Goal: Information Seeking & Learning: Learn about a topic

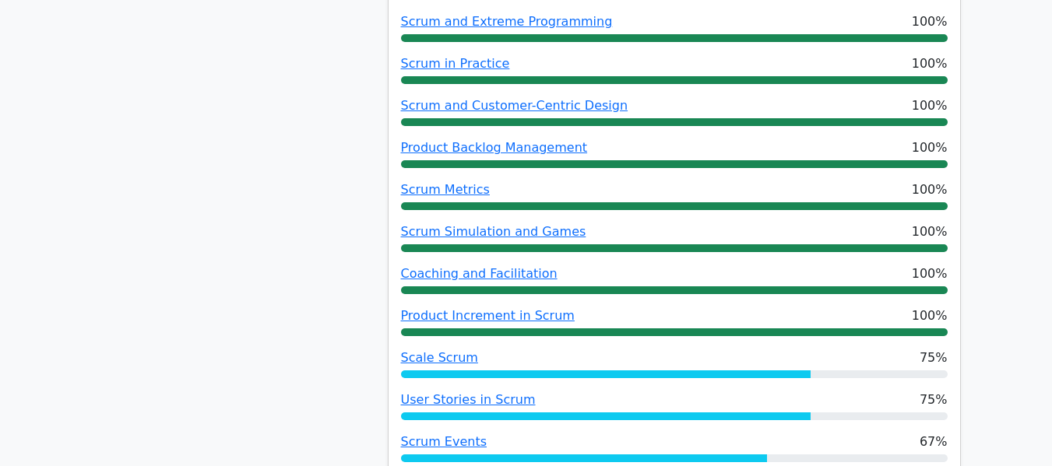
scroll to position [1012, 0]
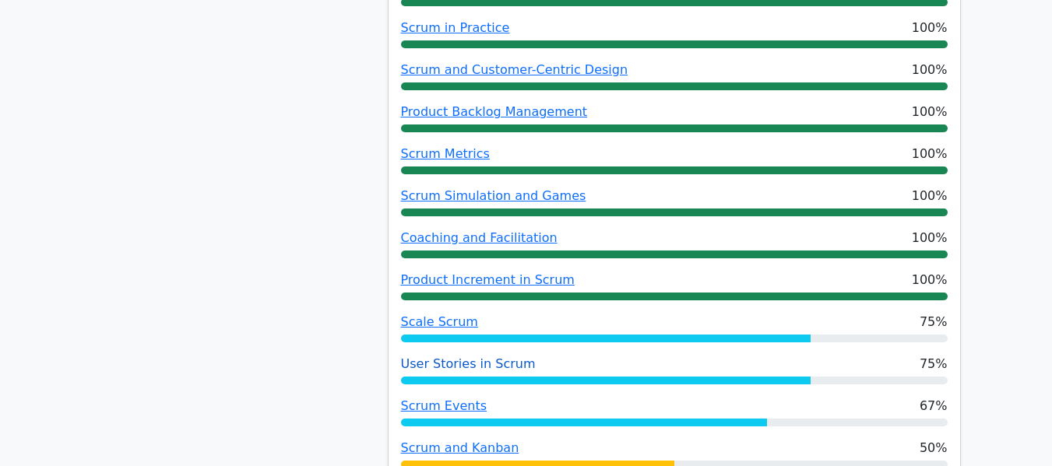
click at [441, 357] on link "User Stories in Scrum" at bounding box center [468, 364] width 135 height 15
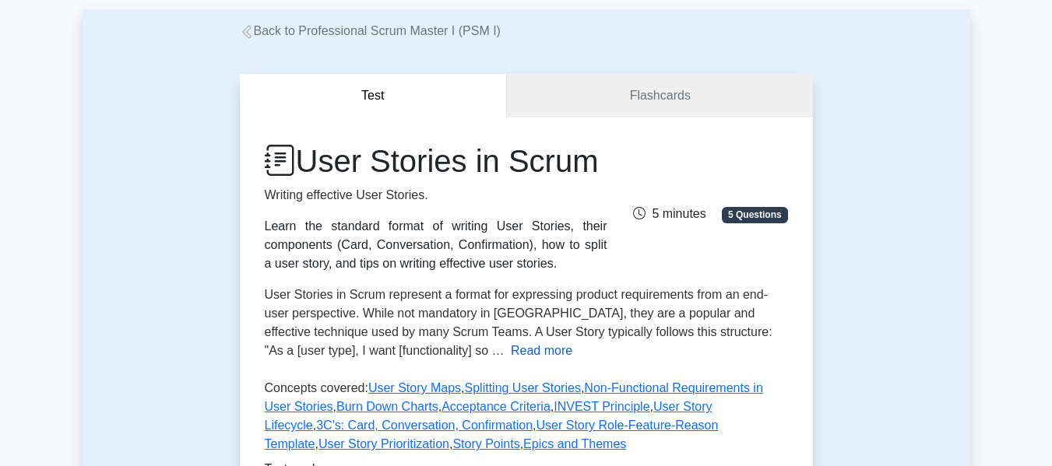
click at [511, 357] on button "Read more" at bounding box center [542, 351] width 62 height 19
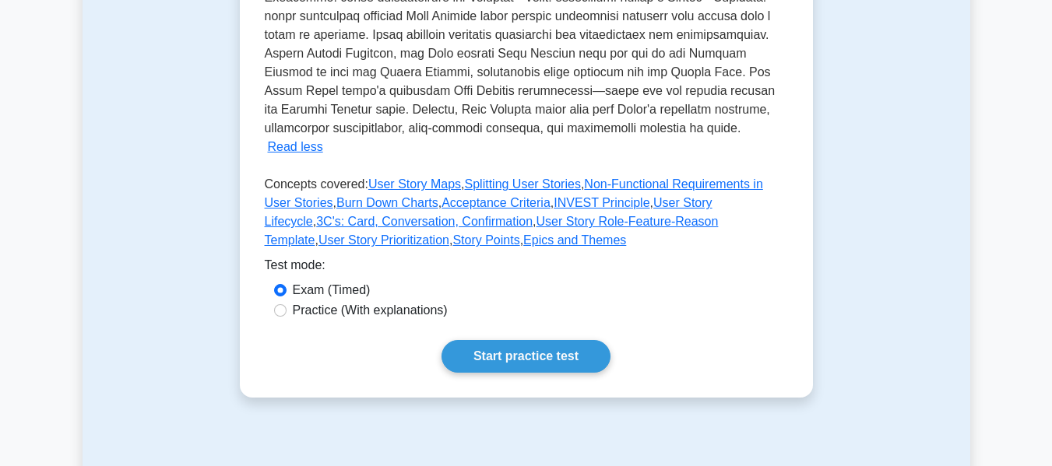
scroll to position [623, 0]
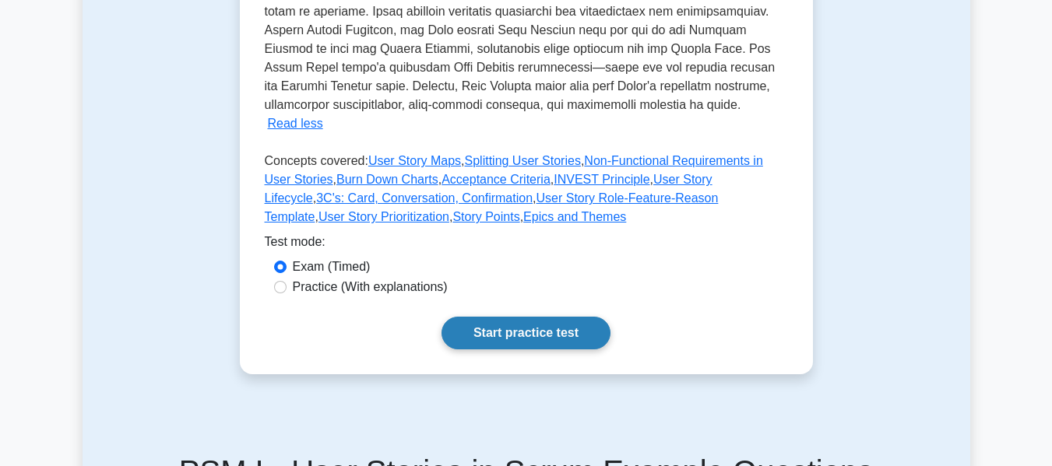
click at [549, 323] on link "Start practice test" at bounding box center [525, 333] width 169 height 33
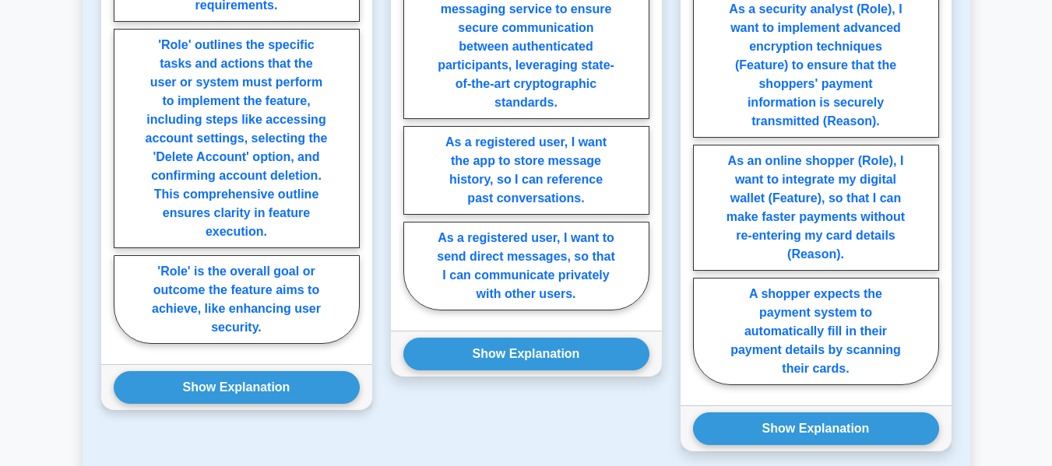
scroll to position [1168, 0]
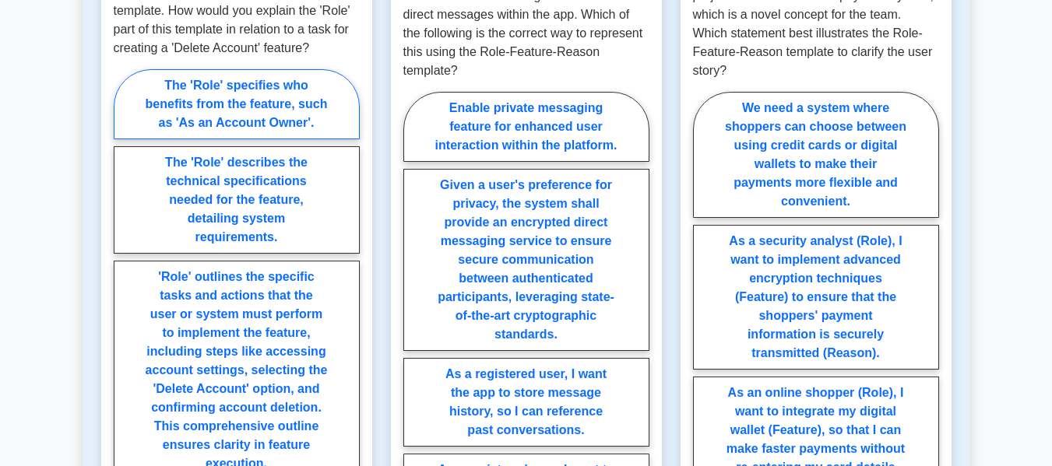
click at [270, 104] on label "The 'Role' specifies who benefits from the feature, such as 'As an Account Owne…" at bounding box center [237, 104] width 246 height 70
click at [124, 322] on input "The 'Role' specifies who benefits from the feature, such as 'As an Account Owne…" at bounding box center [119, 327] width 10 height 10
radio input "true"
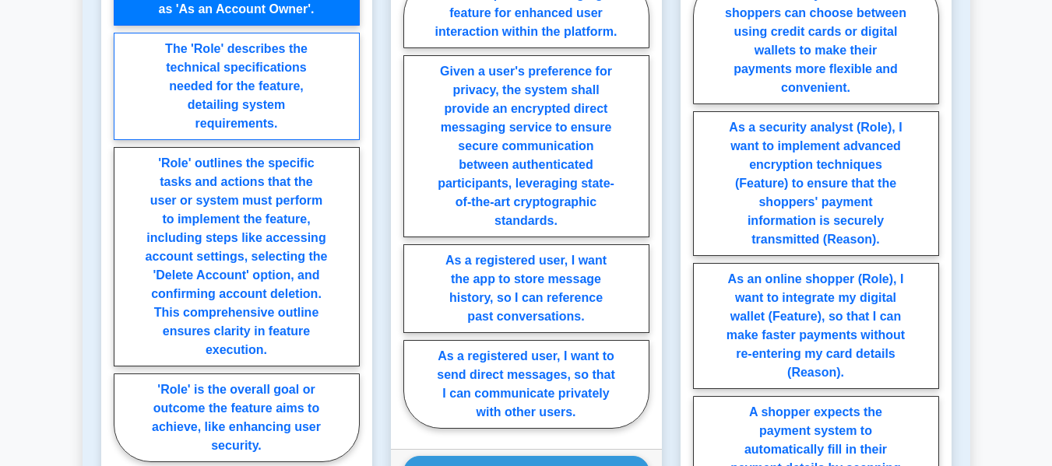
scroll to position [1246, 0]
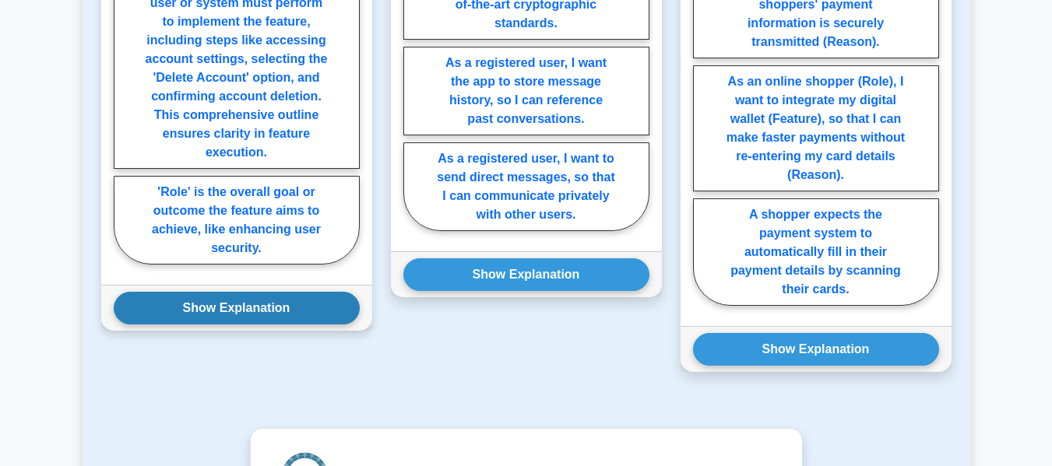
click at [229, 318] on button "Show Explanation" at bounding box center [237, 308] width 246 height 33
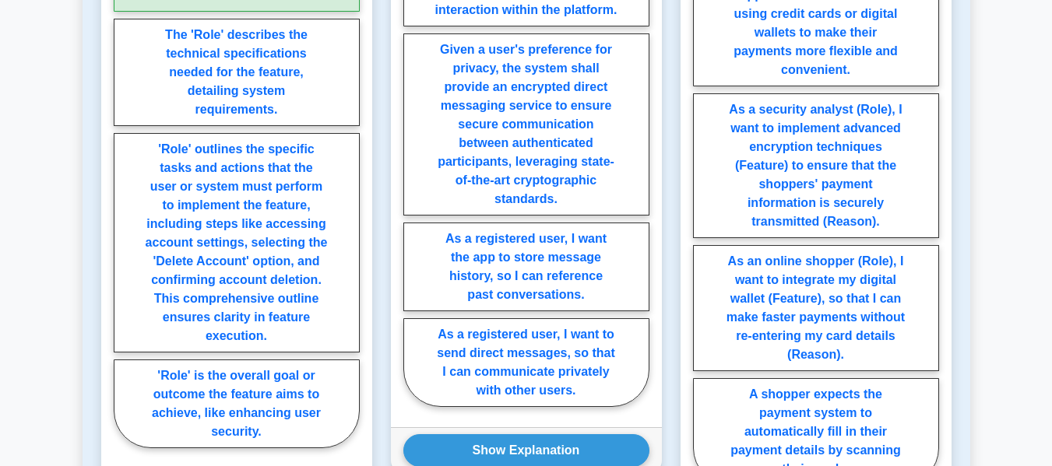
scroll to position [1090, 0]
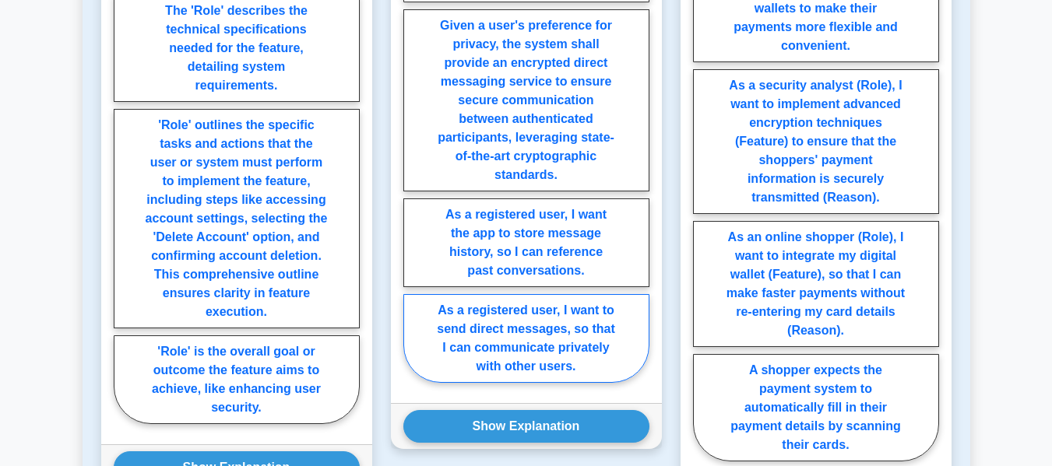
click at [614, 367] on label "As a registered user, I want to send direct messages, so that I can communicate…" at bounding box center [526, 338] width 246 height 89
click at [413, 167] on input "As a registered user, I want to send direct messages, so that I can communicate…" at bounding box center [408, 162] width 10 height 10
radio input "true"
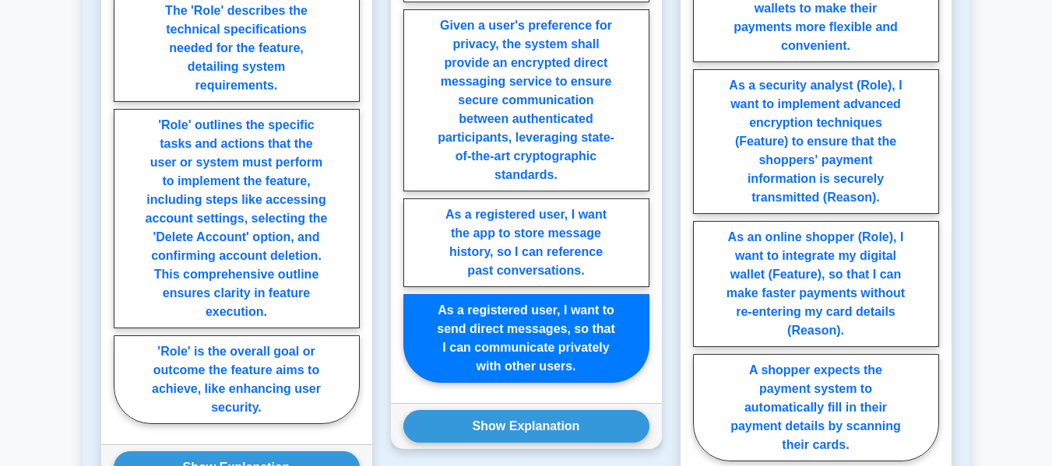
click at [614, 367] on label "As a registered user, I want to send direct messages, so that I can communicate…" at bounding box center [526, 338] width 246 height 89
click at [413, 167] on input "As a registered user, I want to send direct messages, so that I can communicate…" at bounding box center [408, 162] width 10 height 10
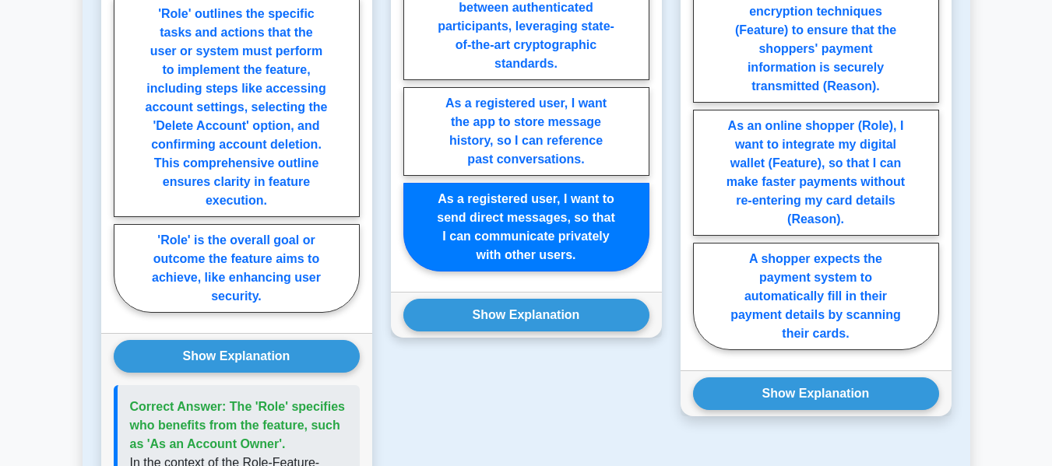
scroll to position [1246, 0]
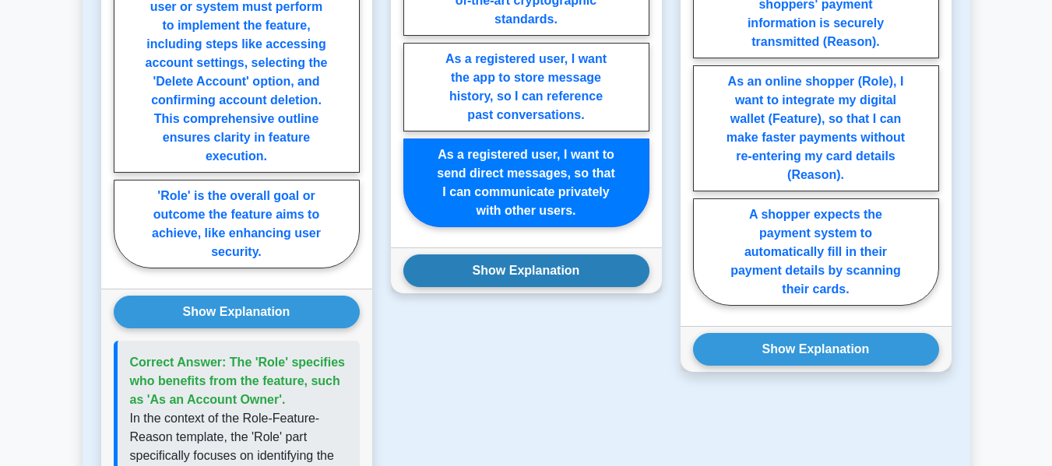
click at [543, 285] on button "Show Explanation" at bounding box center [526, 271] width 246 height 33
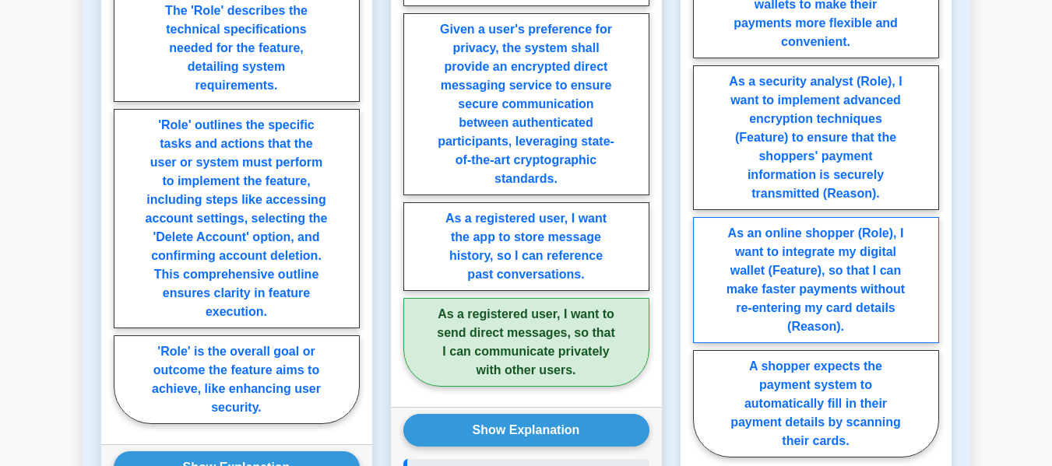
scroll to position [1168, 0]
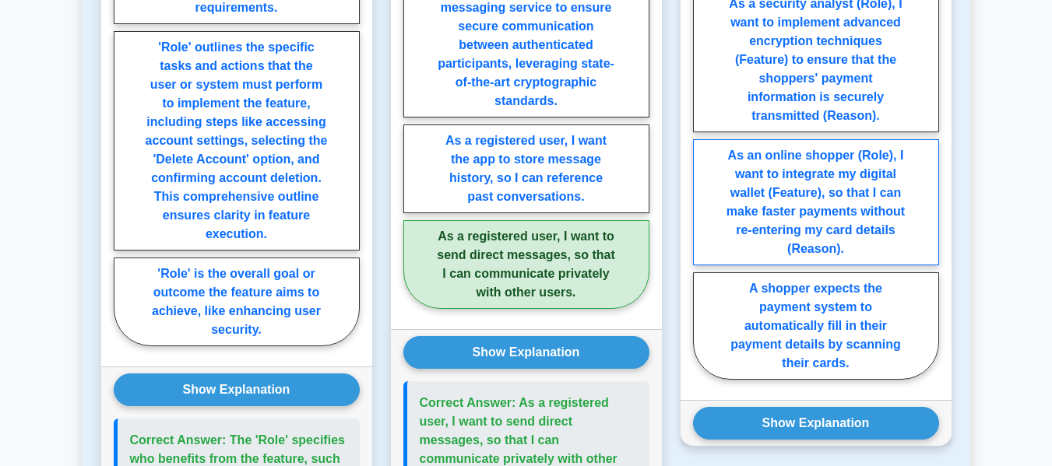
click at [875, 171] on label "As an online shopper (Role), I want to integrate my digital wallet (Feature), s…" at bounding box center [816, 202] width 246 height 126
click at [703, 127] on input "As an online shopper (Role), I want to integrate my digital wallet (Feature), s…" at bounding box center [698, 122] width 10 height 10
radio input "true"
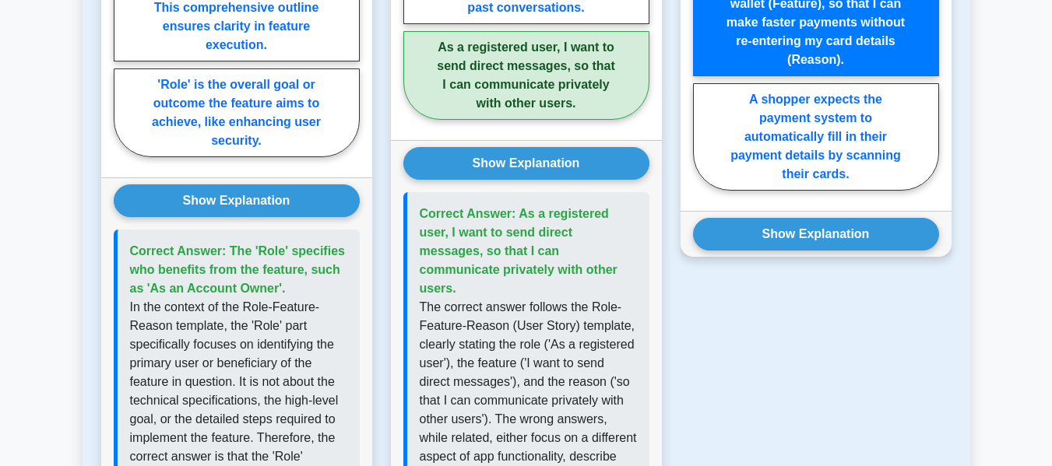
scroll to position [1401, 0]
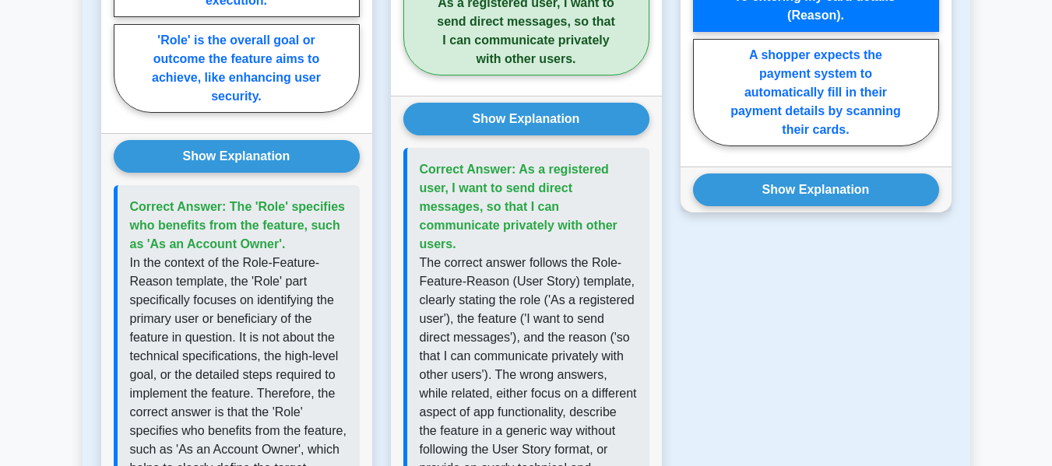
click at [875, 174] on button "Show Explanation" at bounding box center [816, 190] width 246 height 33
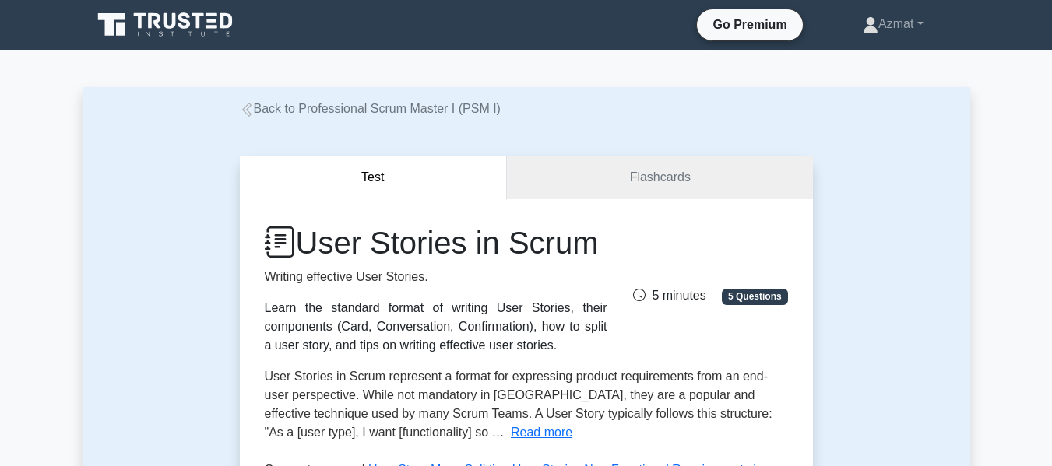
scroll to position [234, 0]
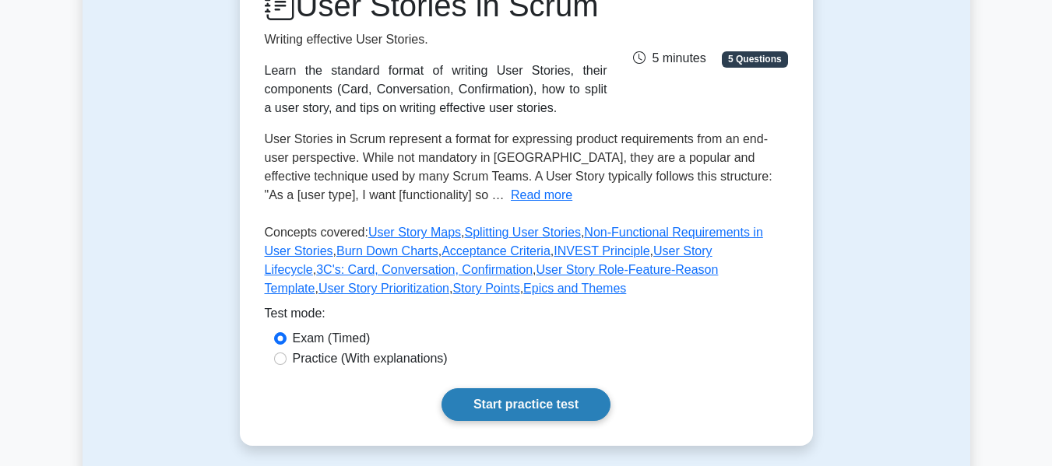
click at [517, 412] on link "Start practice test" at bounding box center [525, 405] width 169 height 33
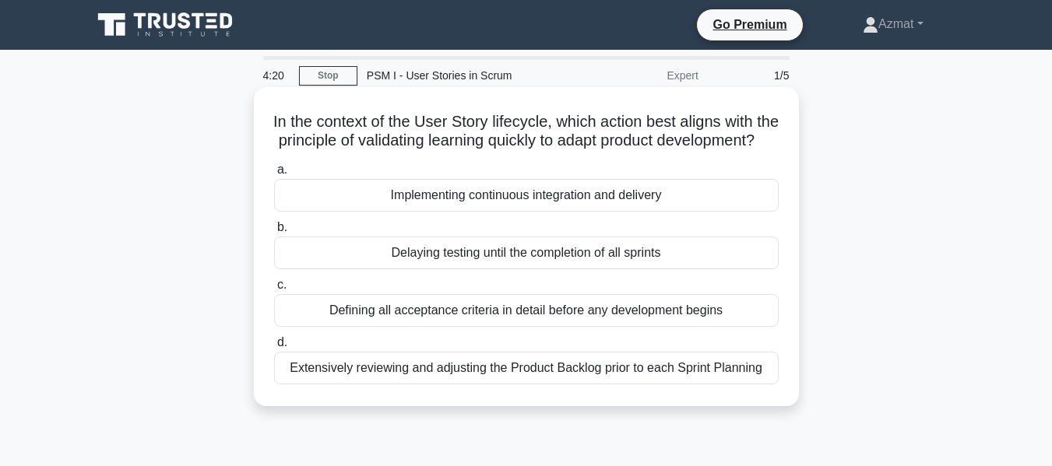
click at [533, 212] on div "Implementing continuous integration and delivery" at bounding box center [526, 195] width 505 height 33
click at [274, 175] on input "a. Implementing continuous integration and delivery" at bounding box center [274, 170] width 0 height 10
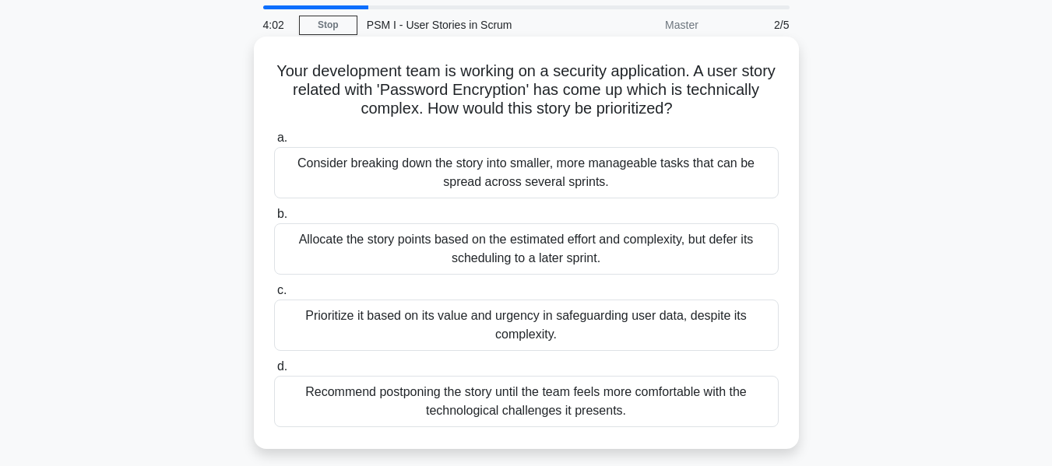
scroll to position [78, 0]
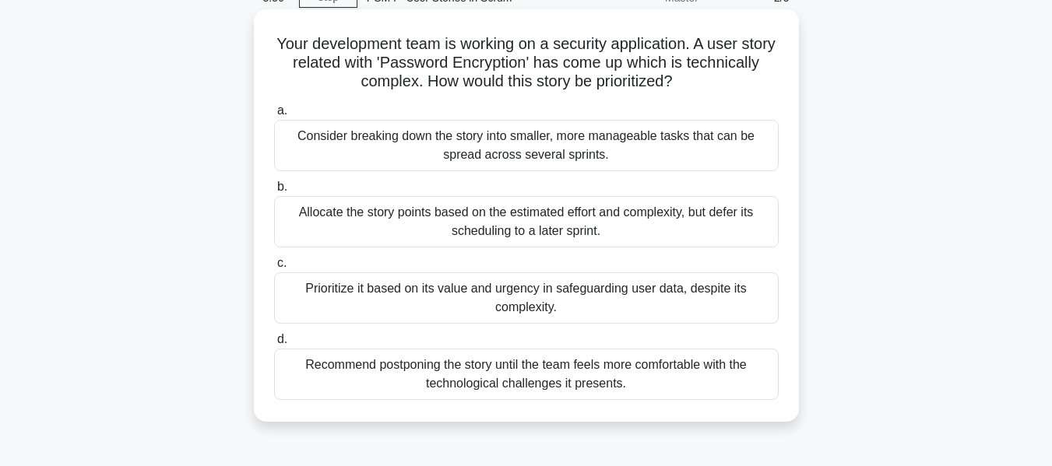
click at [508, 147] on div "Consider breaking down the story into smaller, more manageable tasks that can b…" at bounding box center [526, 145] width 505 height 51
click at [274, 116] on input "a. Consider breaking down the story into smaller, more manageable tasks that ca…" at bounding box center [274, 111] width 0 height 10
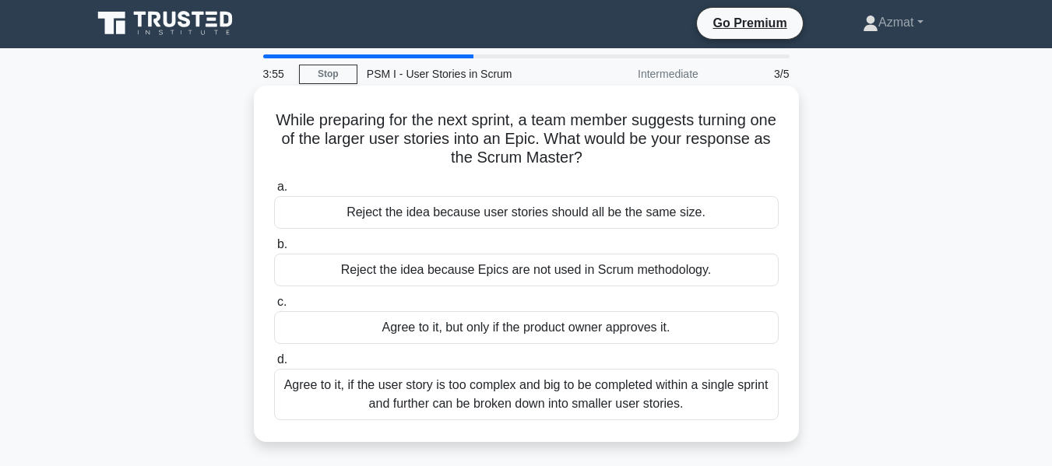
scroll to position [0, 0]
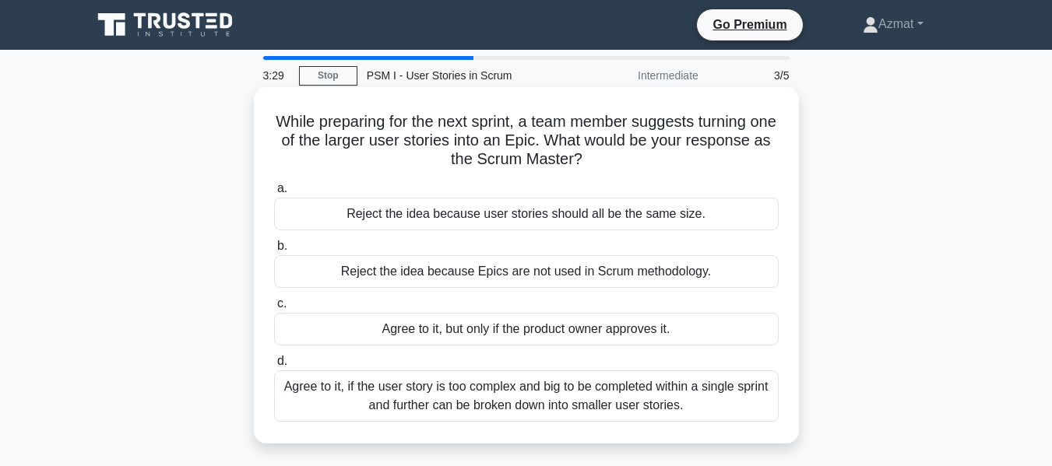
click at [711, 395] on div "Agree to it, if the user story is too complex and big to be completed within a …" at bounding box center [526, 396] width 505 height 51
click at [274, 367] on input "d. Agree to it, if the user story is too complex and big to be completed within…" at bounding box center [274, 362] width 0 height 10
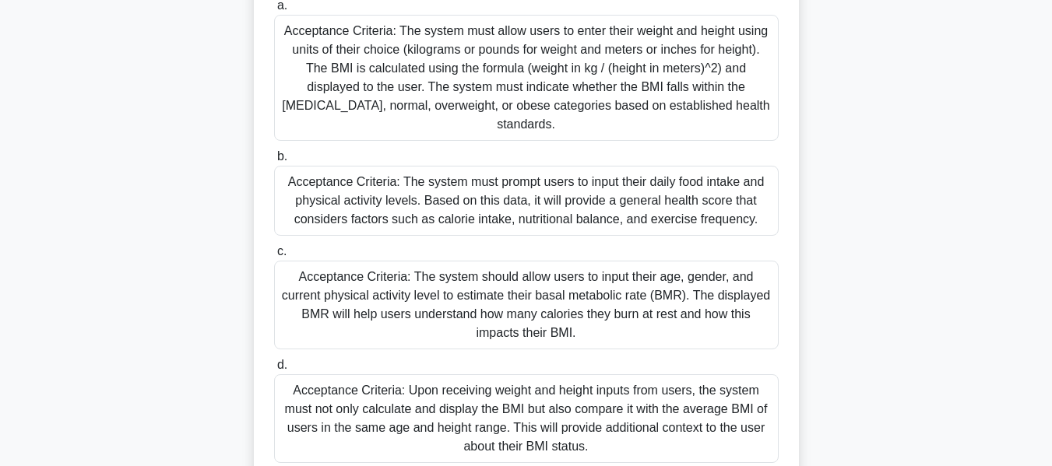
scroll to position [156, 0]
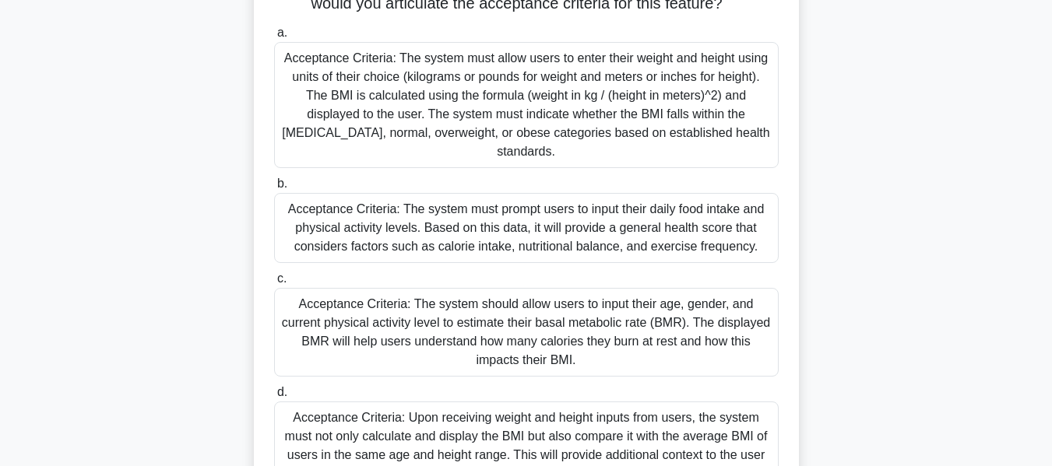
click at [653, 114] on div "Acceptance Criteria: The system must allow users to enter their weight and heig…" at bounding box center [526, 105] width 505 height 126
click at [274, 38] on input "a. Acceptance Criteria: The system must allow users to enter their weight and h…" at bounding box center [274, 33] width 0 height 10
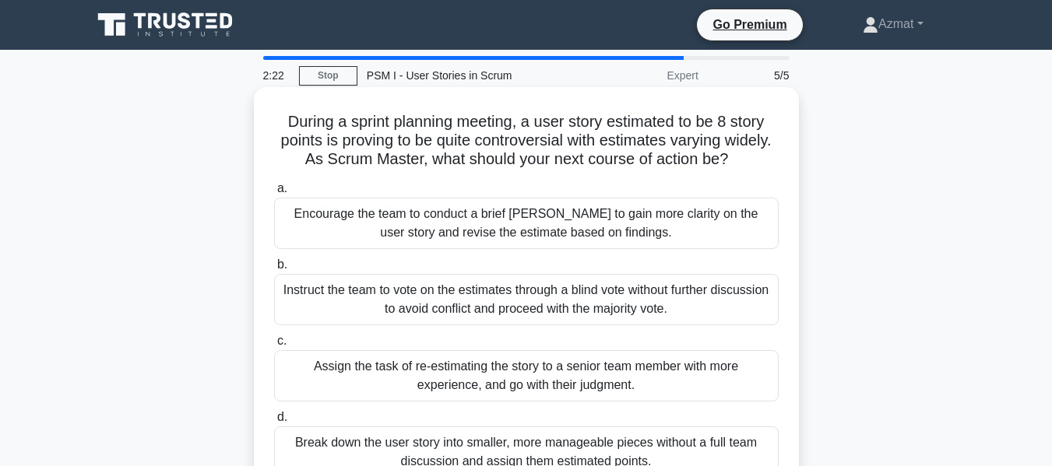
scroll to position [78, 0]
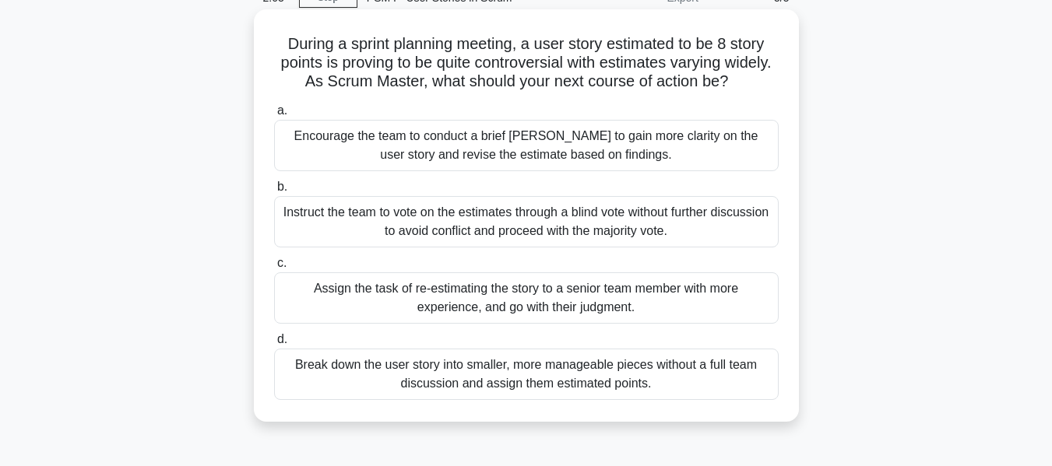
click at [635, 151] on div "Encourage the team to conduct a brief spike to gain more clarity on the user st…" at bounding box center [526, 145] width 505 height 51
click at [274, 116] on input "a. Encourage the team to conduct a brief spike to gain more clarity on the user…" at bounding box center [274, 111] width 0 height 10
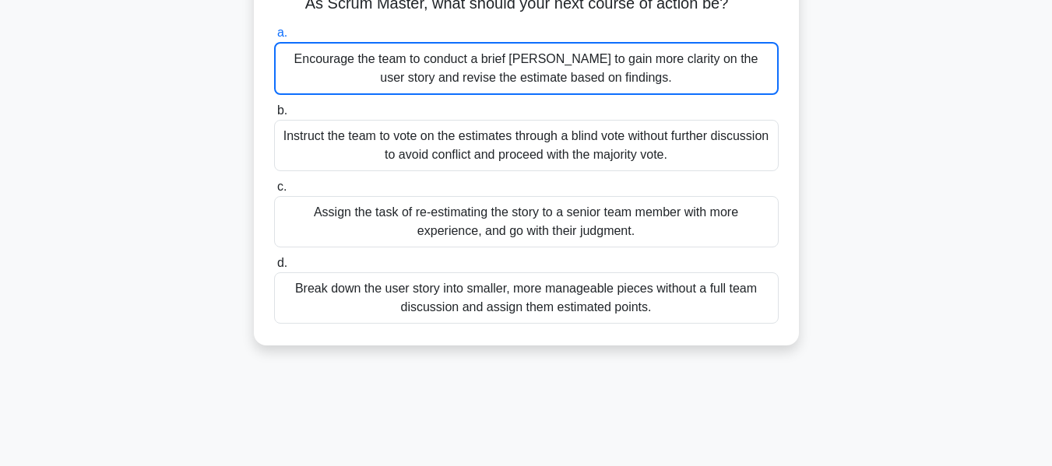
scroll to position [0, 0]
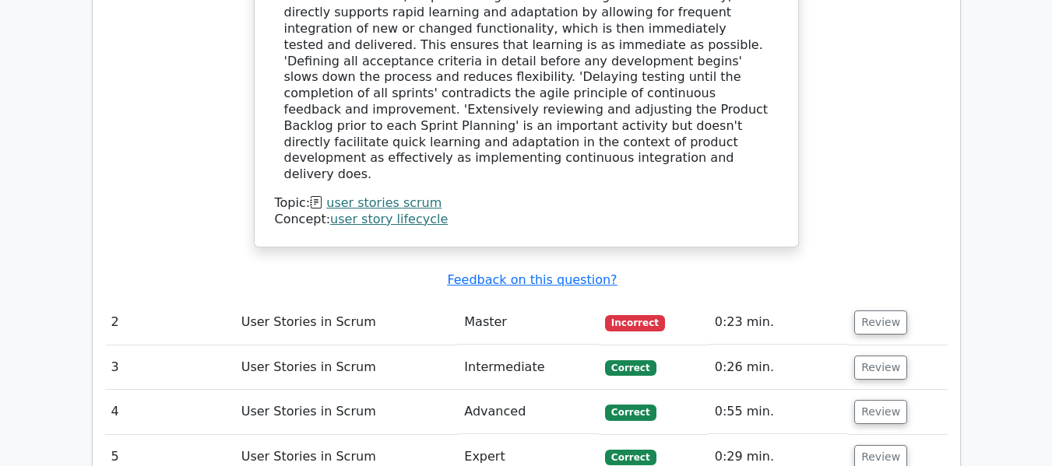
scroll to position [1713, 0]
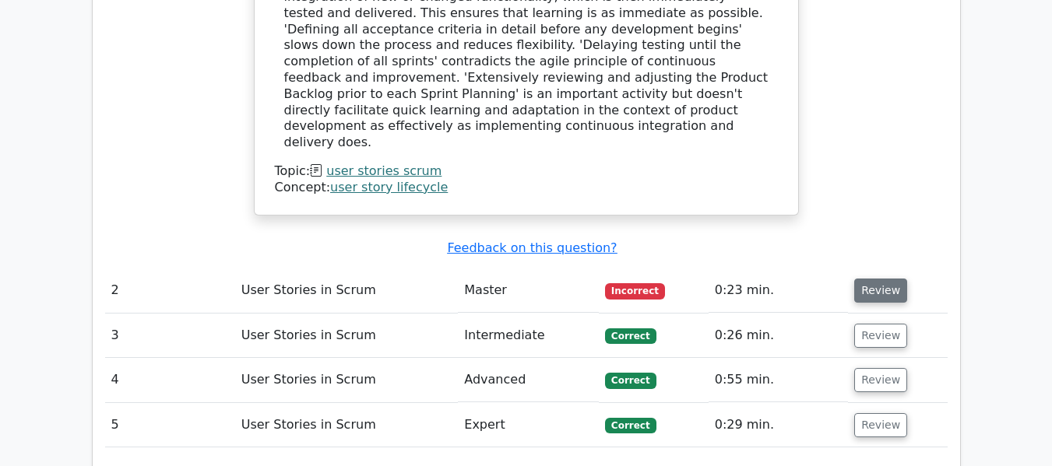
click at [886, 279] on button "Review" at bounding box center [880, 291] width 53 height 24
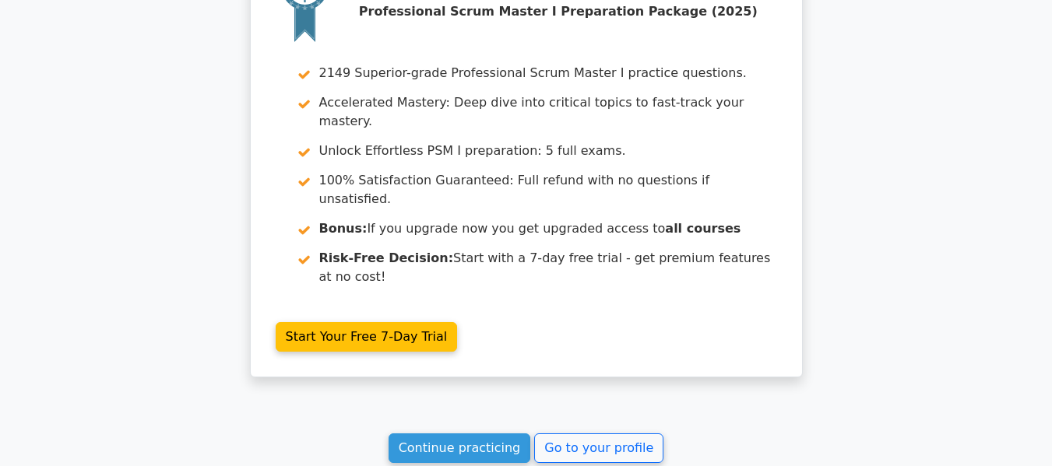
scroll to position [3037, 0]
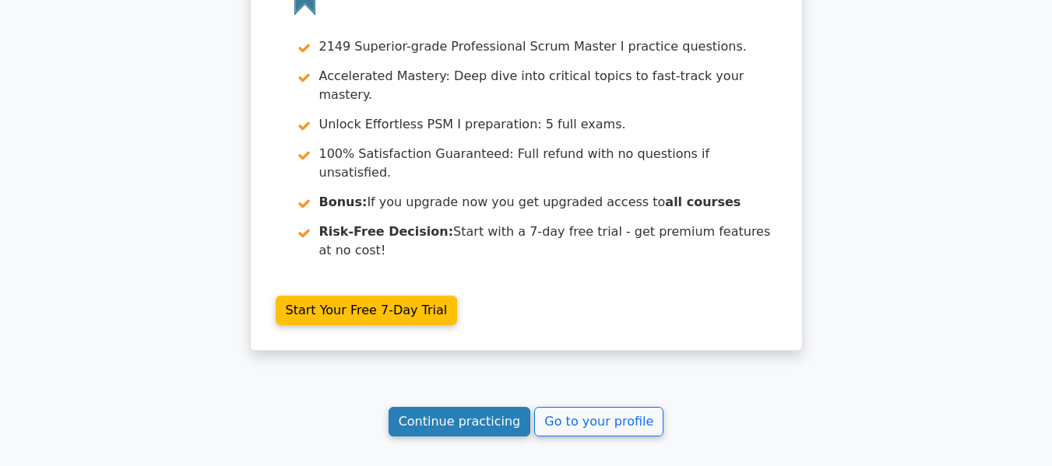
click at [489, 407] on link "Continue practicing" at bounding box center [460, 422] width 142 height 30
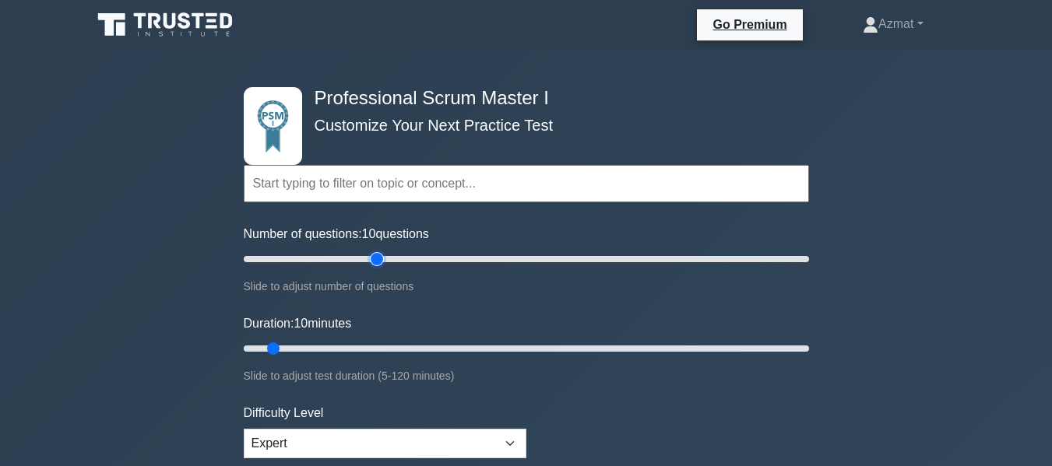
click at [380, 260] on input "Number of questions: 10 questions" at bounding box center [526, 259] width 565 height 19
click at [371, 259] on input "Number of questions: 50 questions" at bounding box center [526, 259] width 565 height 19
click at [352, 258] on input "Number of questions: 50 questions" at bounding box center [526, 259] width 565 height 19
type input "30"
click at [326, 257] on input "Number of questions: 40 questions" at bounding box center [526, 259] width 565 height 19
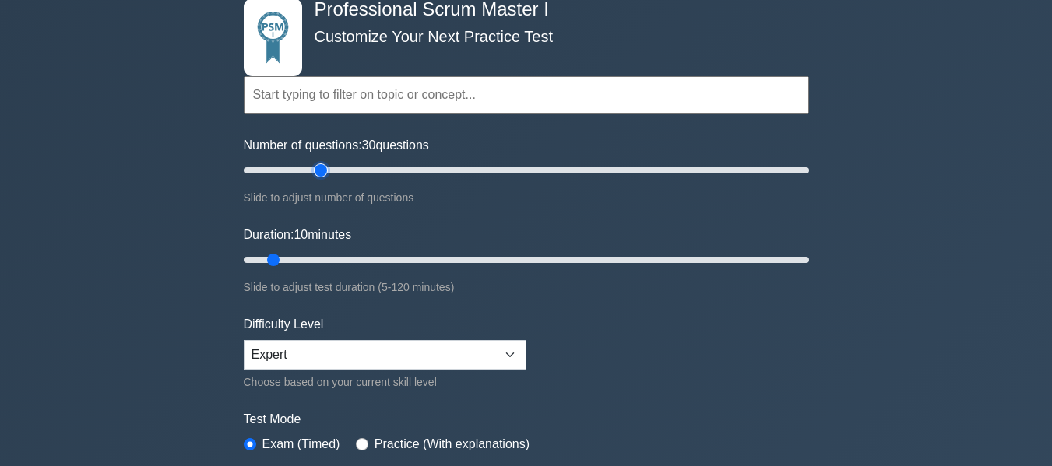
scroll to position [78, 0]
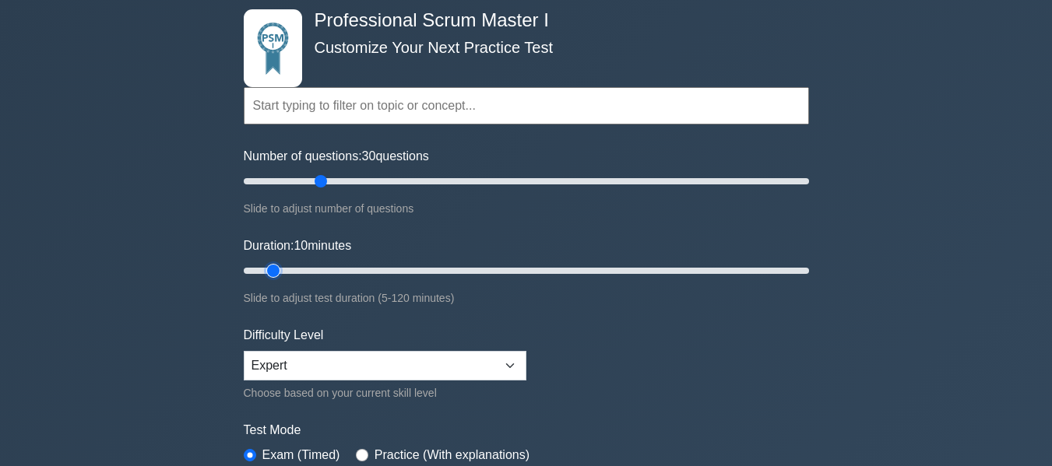
click at [283, 265] on input "Duration: 10 minutes" at bounding box center [526, 271] width 565 height 19
click at [290, 269] on input "Duration: 15 minutes" at bounding box center [526, 271] width 565 height 19
click at [308, 270] on input "Duration: 15 minutes" at bounding box center [526, 271] width 565 height 19
click at [309, 270] on input "Duration: 15 minutes" at bounding box center [526, 271] width 565 height 19
type input "20"
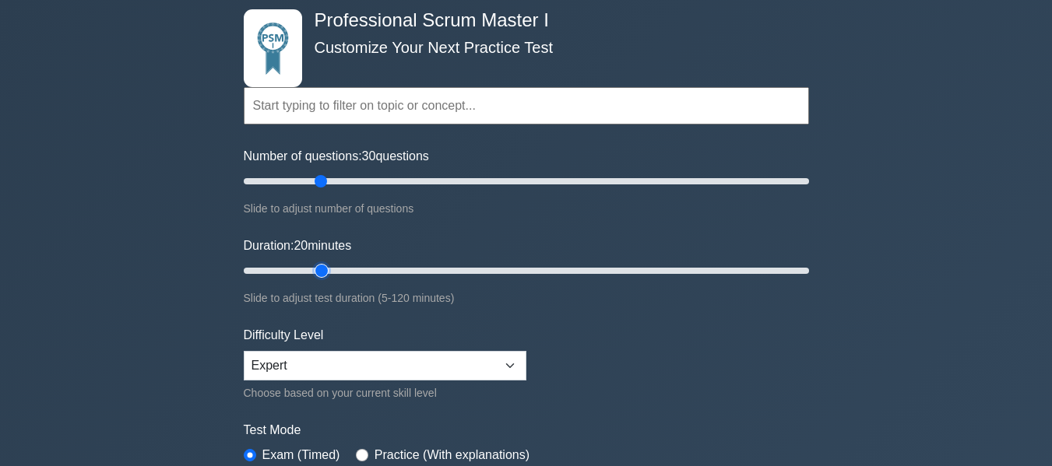
click at [314, 270] on input "Duration: 20 minutes" at bounding box center [526, 271] width 565 height 19
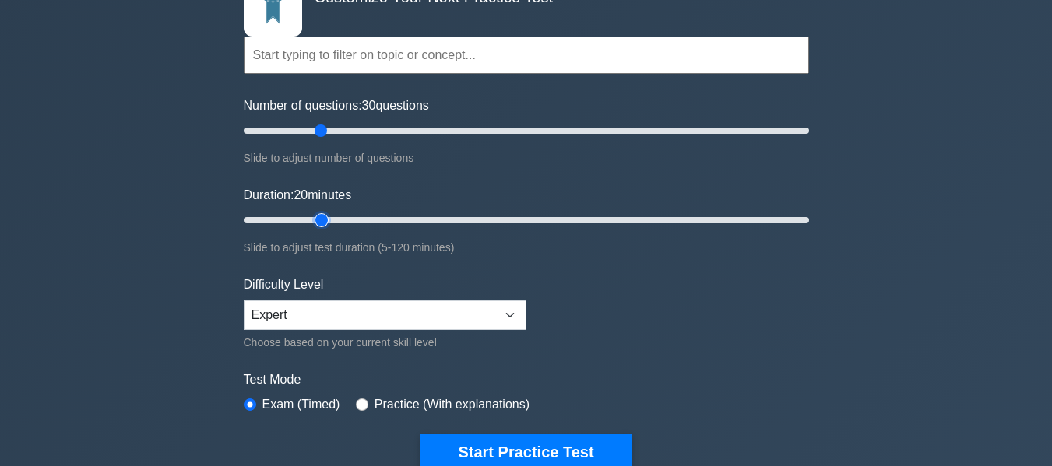
scroll to position [156, 0]
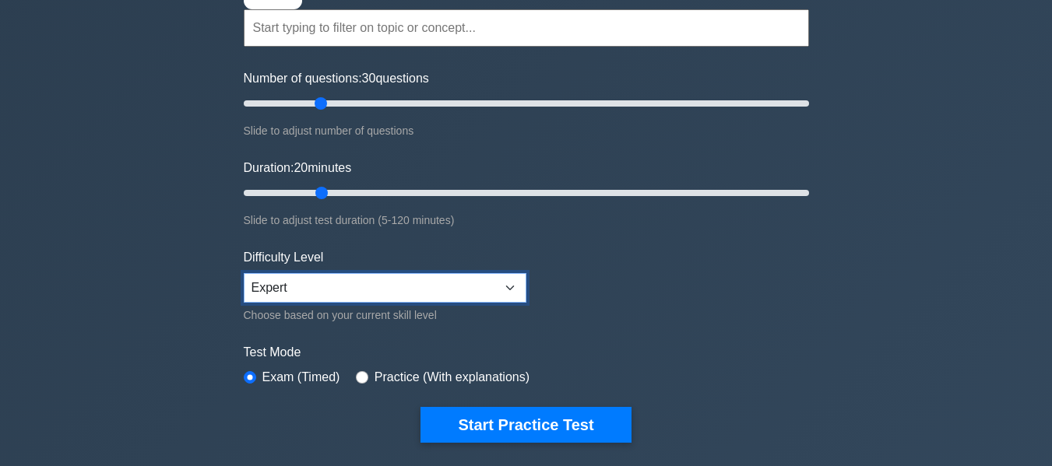
click at [454, 281] on select "Beginner Intermediate Expert" at bounding box center [385, 288] width 283 height 30
click at [244, 273] on select "Beginner Intermediate Expert" at bounding box center [385, 288] width 283 height 30
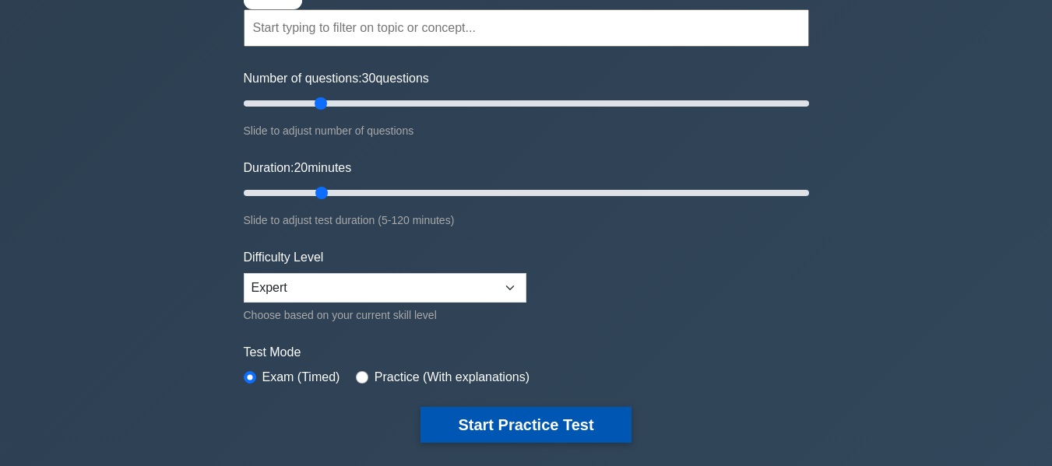
click at [500, 414] on button "Start Practice Test" at bounding box center [525, 425] width 210 height 36
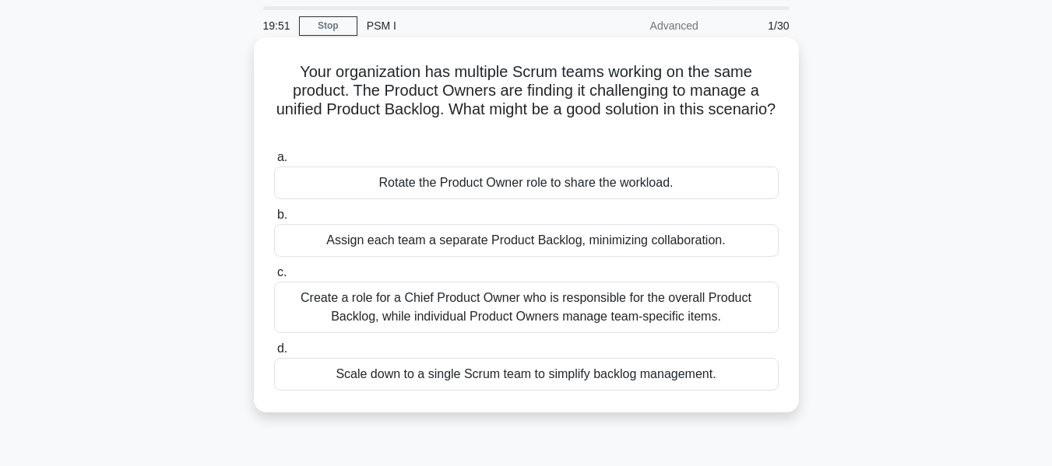
scroll to position [78, 0]
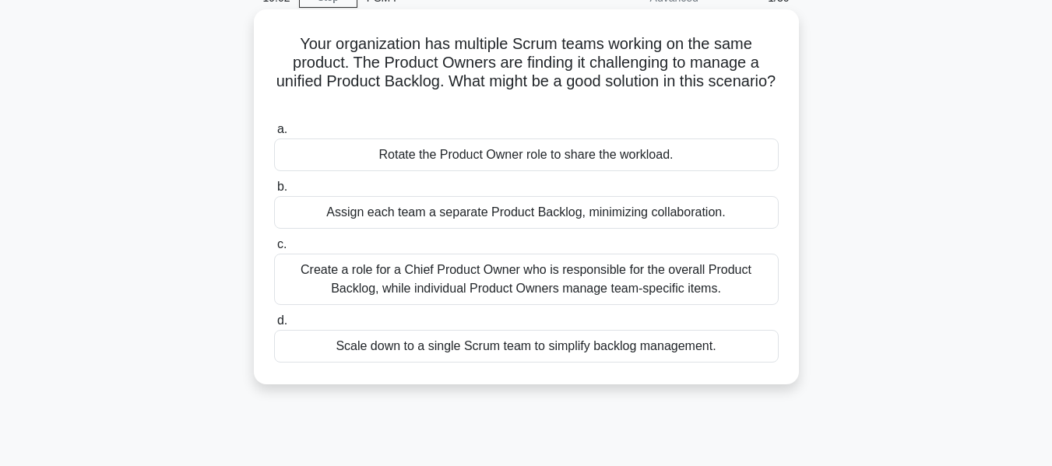
click at [684, 285] on div "Create a role for a Chief Product Owner who is responsible for the overall Prod…" at bounding box center [526, 279] width 505 height 51
click at [274, 250] on input "c. Create a role for a Chief Product Owner who is responsible for the overall P…" at bounding box center [274, 245] width 0 height 10
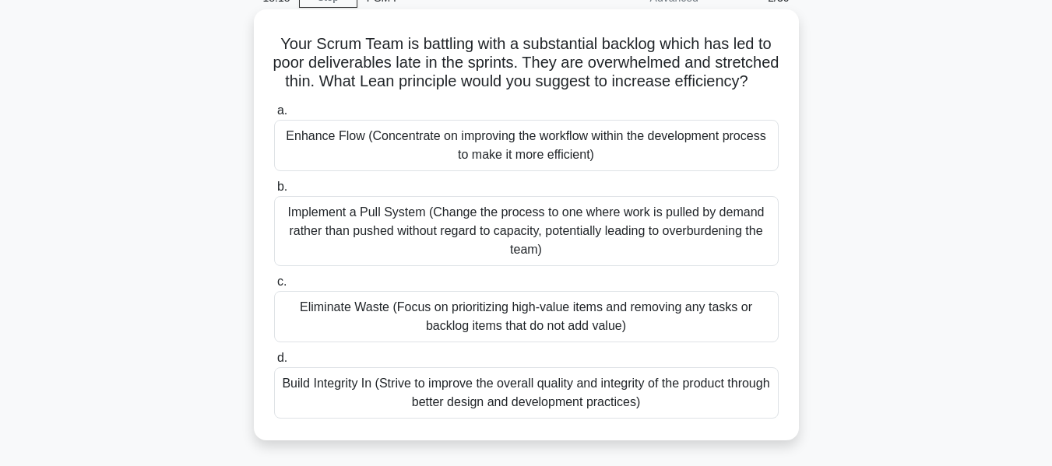
click at [591, 343] on div "Eliminate Waste (Focus on prioritizing high-value items and removing any tasks …" at bounding box center [526, 316] width 505 height 51
click at [274, 287] on input "c. Eliminate Waste (Focus on prioritizing high-value items and removing any tas…" at bounding box center [274, 282] width 0 height 10
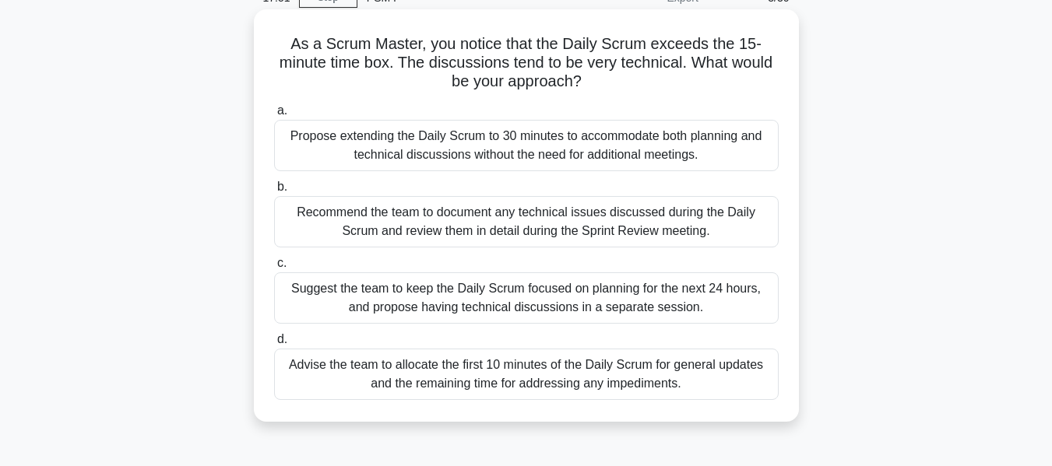
click at [610, 304] on div "Suggest the team to keep the Daily Scrum focused on planning for the next 24 ho…" at bounding box center [526, 298] width 505 height 51
click at [274, 269] on input "c. Suggest the team to keep the Daily Scrum focused on planning for the next 24…" at bounding box center [274, 263] width 0 height 10
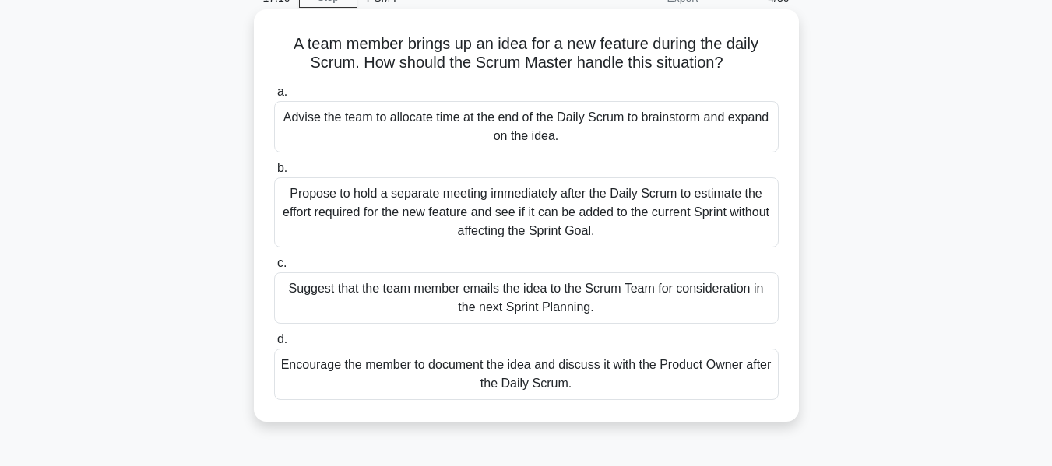
click at [623, 310] on div "Suggest that the team member emails the idea to the Scrum Team for consideratio…" at bounding box center [526, 298] width 505 height 51
click at [274, 269] on input "c. Suggest that the team member emails the idea to the Scrum Team for considera…" at bounding box center [274, 263] width 0 height 10
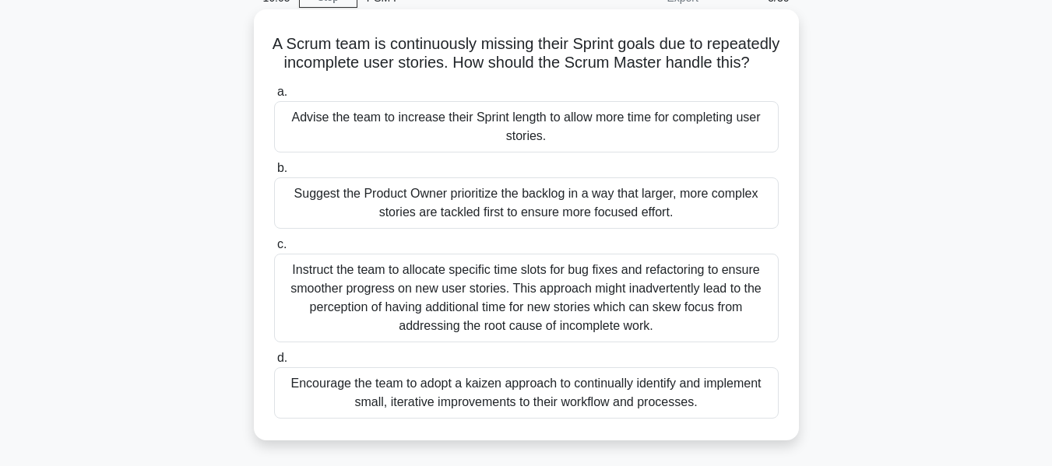
click at [634, 413] on div "Encourage the team to adopt a kaizen approach to continually identify and imple…" at bounding box center [526, 393] width 505 height 51
click at [274, 364] on input "d. Encourage the team to adopt a kaizen approach to continually identify and im…" at bounding box center [274, 358] width 0 height 10
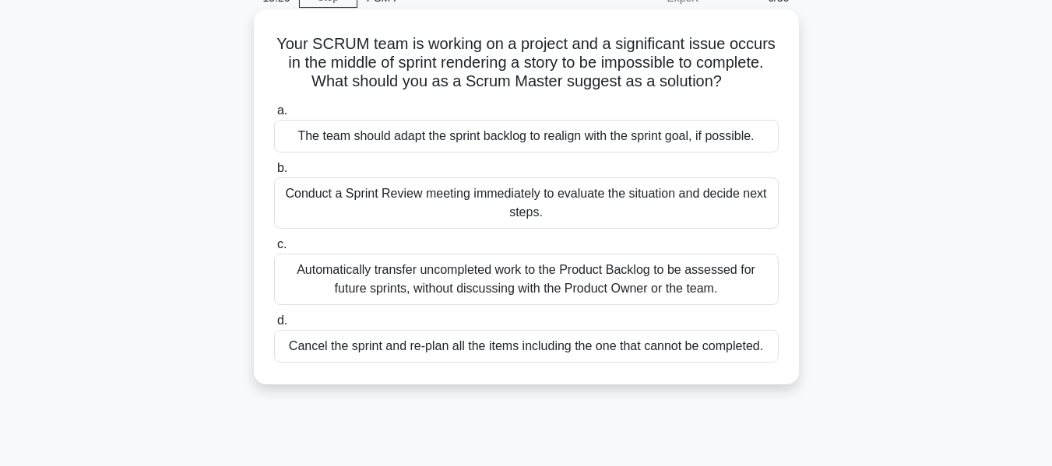
scroll to position [0, 0]
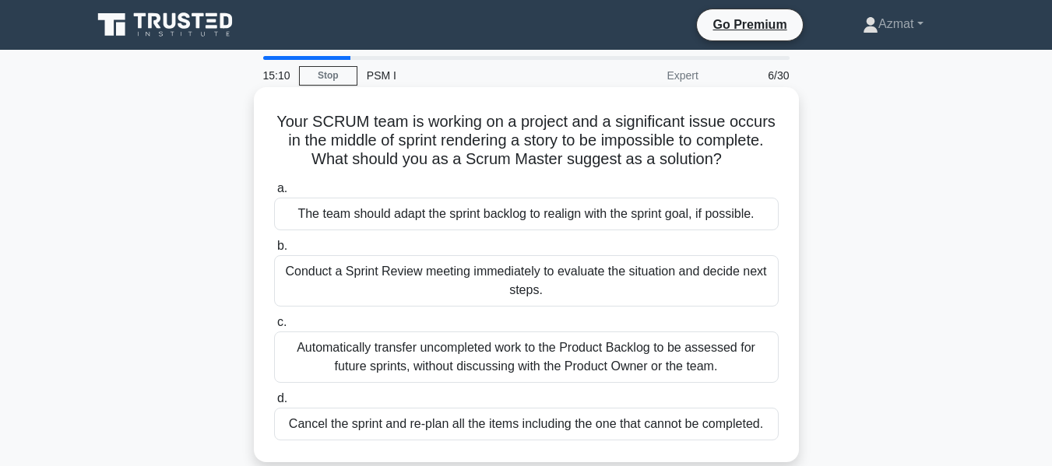
click at [684, 213] on div "The team should adapt the sprint backlog to realign with the sprint goal, if po…" at bounding box center [526, 214] width 505 height 33
click at [274, 194] on input "a. The team should adapt the sprint backlog to realign with the sprint goal, if…" at bounding box center [274, 189] width 0 height 10
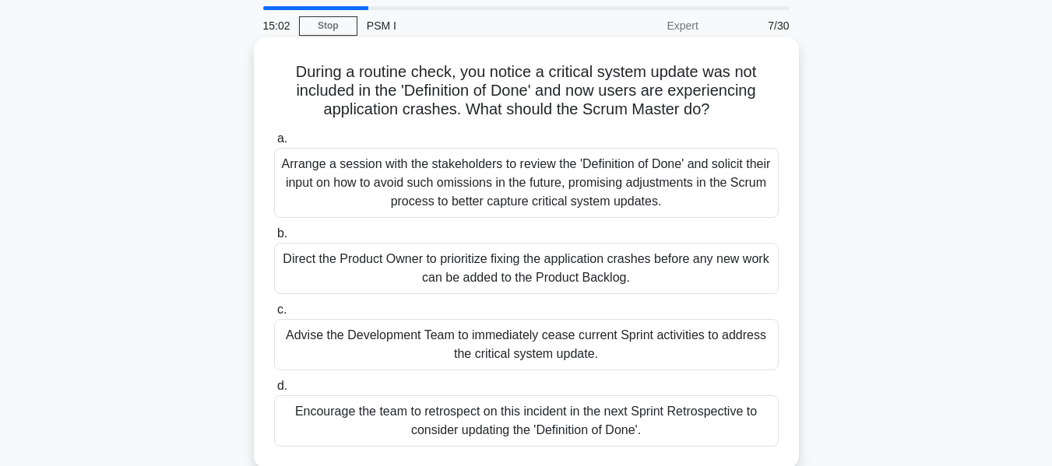
scroll to position [78, 0]
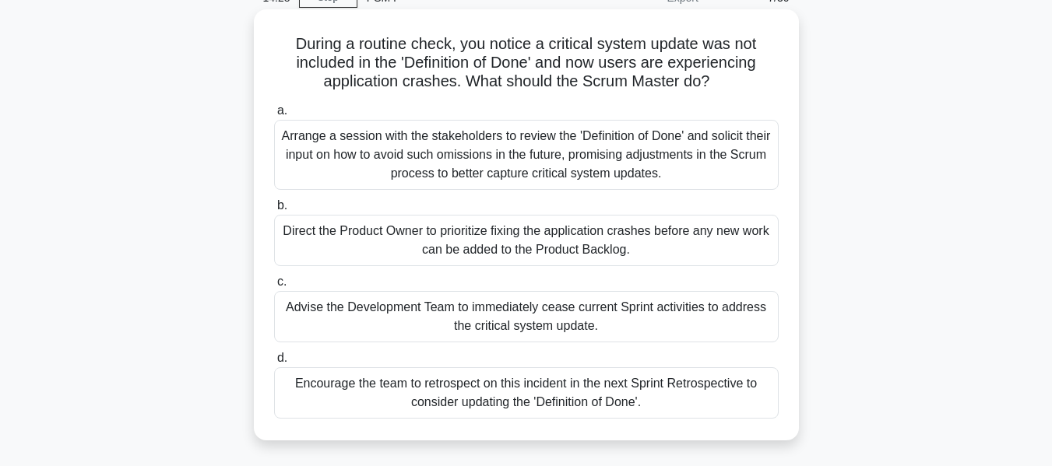
click at [635, 410] on div "Encourage the team to retrospect on this incident in the next Sprint Retrospect…" at bounding box center [526, 393] width 505 height 51
click at [274, 364] on input "d. Encourage the team to retrospect on this incident in the next Sprint Retrosp…" at bounding box center [274, 358] width 0 height 10
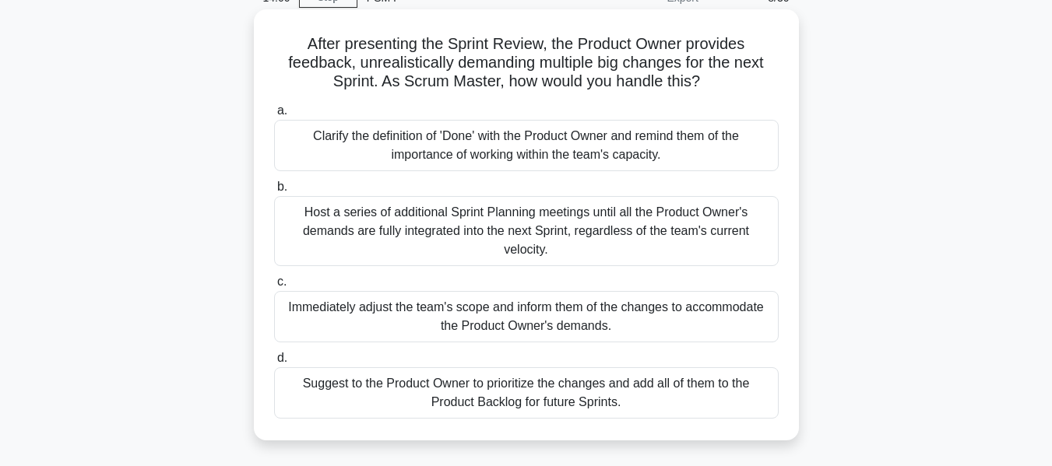
click at [669, 145] on div "Clarify the definition of 'Done' with the Product Owner and remind them of the …" at bounding box center [526, 145] width 505 height 51
click at [274, 116] on input "a. Clarify the definition of 'Done' with the Product Owner and remind them of t…" at bounding box center [274, 111] width 0 height 10
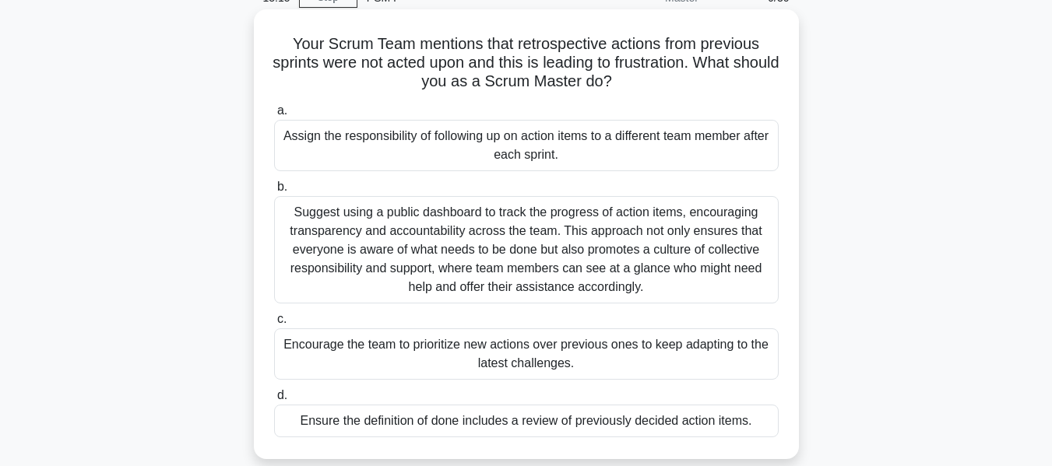
click at [667, 266] on div "Suggest using a public dashboard to track the progress of action items, encoura…" at bounding box center [526, 249] width 505 height 107
click at [274, 192] on input "b. Suggest using a public dashboard to track the progress of action items, enco…" at bounding box center [274, 187] width 0 height 10
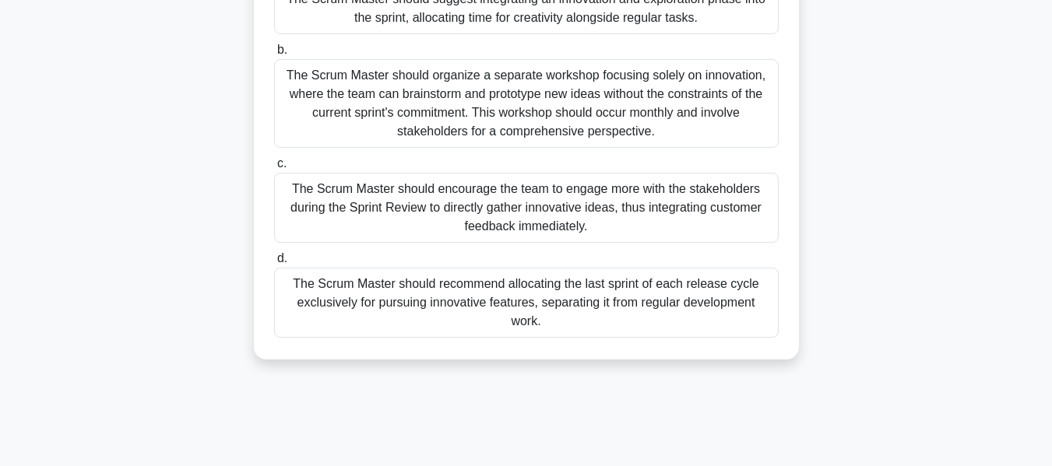
scroll to position [156, 0]
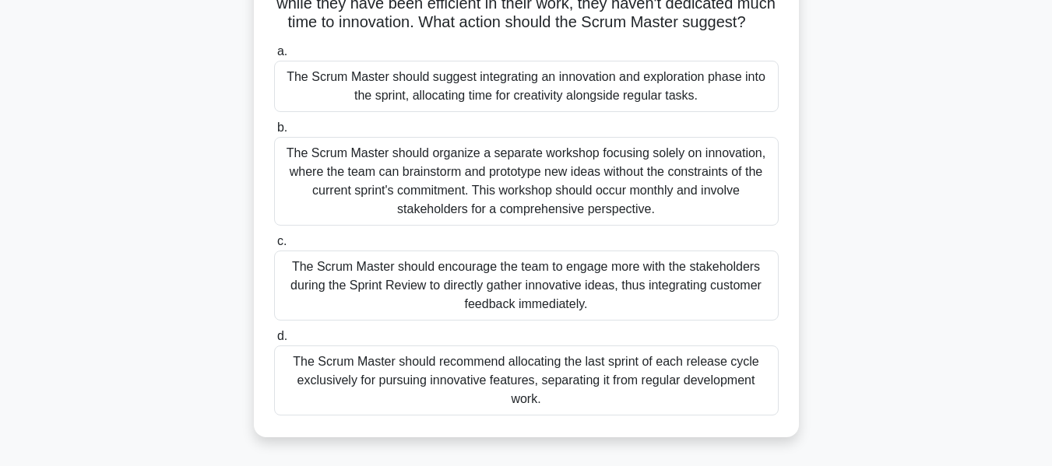
click at [652, 305] on div "The Scrum Master should encourage the team to engage more with the stakeholders…" at bounding box center [526, 286] width 505 height 70
click at [274, 247] on input "c. The Scrum Master should encourage the team to engage more with the stakehold…" at bounding box center [274, 242] width 0 height 10
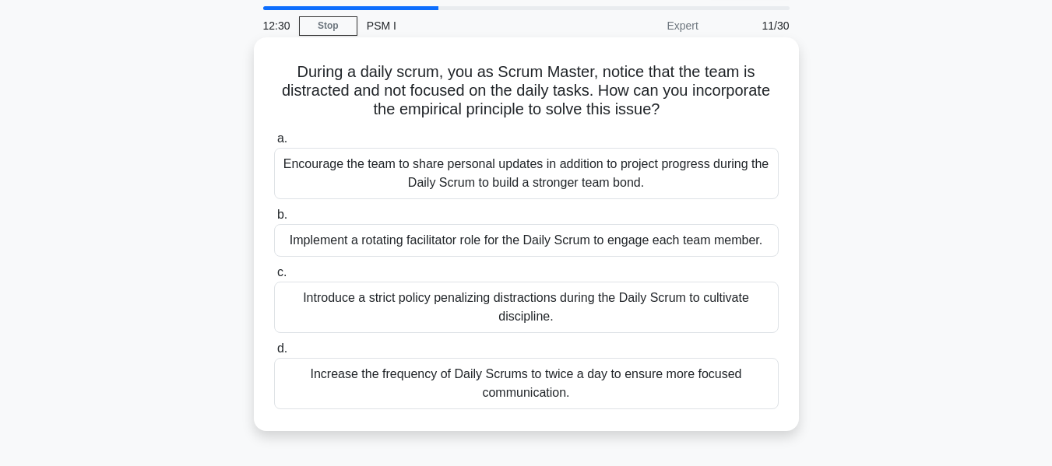
scroll to position [78, 0]
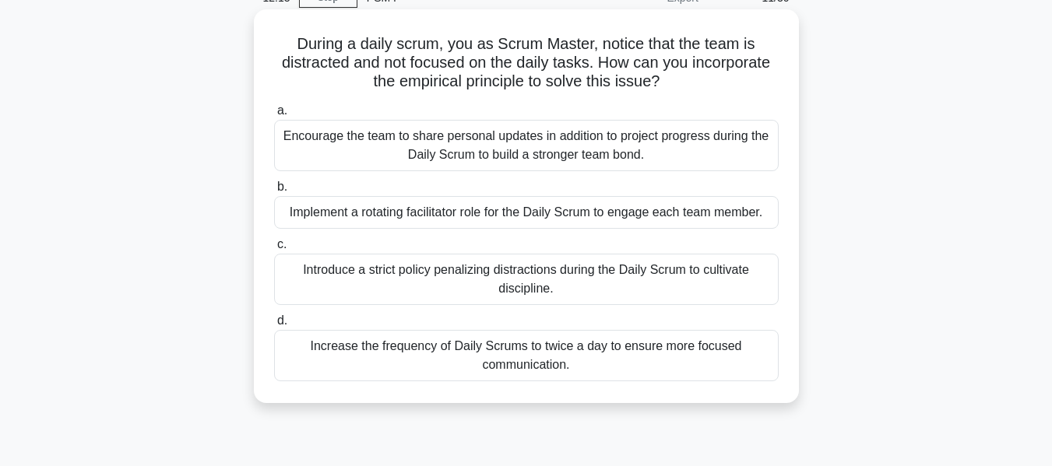
click at [667, 213] on div "Implement a rotating facilitator role for the Daily Scrum to engage each team m…" at bounding box center [526, 212] width 505 height 33
click at [274, 192] on input "b. Implement a rotating facilitator role for the Daily Scrum to engage each tea…" at bounding box center [274, 187] width 0 height 10
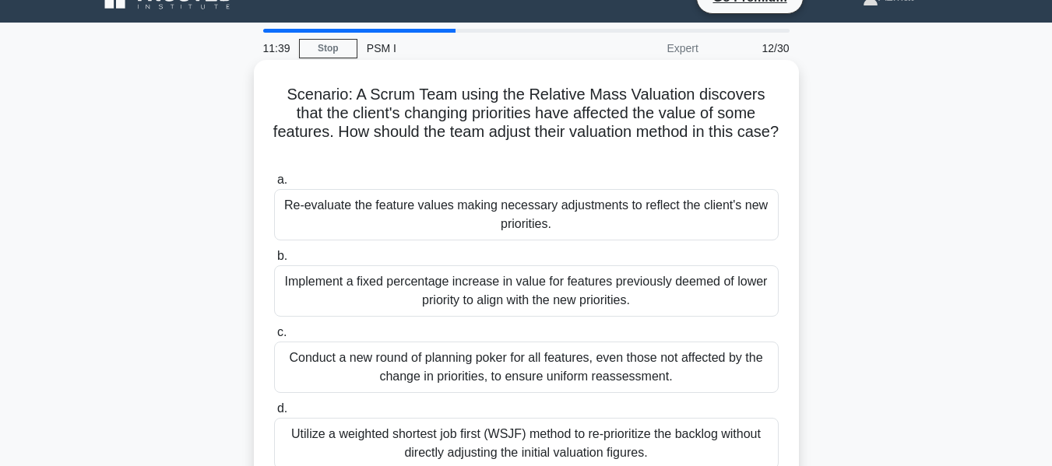
scroll to position [0, 0]
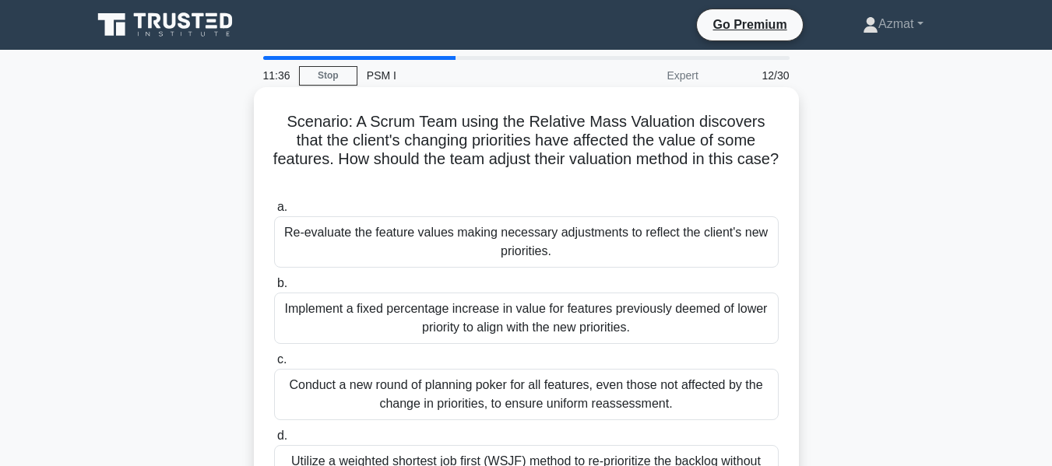
click at [659, 251] on div "Re-evaluate the feature values making necessary adjustments to reflect the clie…" at bounding box center [526, 241] width 505 height 51
click at [274, 213] on input "a. Re-evaluate the feature values making necessary adjustments to reflect the c…" at bounding box center [274, 207] width 0 height 10
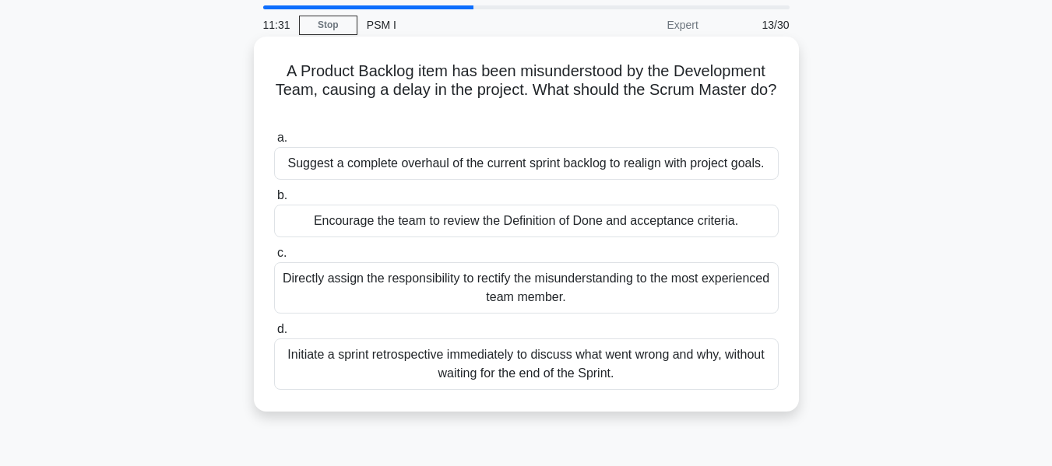
scroll to position [78, 0]
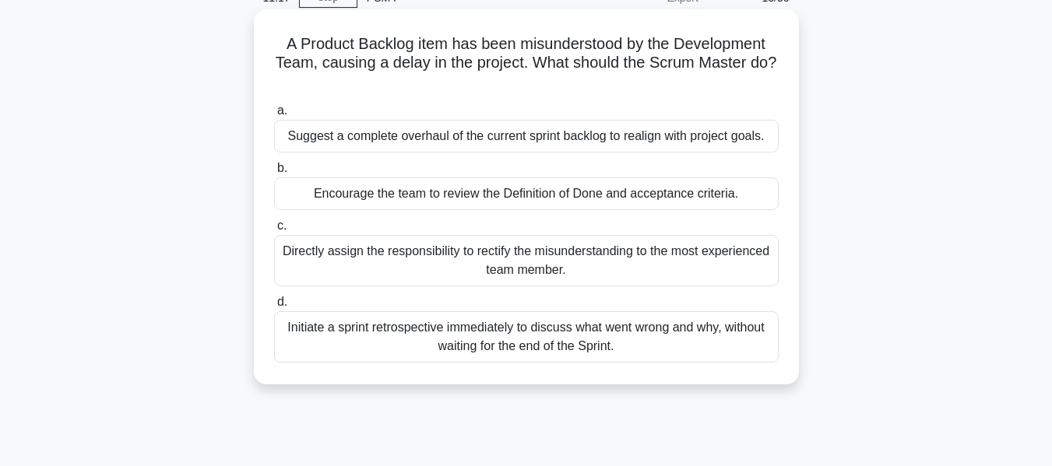
click at [496, 202] on div "Encourage the team to review the Definition of Done and acceptance criteria." at bounding box center [526, 194] width 505 height 33
click at [274, 174] on input "b. Encourage the team to review the Definition of Done and acceptance criteria." at bounding box center [274, 169] width 0 height 10
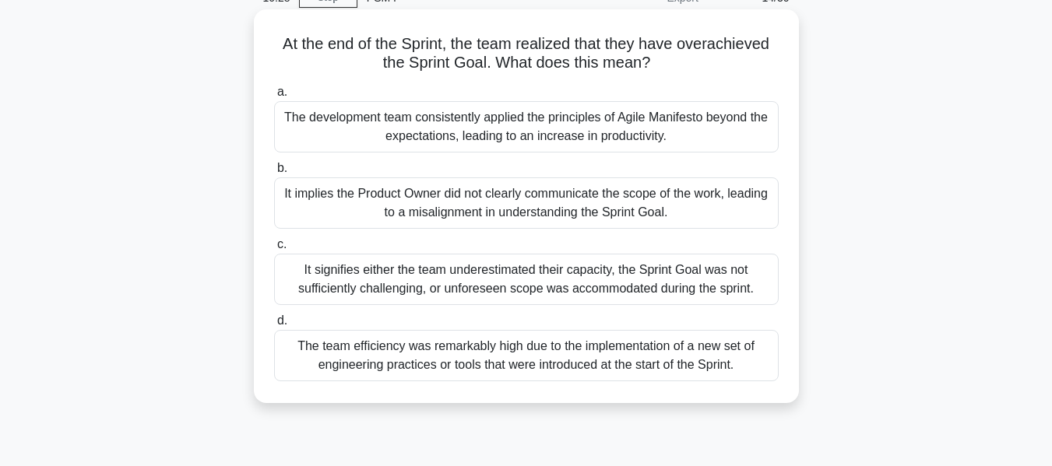
click at [598, 125] on div "The development team consistently applied the principles of Agile Manifesto bey…" at bounding box center [526, 126] width 505 height 51
click at [274, 97] on input "a. The development team consistently applied the principles of Agile Manifesto …" at bounding box center [274, 92] width 0 height 10
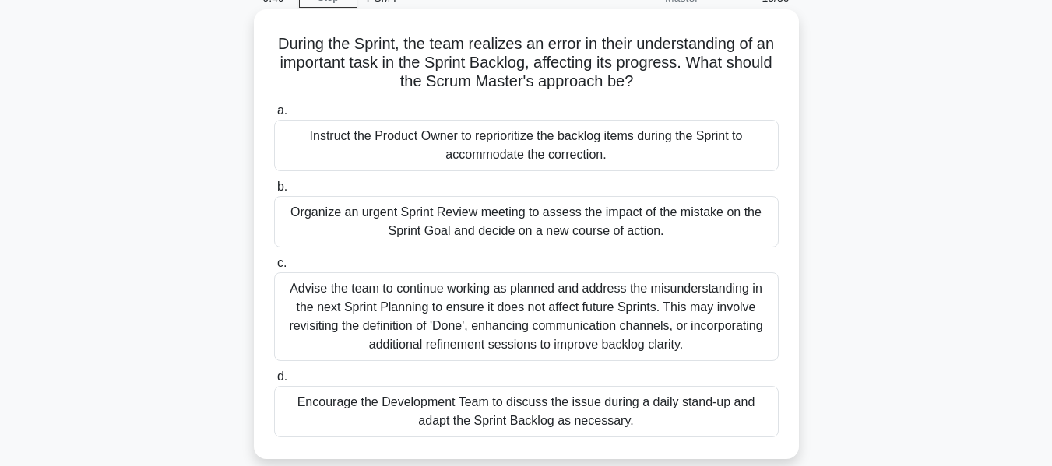
scroll to position [156, 0]
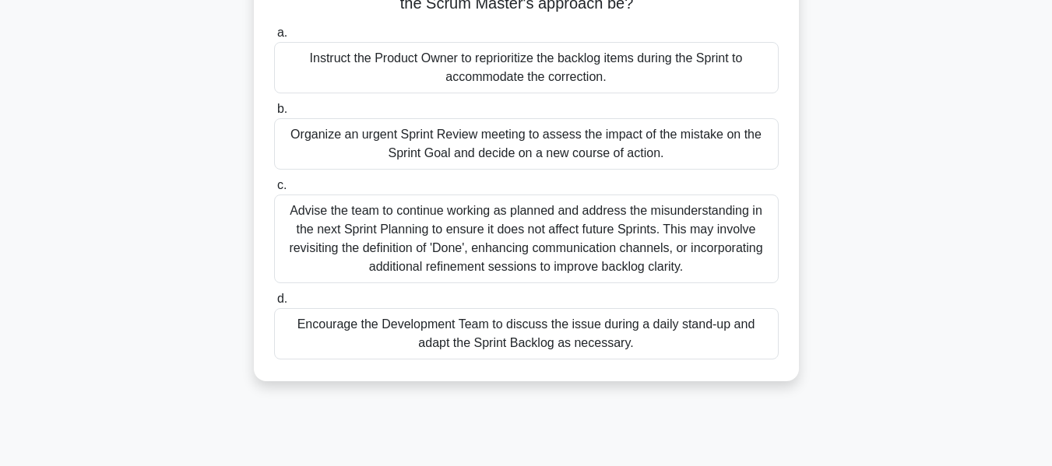
click at [613, 347] on div "Encourage the Development Team to discuss the issue during a daily stand-up and…" at bounding box center [526, 333] width 505 height 51
click at [274, 304] on input "d. Encourage the Development Team to discuss the issue during a daily stand-up …" at bounding box center [274, 299] width 0 height 10
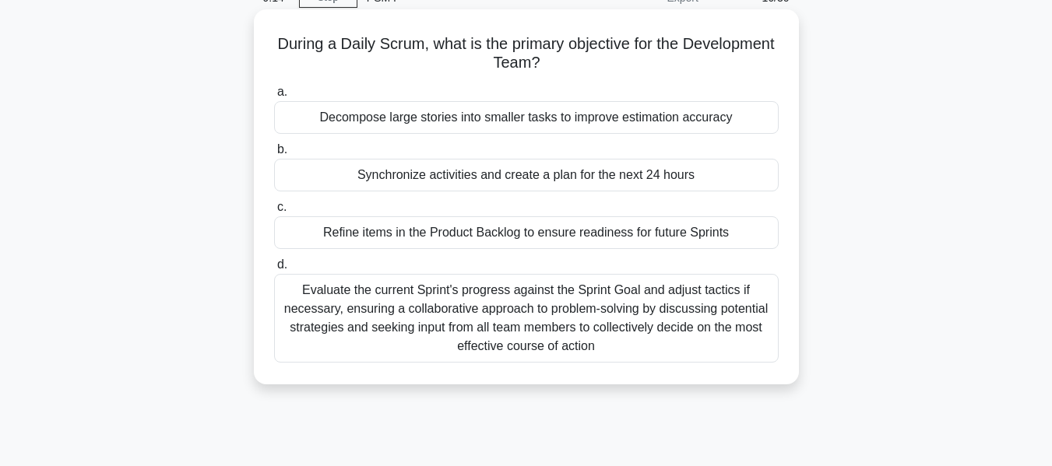
scroll to position [0, 0]
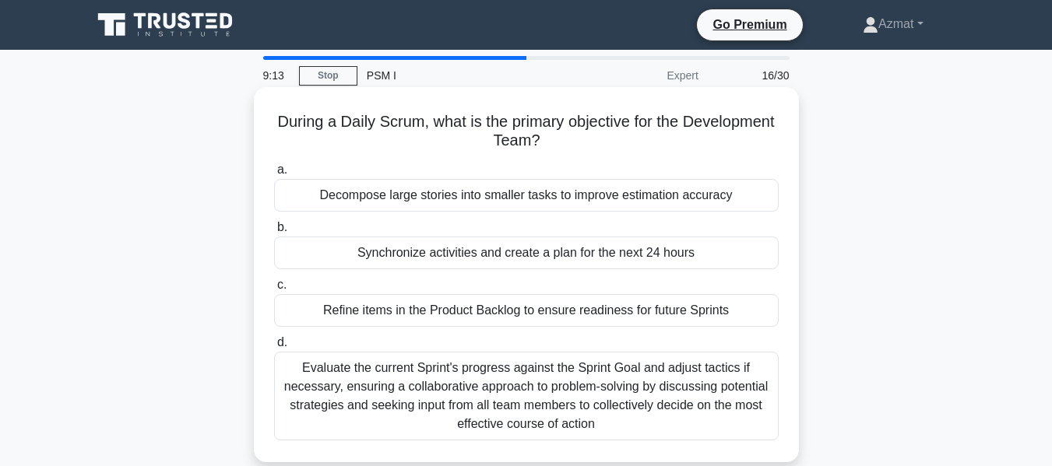
click at [524, 259] on div "Synchronize activities and create a plan for the next 24 hours" at bounding box center [526, 253] width 505 height 33
click at [274, 233] on input "b. Synchronize activities and create a plan for the next 24 hours" at bounding box center [274, 228] width 0 height 10
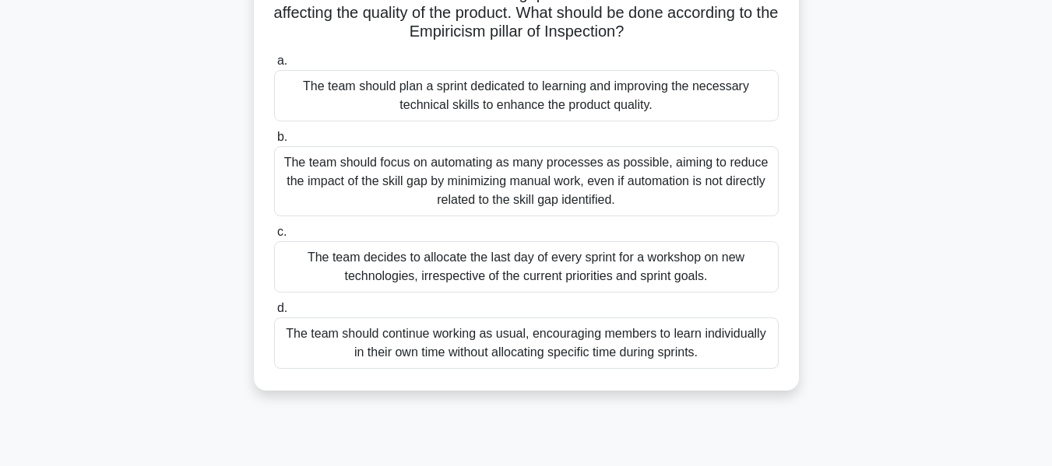
scroll to position [156, 0]
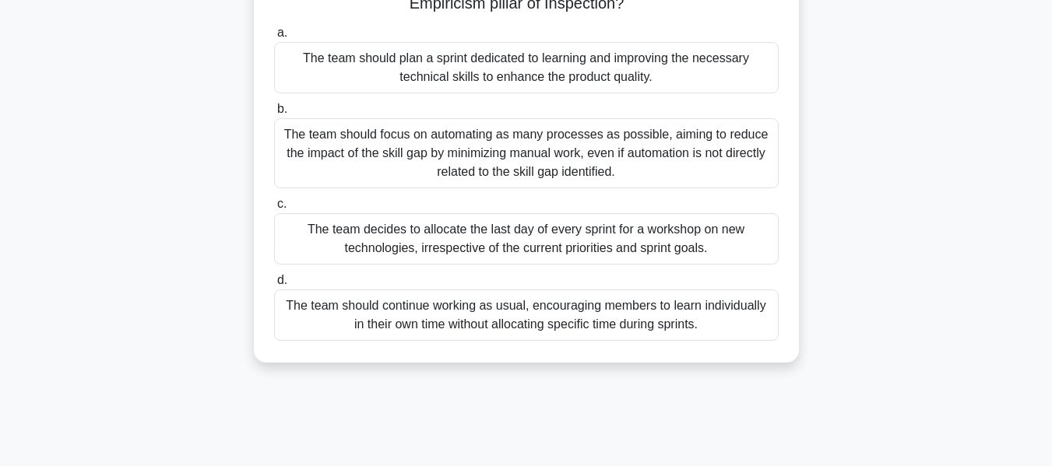
click at [521, 315] on div "The team should continue working as usual, encouraging members to learn individ…" at bounding box center [526, 315] width 505 height 51
click at [274, 286] on input "d. The team should continue working as usual, encouraging members to learn indi…" at bounding box center [274, 281] width 0 height 10
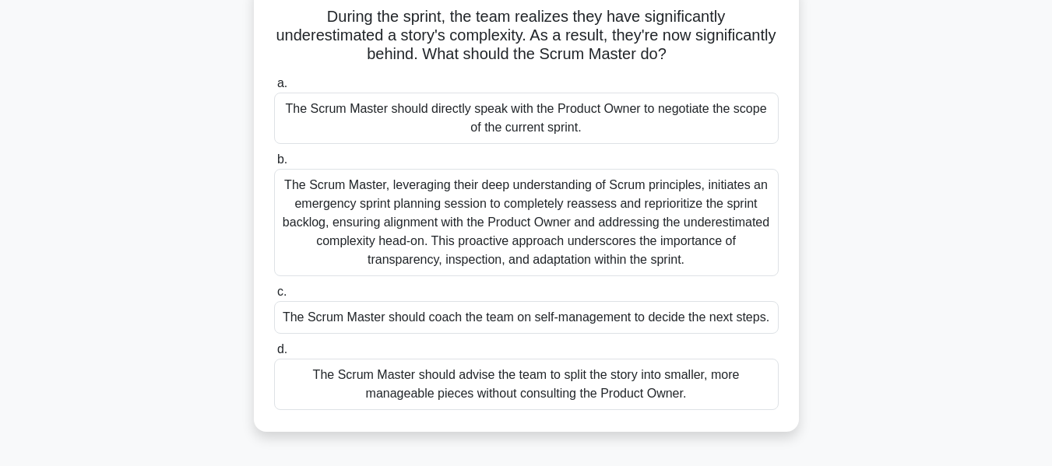
scroll to position [78, 0]
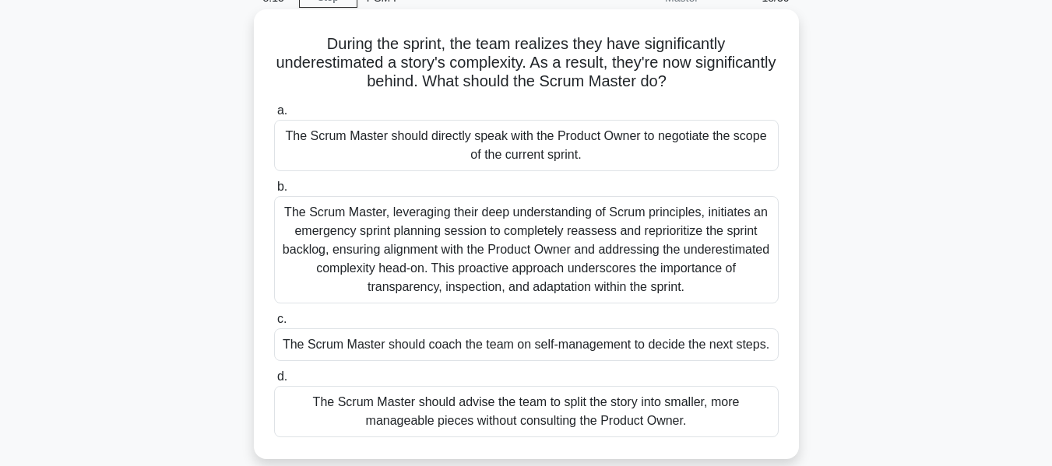
click at [645, 343] on div "The Scrum Master should coach the team on self-management to decide the next st…" at bounding box center [526, 345] width 505 height 33
click at [274, 325] on input "c. The Scrum Master should coach the team on self-management to decide the next…" at bounding box center [274, 320] width 0 height 10
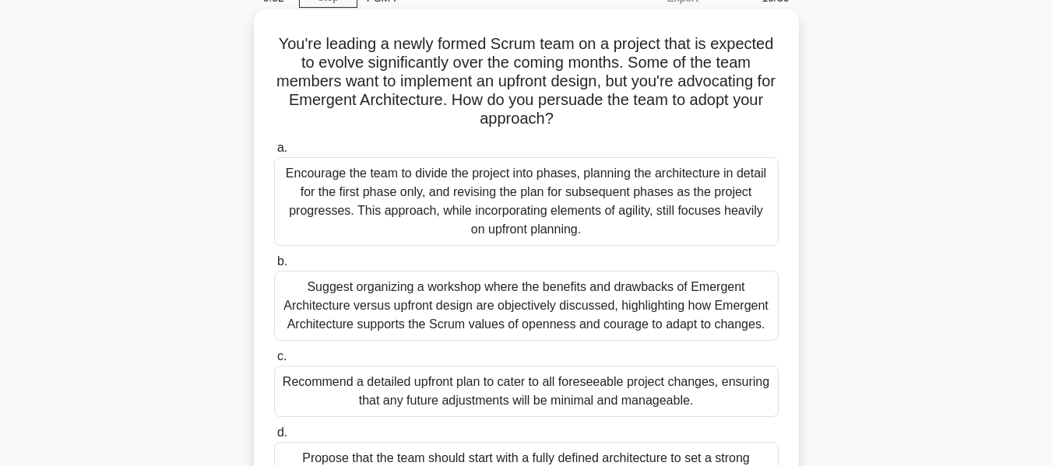
click at [491, 331] on div "Suggest organizing a workshop where the benefits and drawbacks of Emergent Arch…" at bounding box center [526, 306] width 505 height 70
click at [274, 267] on input "b. Suggest organizing a workshop where the benefits and drawbacks of Emergent A…" at bounding box center [274, 262] width 0 height 10
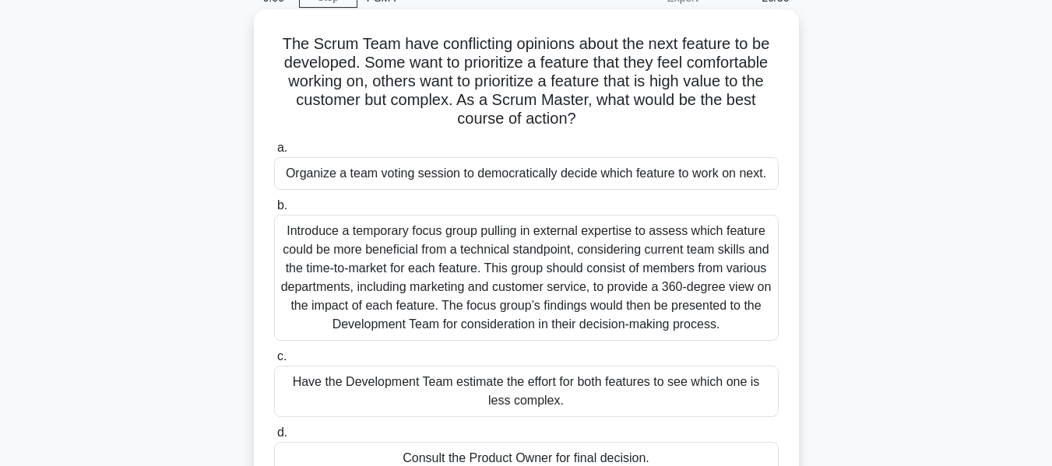
scroll to position [156, 0]
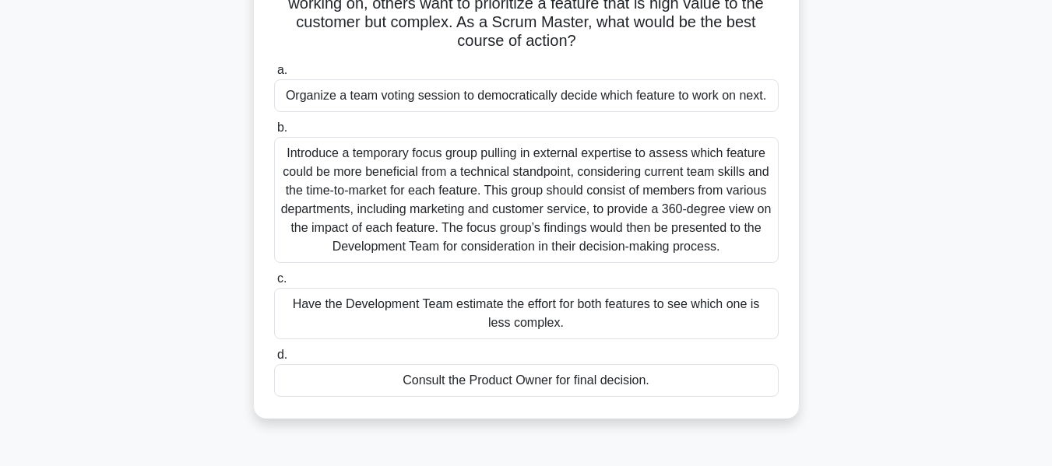
click at [464, 387] on div "Consult the Product Owner for final decision." at bounding box center [526, 380] width 505 height 33
click at [274, 360] on input "d. Consult the Product Owner for final decision." at bounding box center [274, 355] width 0 height 10
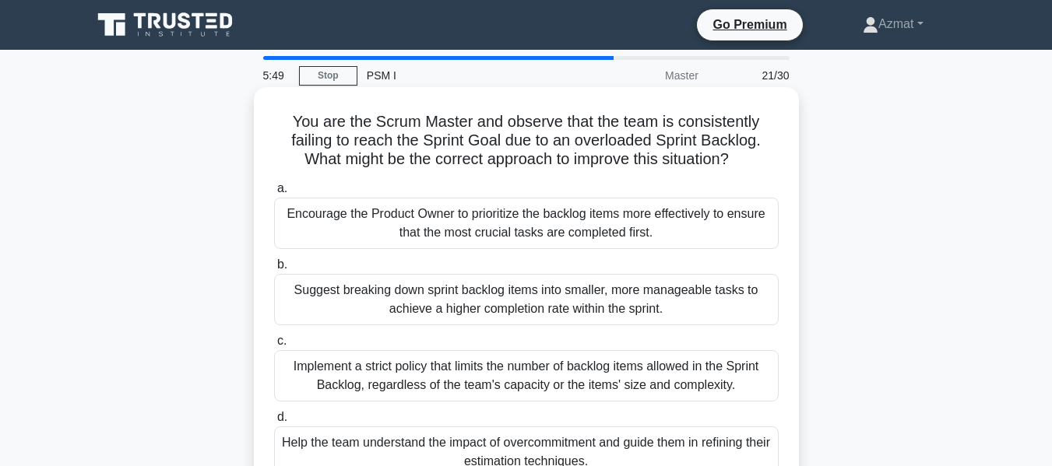
scroll to position [78, 0]
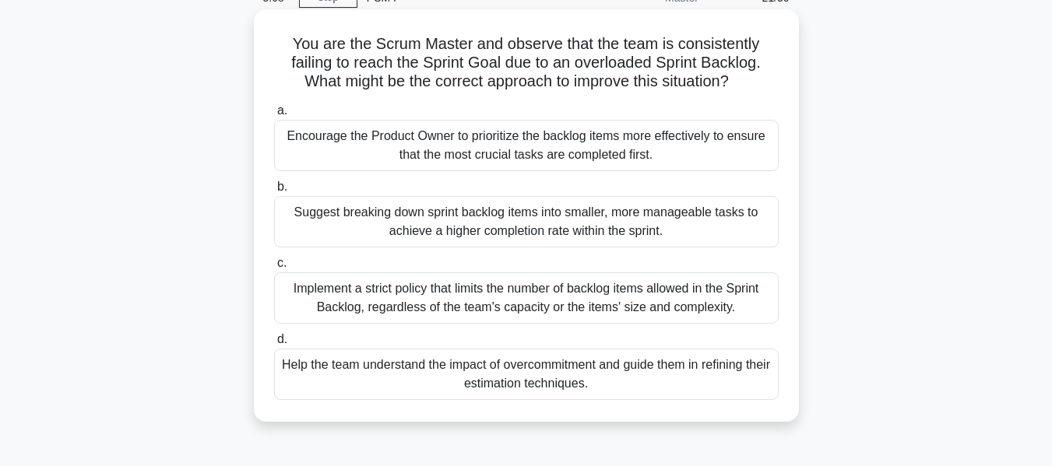
click at [530, 388] on div "Help the team understand the impact of overcommitment and guide them in refinin…" at bounding box center [526, 374] width 505 height 51
click at [274, 345] on input "d. Help the team understand the impact of overcommitment and guide them in refi…" at bounding box center [274, 340] width 0 height 10
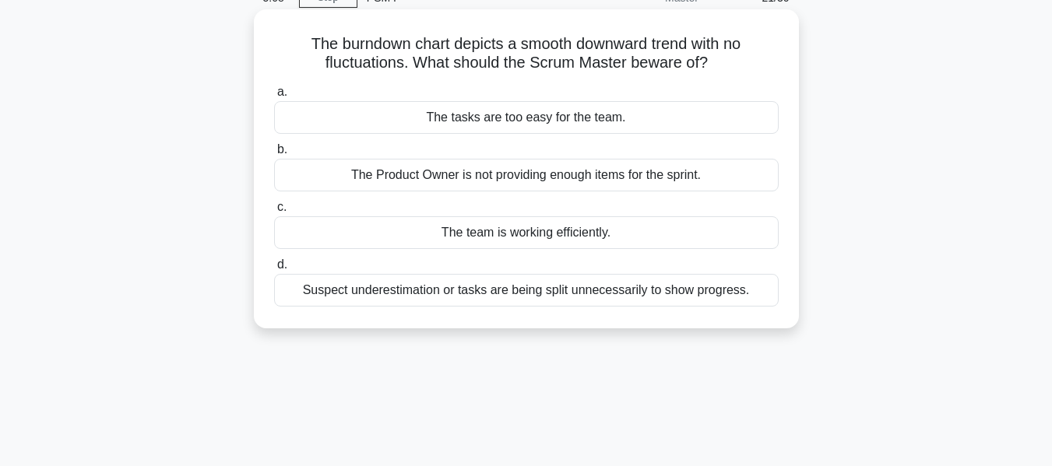
scroll to position [0, 0]
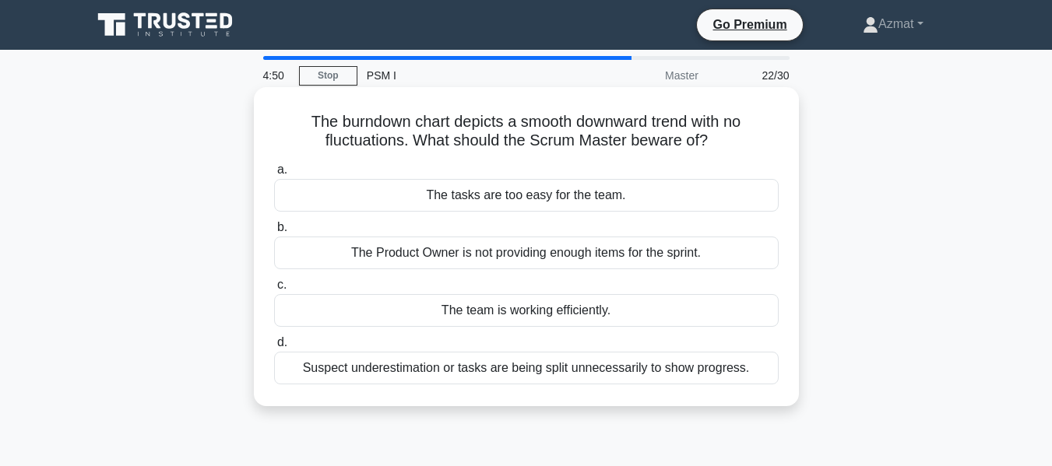
click at [603, 318] on div "The team is working efficiently." at bounding box center [526, 310] width 505 height 33
click at [274, 290] on input "c. The team is working efficiently." at bounding box center [274, 285] width 0 height 10
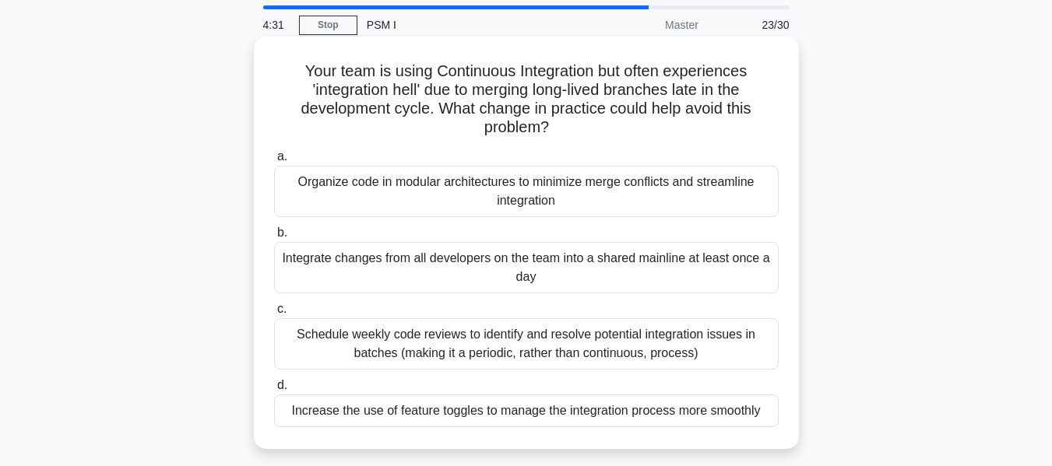
scroll to position [78, 0]
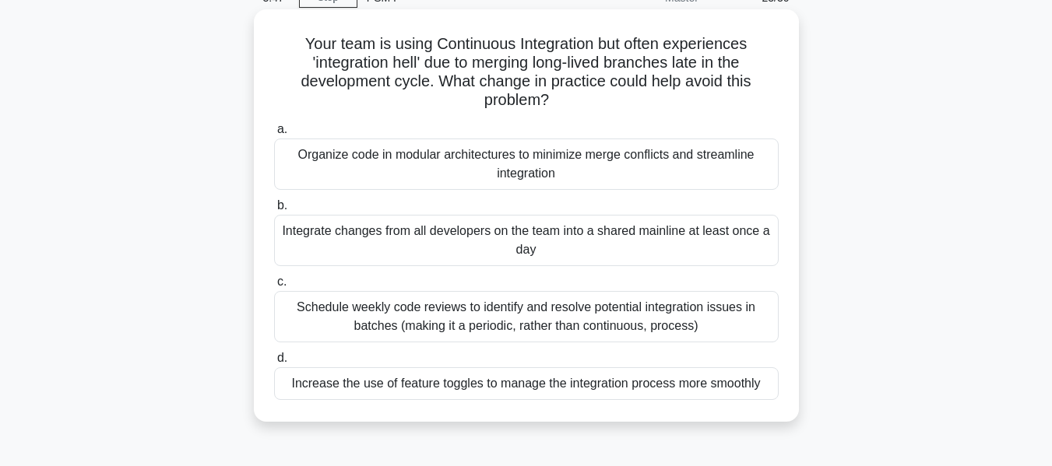
click at [424, 168] on div "Organize code in modular architectures to minimize merge conflicts and streamli…" at bounding box center [526, 164] width 505 height 51
click at [274, 135] on input "a. Organize code in modular architectures to minimize merge conflicts and strea…" at bounding box center [274, 130] width 0 height 10
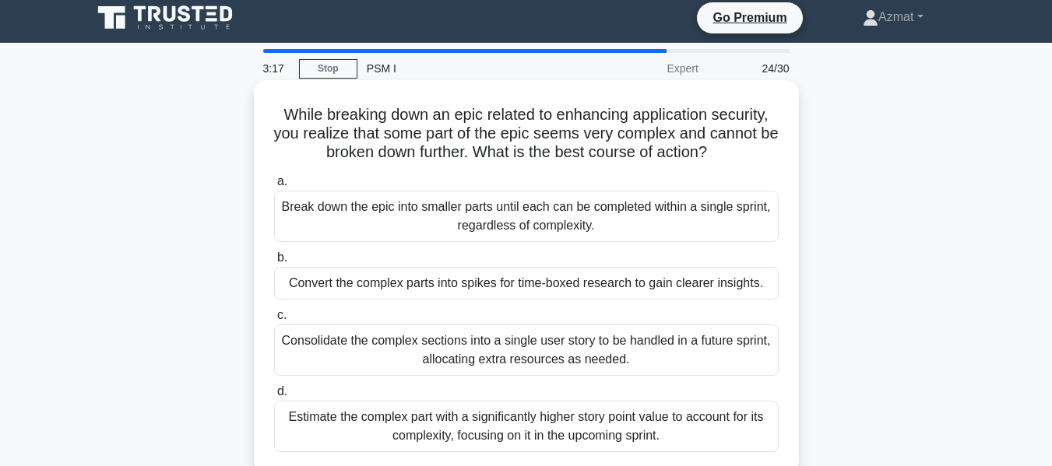
scroll to position [0, 0]
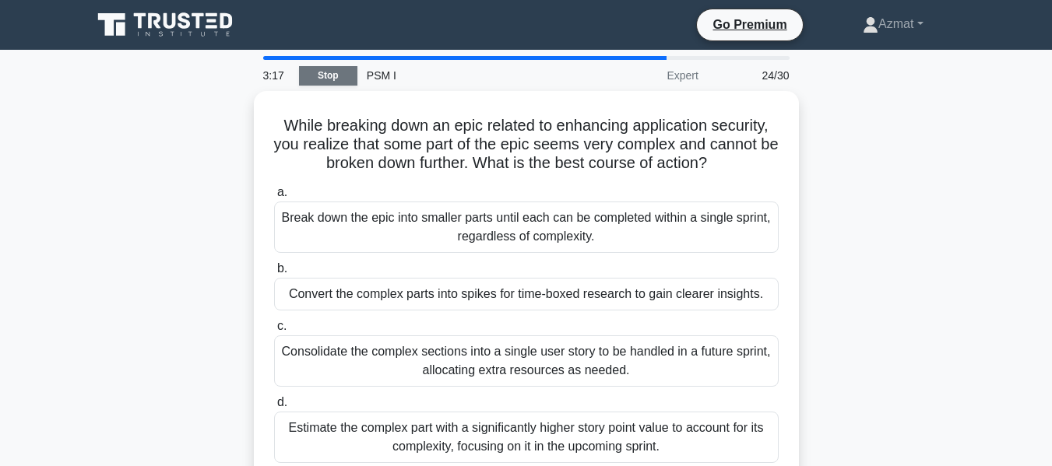
click at [326, 79] on link "Stop" at bounding box center [328, 75] width 58 height 19
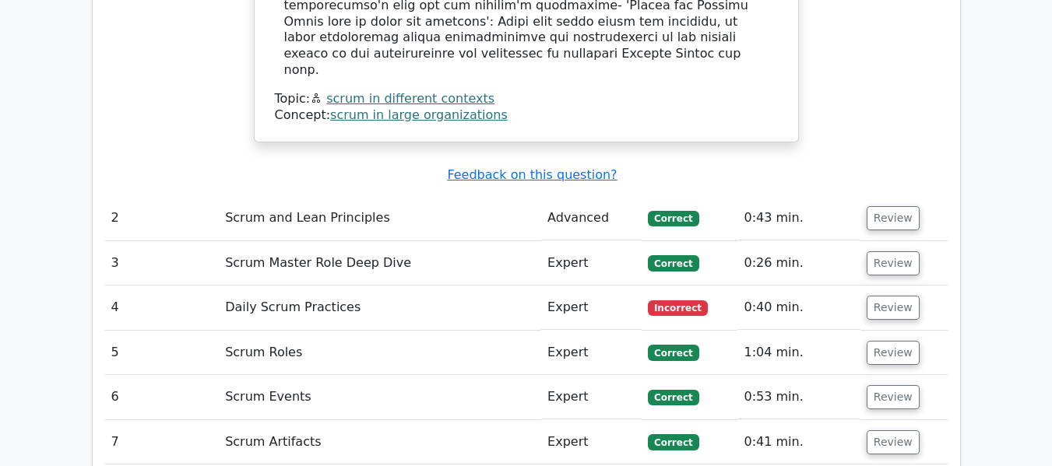
scroll to position [2492, 0]
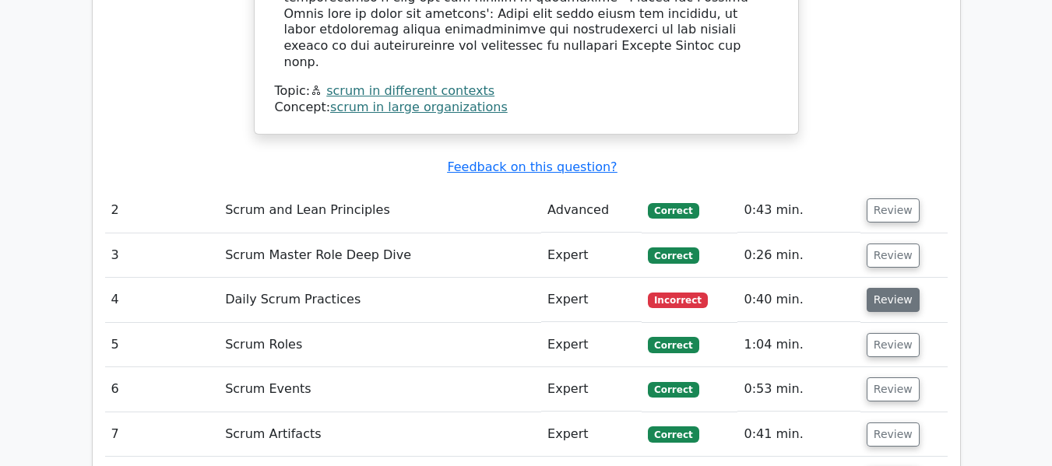
click at [897, 288] on button "Review" at bounding box center [893, 300] width 53 height 24
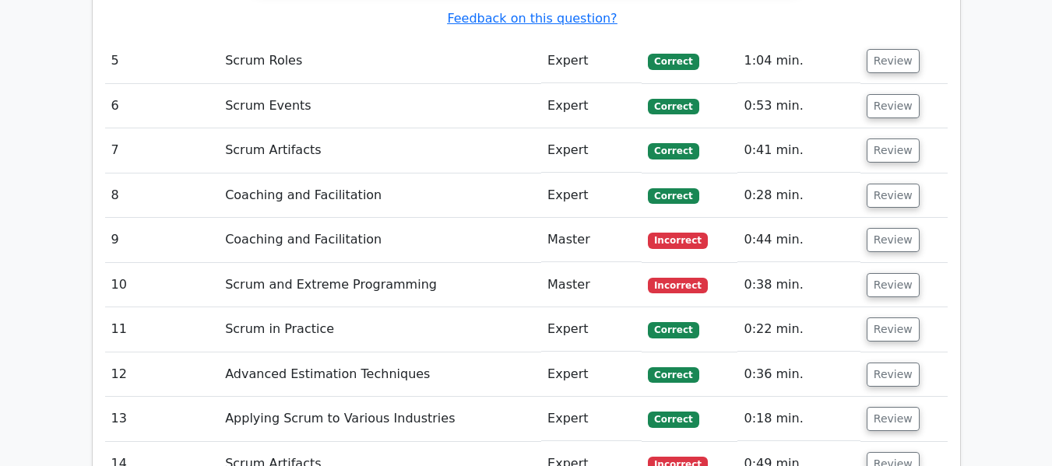
scroll to position [3501, 0]
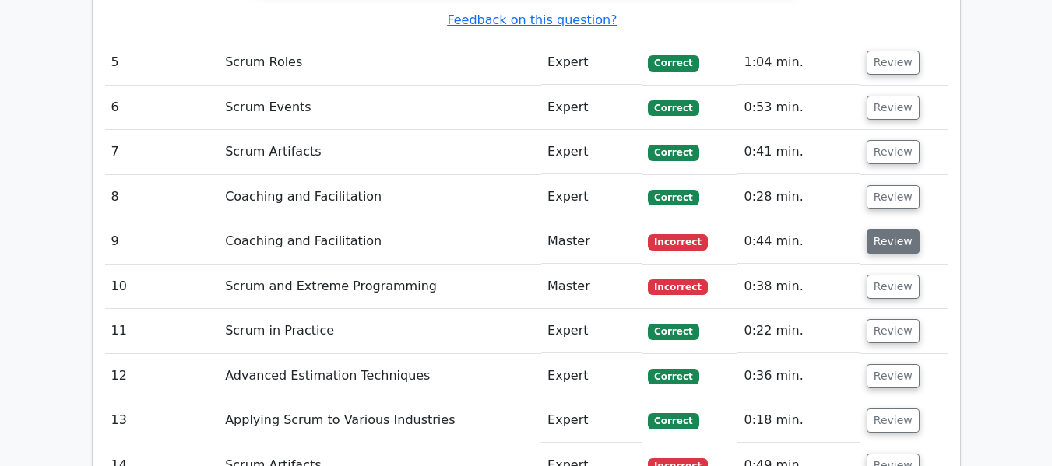
click at [896, 230] on button "Review" at bounding box center [893, 242] width 53 height 24
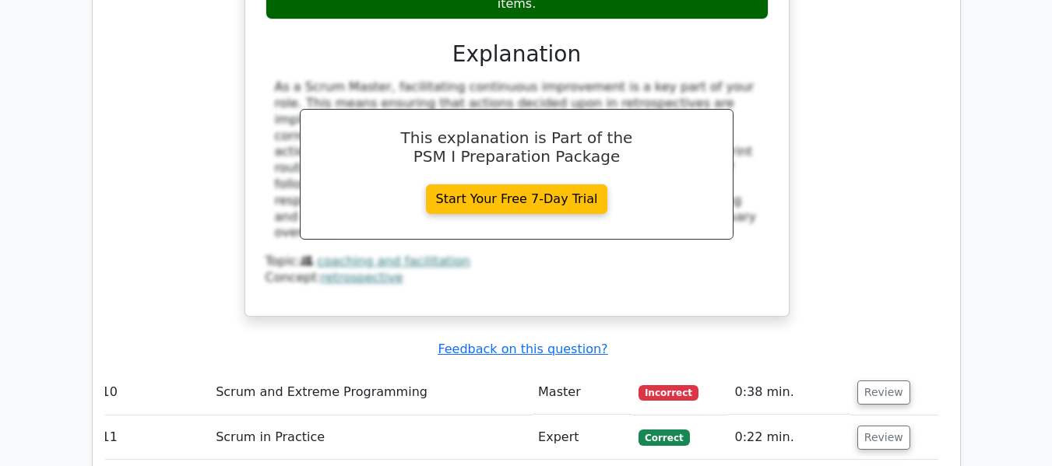
scroll to position [4173, 0]
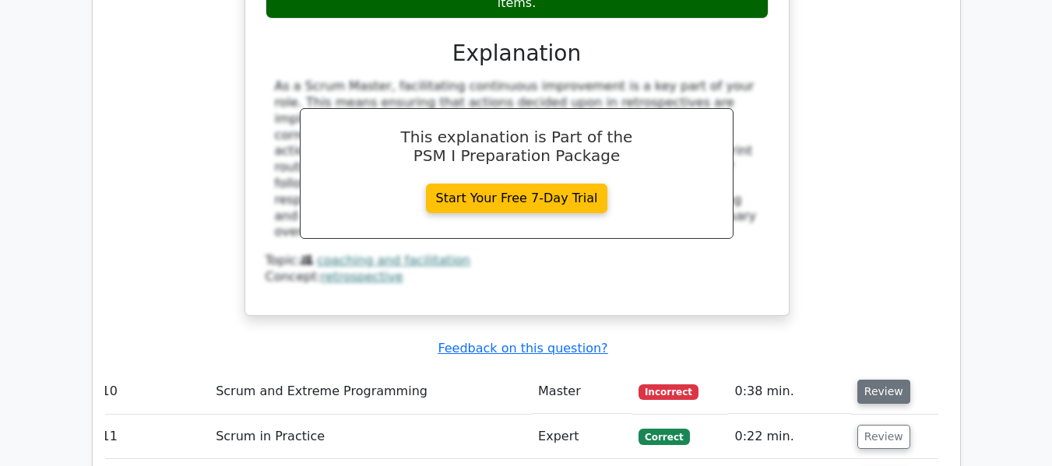
click at [881, 380] on button "Review" at bounding box center [883, 392] width 53 height 24
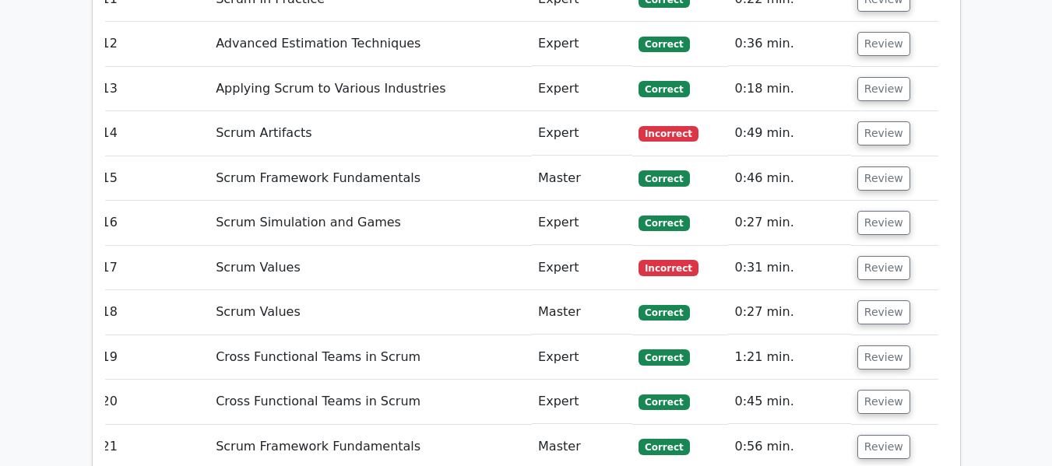
scroll to position [5442, 0]
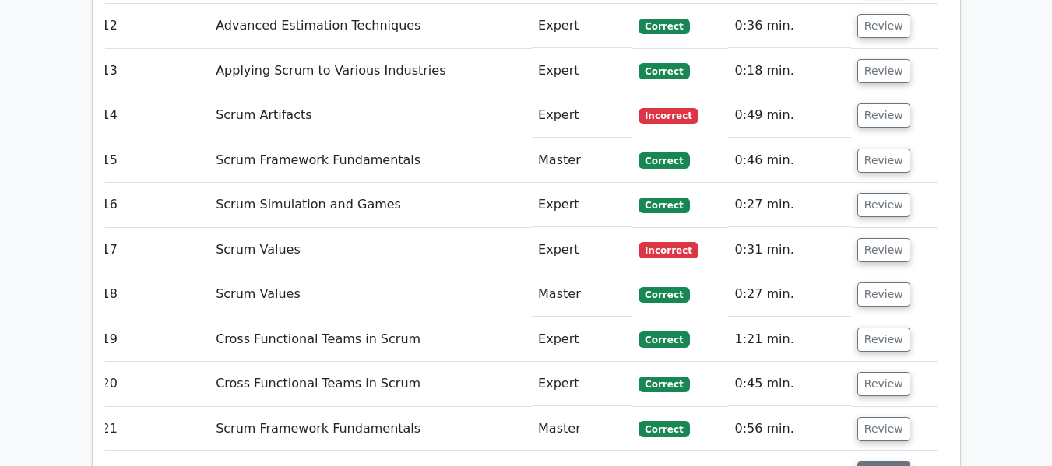
click at [883, 462] on button "Review" at bounding box center [883, 474] width 53 height 24
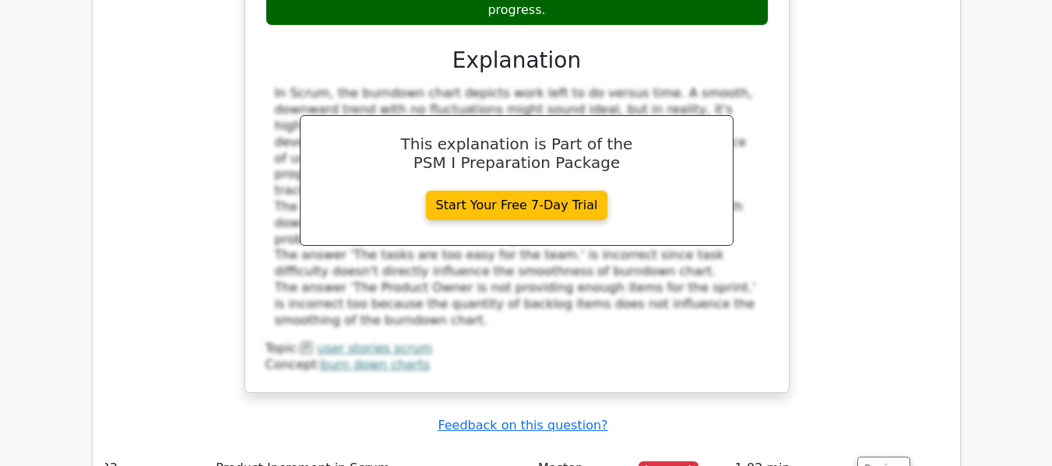
scroll to position [6206, 0]
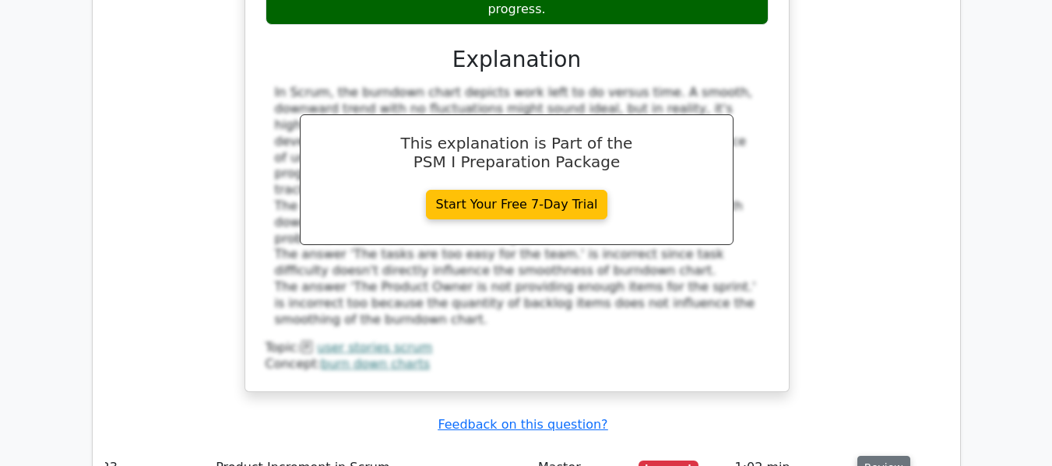
click at [886, 456] on button "Review" at bounding box center [883, 468] width 53 height 24
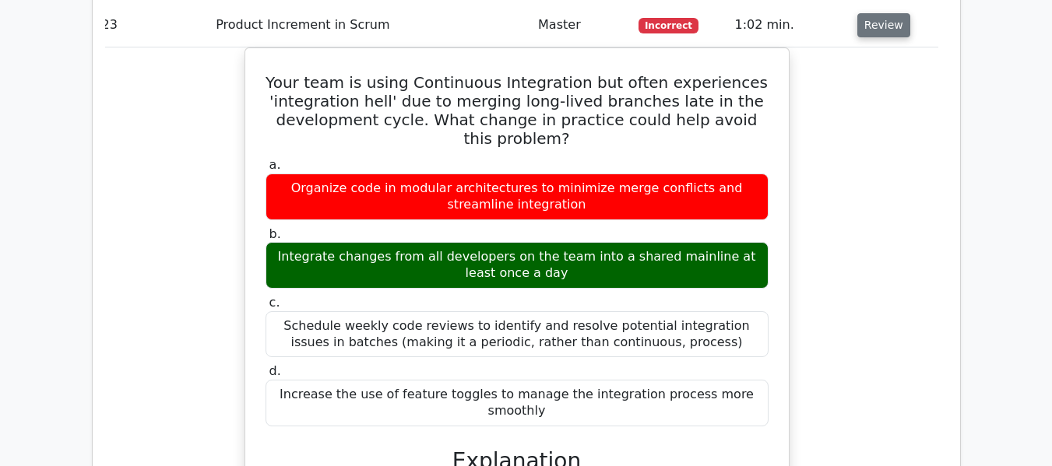
scroll to position [6650, 0]
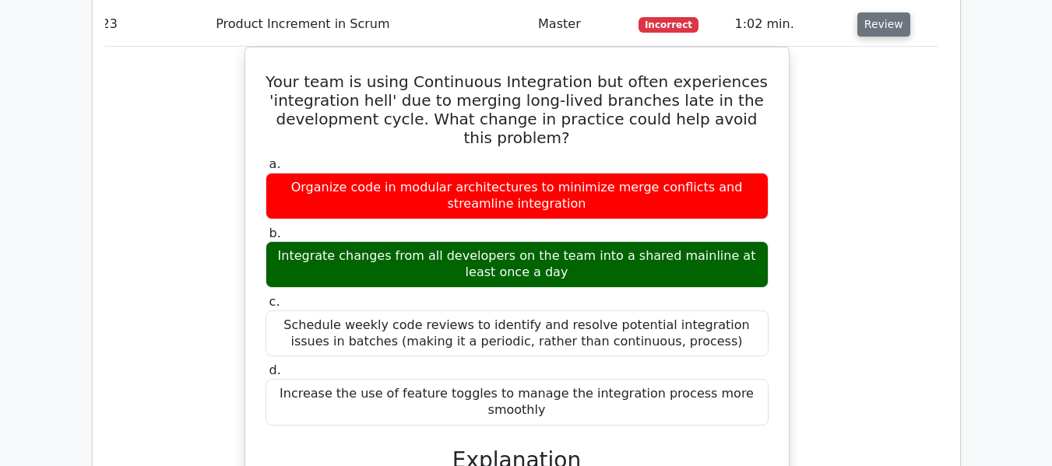
click at [857, 12] on button "Review" at bounding box center [883, 24] width 53 height 24
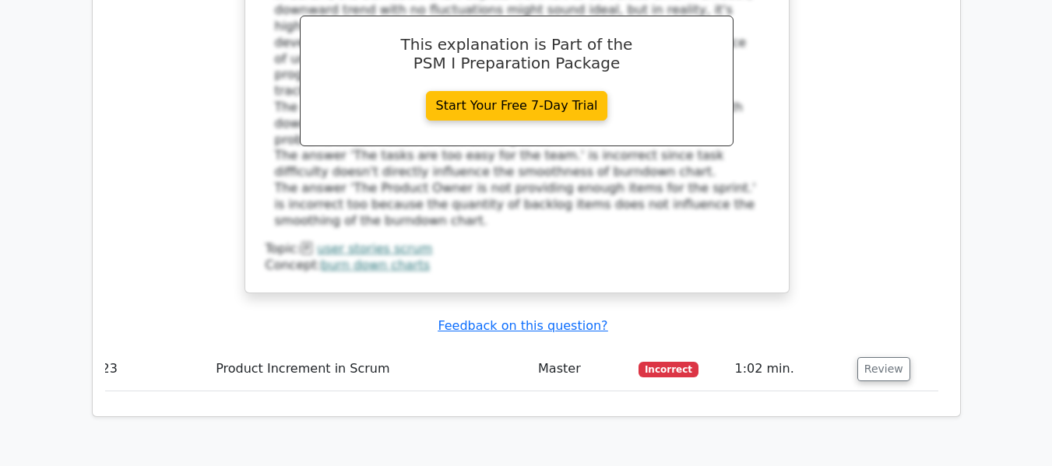
scroll to position [6339, 0]
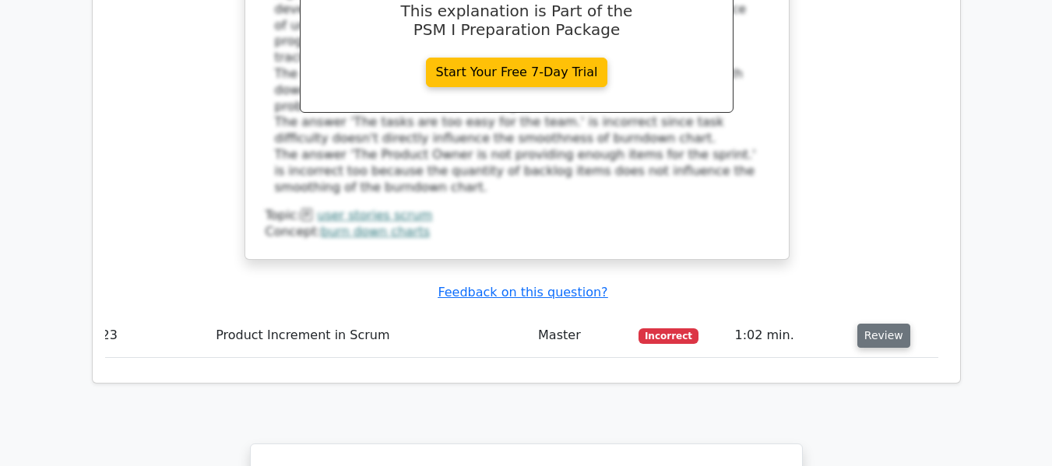
click at [889, 324] on button "Review" at bounding box center [883, 336] width 53 height 24
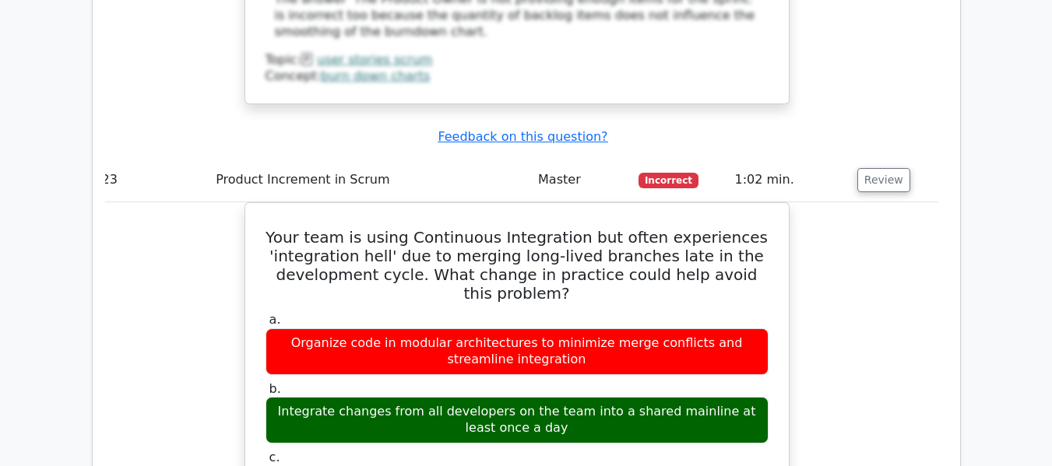
scroll to position [6650, 0]
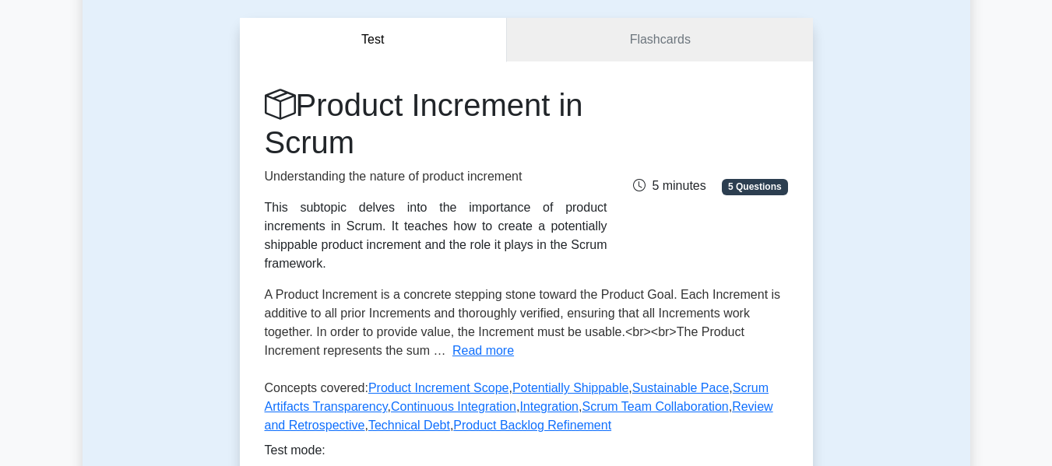
scroll to position [156, 0]
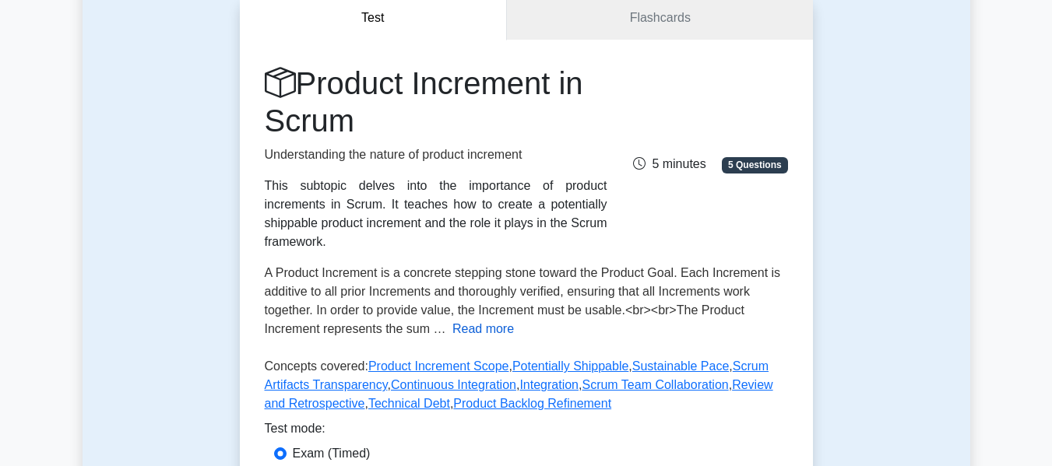
click at [491, 320] on button "Read more" at bounding box center [483, 329] width 62 height 19
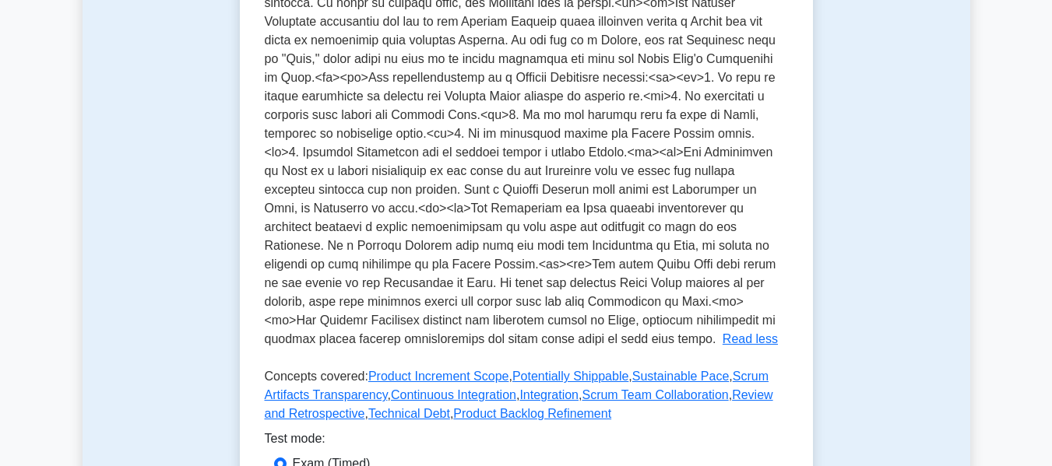
scroll to position [467, 0]
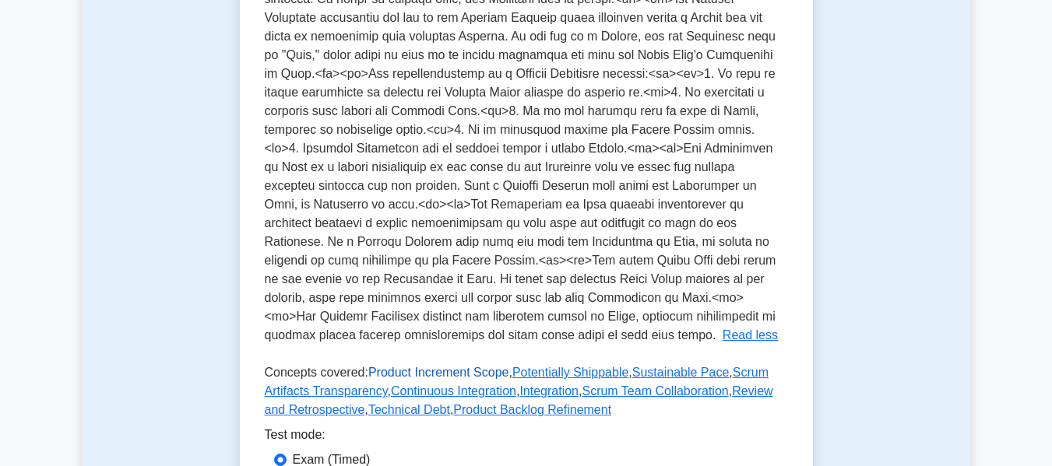
click at [442, 366] on link "Product Increment Scope" at bounding box center [438, 372] width 141 height 13
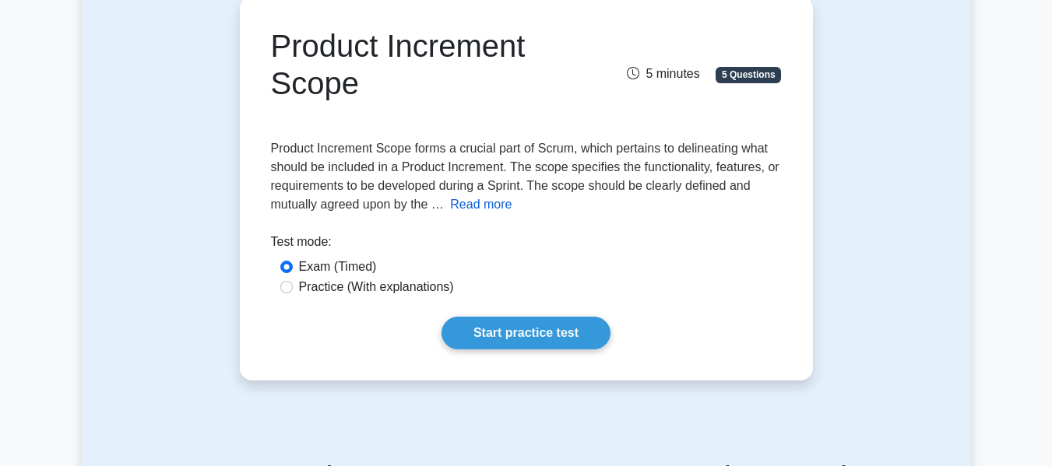
click at [480, 209] on button "Read more" at bounding box center [481, 204] width 62 height 19
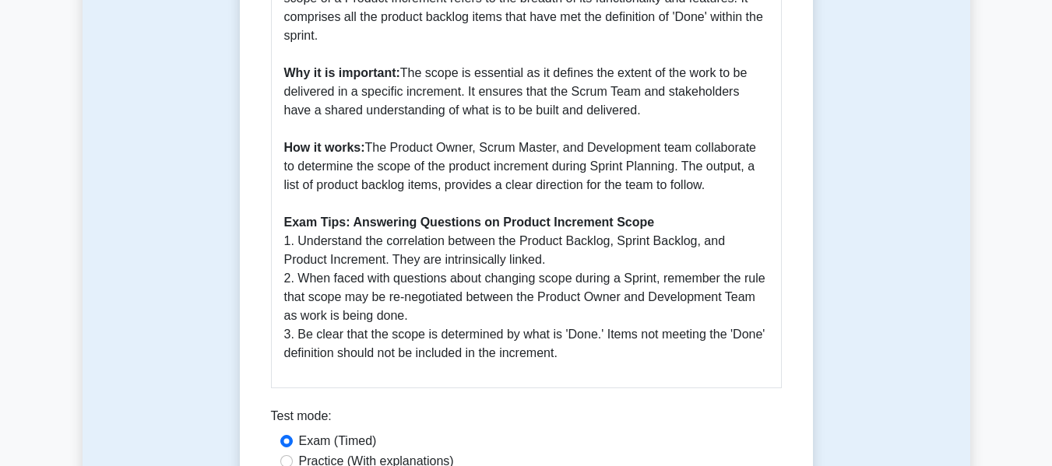
scroll to position [701, 0]
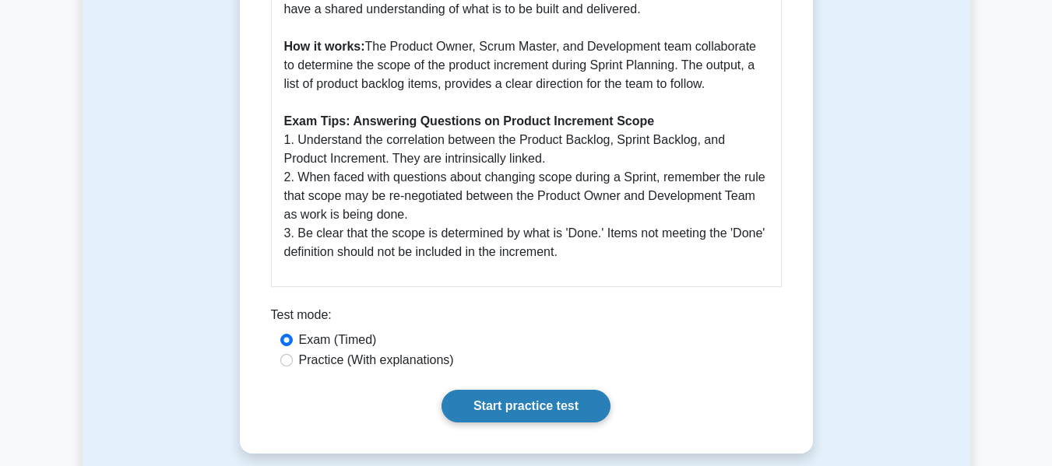
click at [516, 410] on link "Start practice test" at bounding box center [525, 406] width 169 height 33
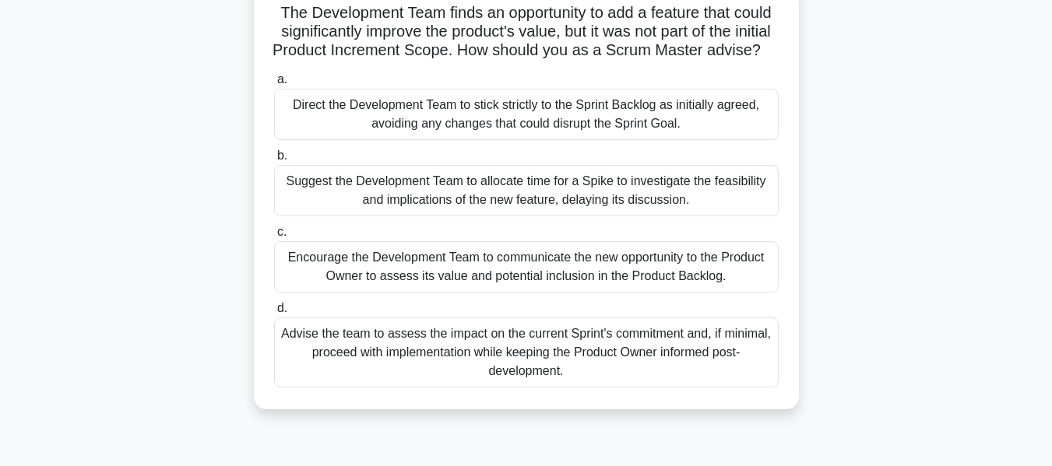
scroll to position [156, 0]
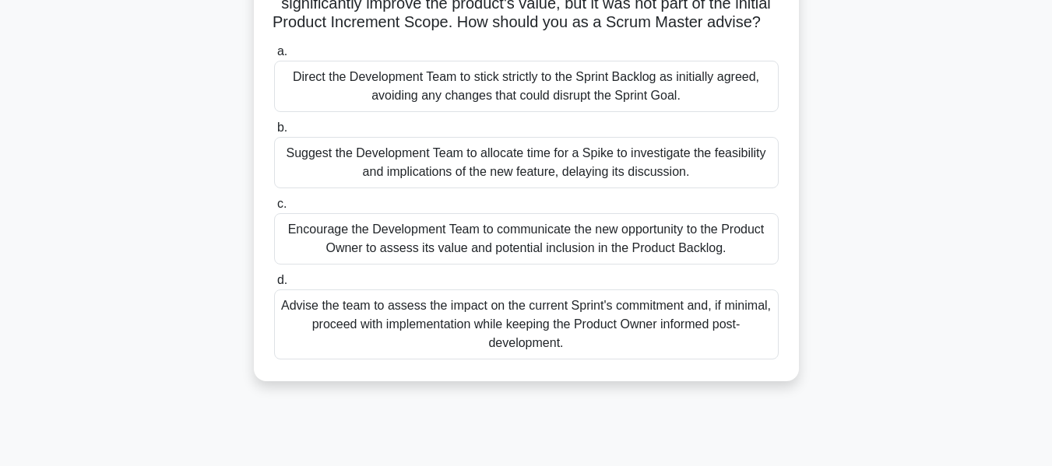
click at [572, 264] on div "Encourage the Development Team to communicate the new opportunity to the Produc…" at bounding box center [526, 238] width 505 height 51
click at [274, 209] on input "c. Encourage the Development Team to communicate the new opportunity to the Pro…" at bounding box center [274, 204] width 0 height 10
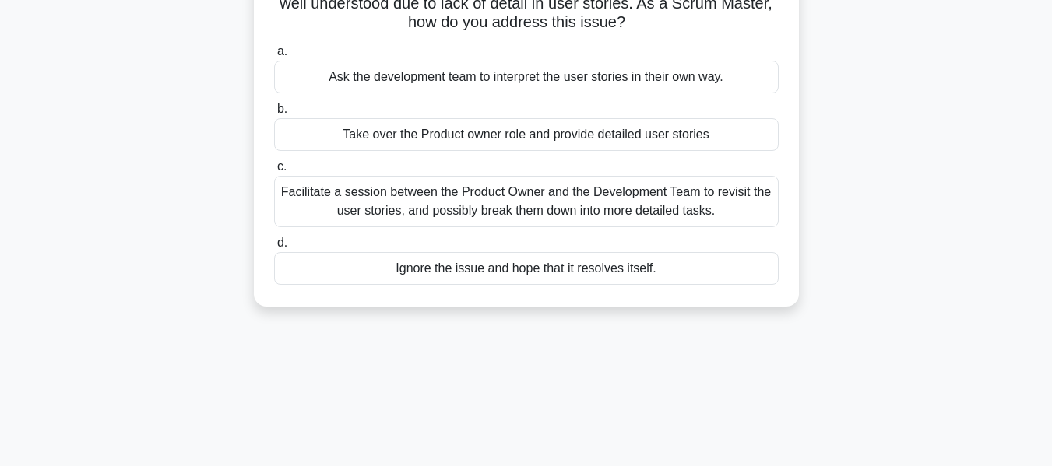
click at [595, 203] on div "Facilitate a session between the Product Owner and the Development Team to revi…" at bounding box center [526, 201] width 505 height 51
click at [274, 172] on input "c. Facilitate a session between the Product Owner and the Development Team to r…" at bounding box center [274, 167] width 0 height 10
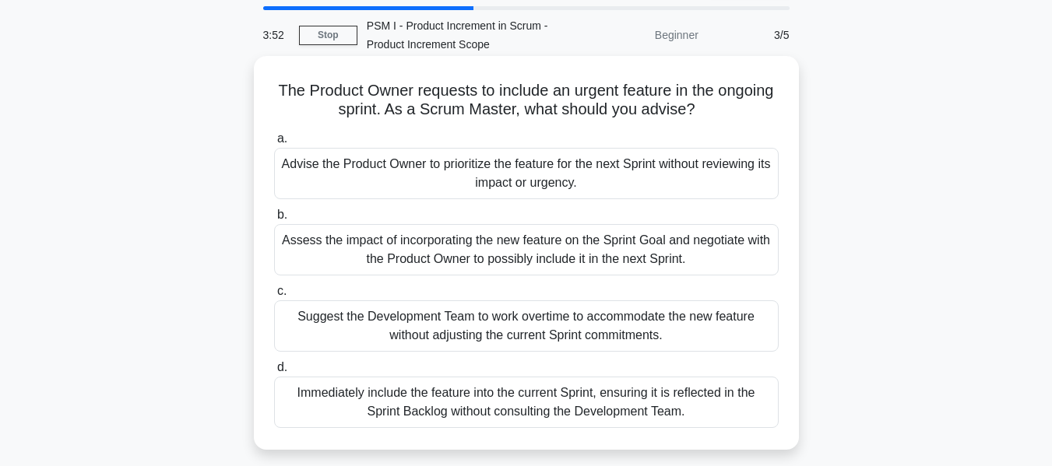
scroll to position [78, 0]
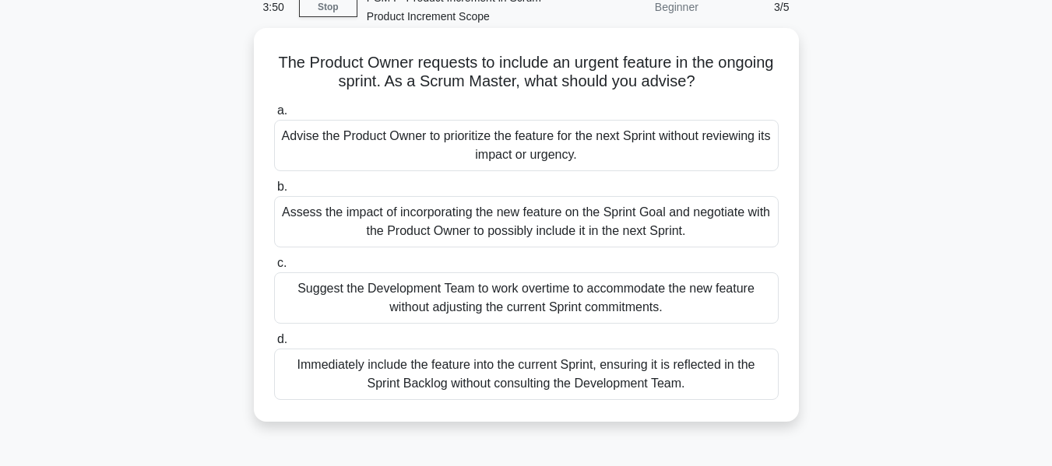
click at [434, 230] on div "Assess the impact of incorporating the new feature on the Sprint Goal and negot…" at bounding box center [526, 221] width 505 height 51
click at [274, 192] on input "b. Assess the impact of incorporating the new feature on the Sprint Goal and ne…" at bounding box center [274, 187] width 0 height 10
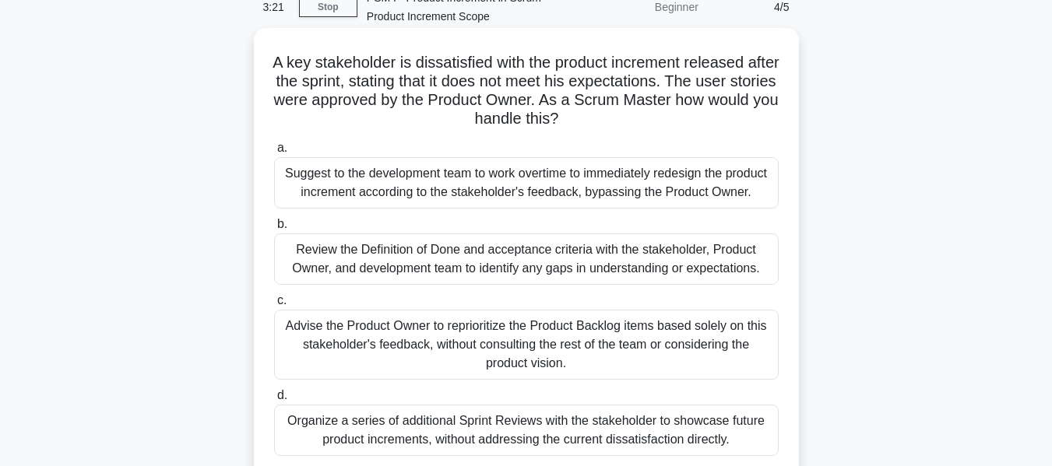
click at [479, 268] on div "Review the Definition of Done and acceptance criteria with the stakeholder, Pro…" at bounding box center [526, 259] width 505 height 51
click at [274, 230] on input "b. Review the Definition of Done and acceptance criteria with the stakeholder, …" at bounding box center [274, 225] width 0 height 10
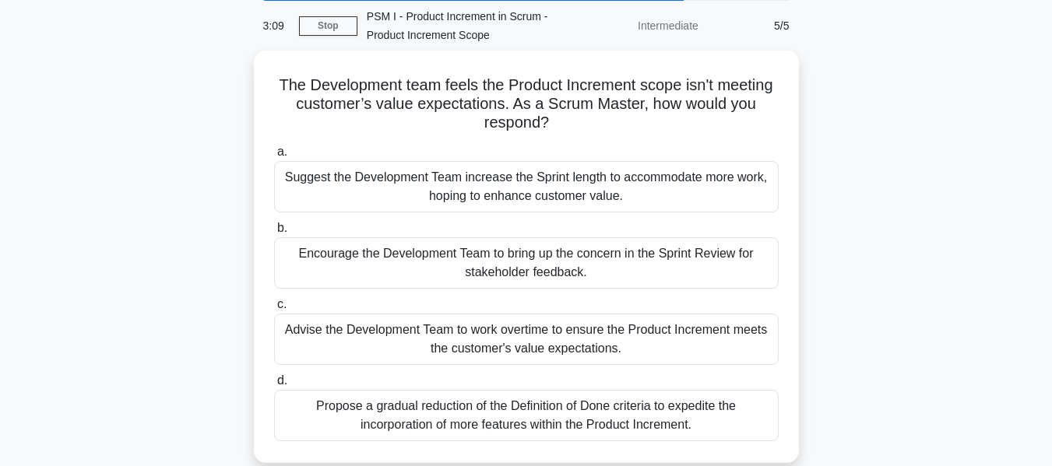
scroll to position [60, 0]
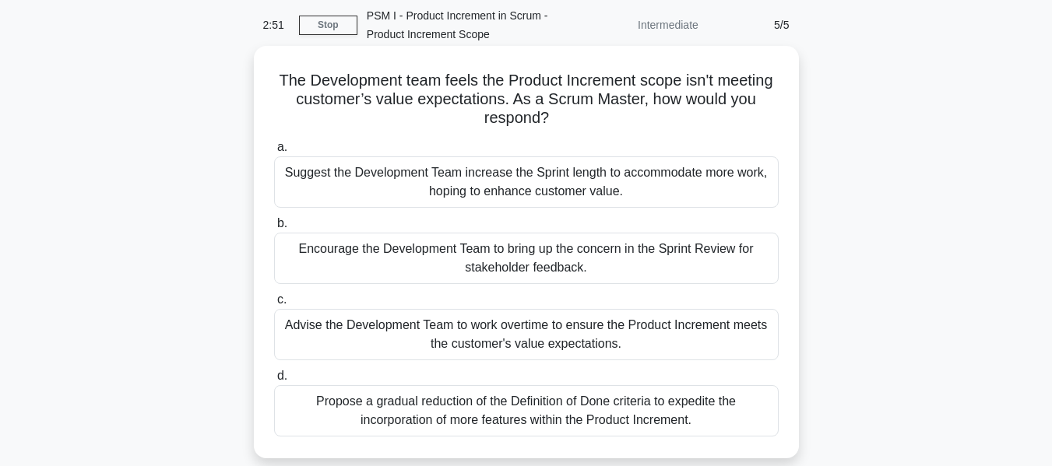
click at [499, 266] on div "Encourage the Development Team to bring up the concern in the Sprint Review for…" at bounding box center [526, 258] width 505 height 51
click at [274, 229] on input "b. Encourage the Development Team to bring up the concern in the Sprint Review …" at bounding box center [274, 224] width 0 height 10
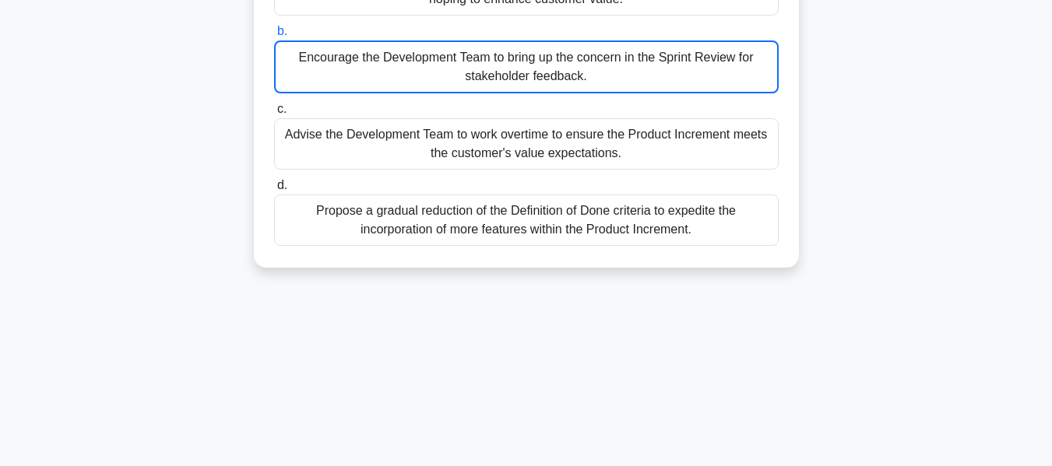
scroll to position [253, 0]
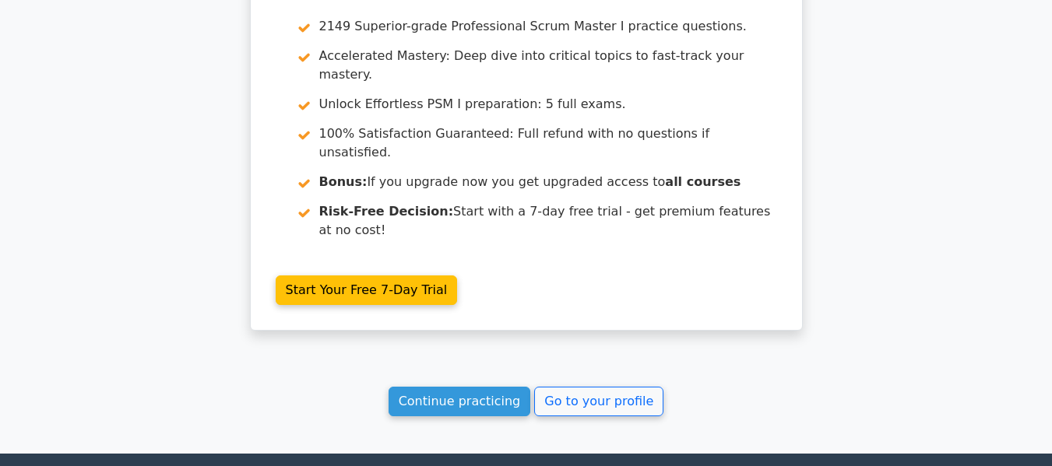
scroll to position [2477, 0]
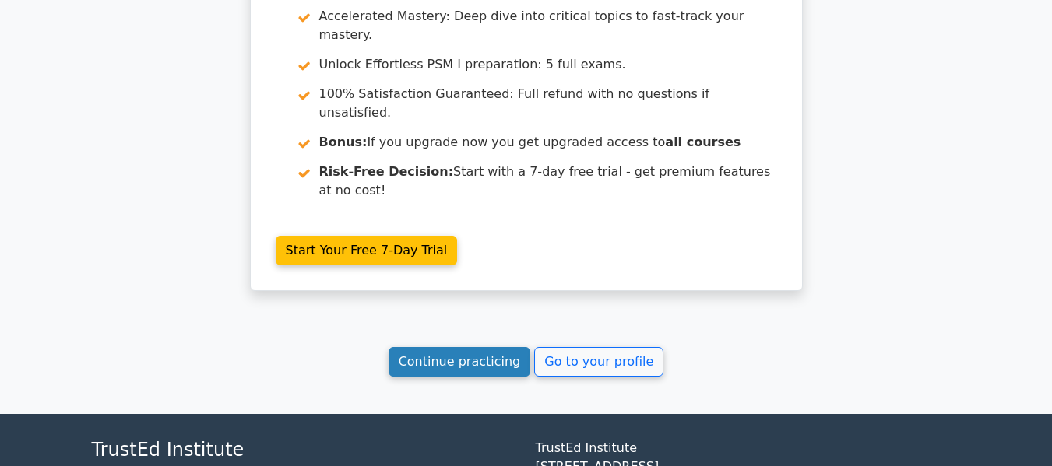
click at [471, 347] on link "Continue practicing" at bounding box center [460, 362] width 142 height 30
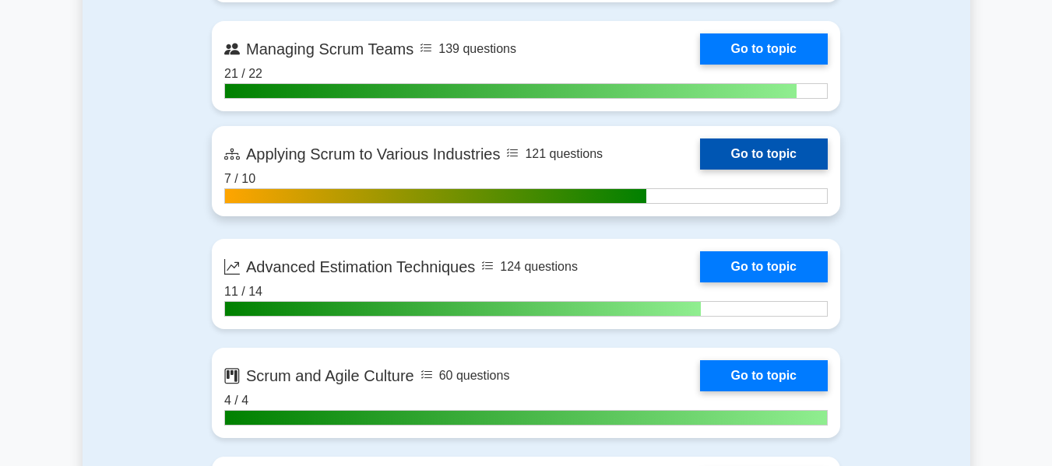
scroll to position [3297, 0]
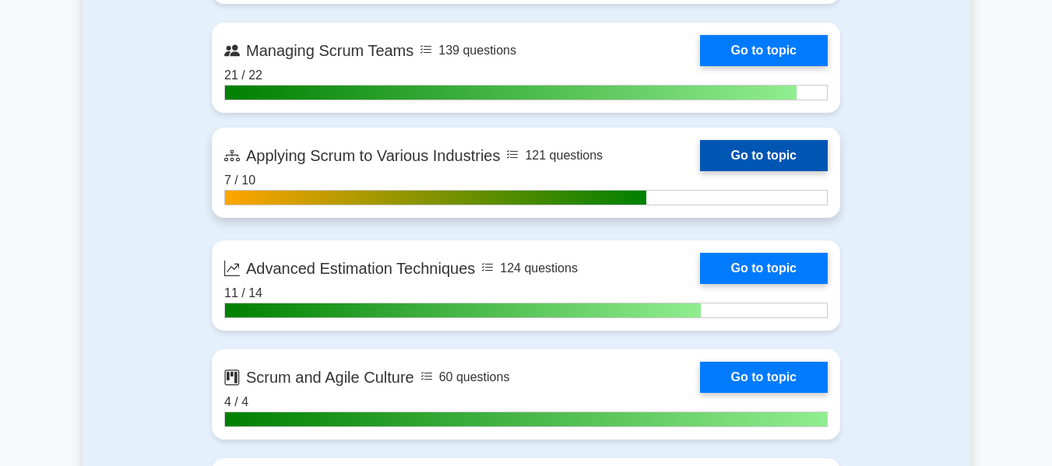
click at [700, 167] on link "Go to topic" at bounding box center [764, 155] width 128 height 31
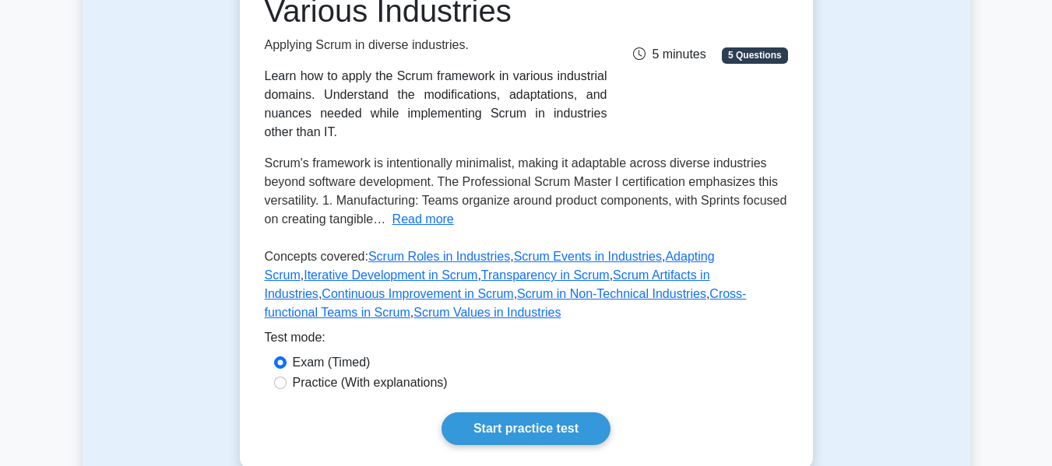
scroll to position [265, 0]
click at [439, 259] on link "Scrum Roles in Industries" at bounding box center [439, 257] width 142 height 13
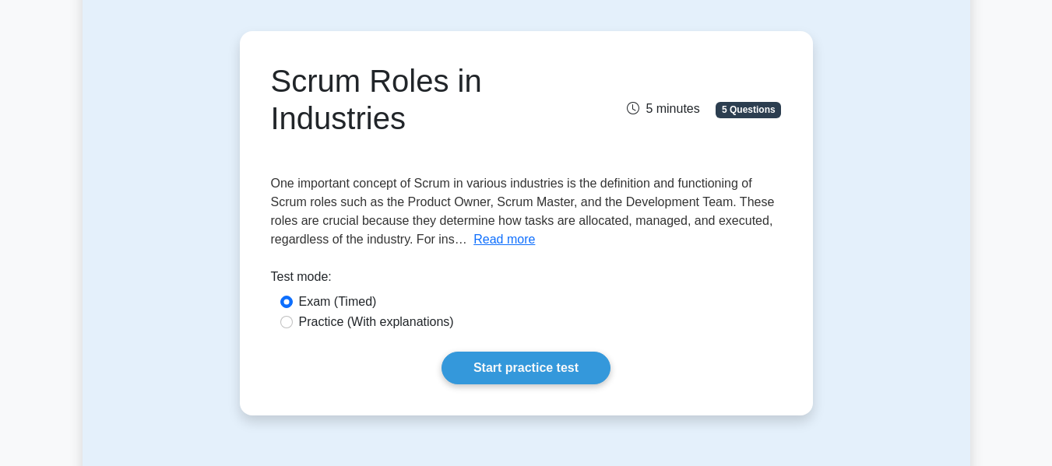
scroll to position [125, 0]
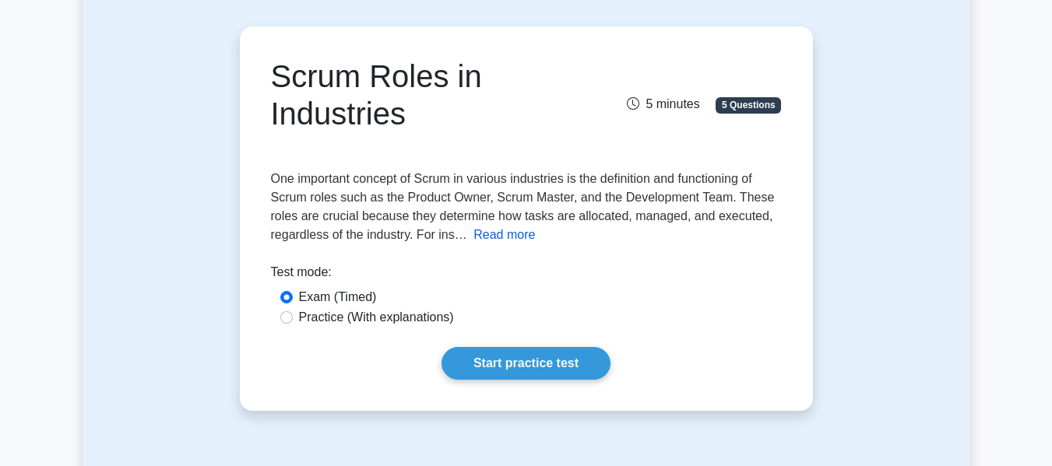
click at [508, 233] on button "Read more" at bounding box center [504, 235] width 62 height 19
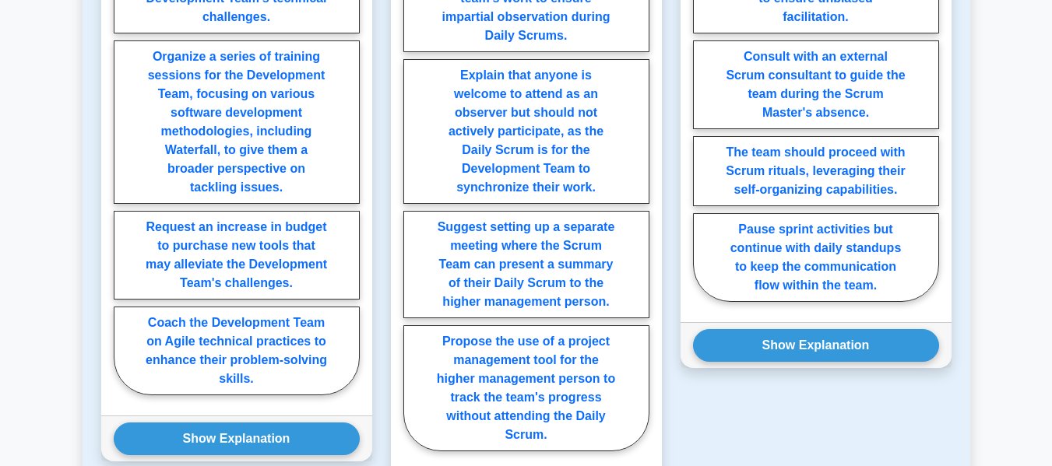
scroll to position [1688, 0]
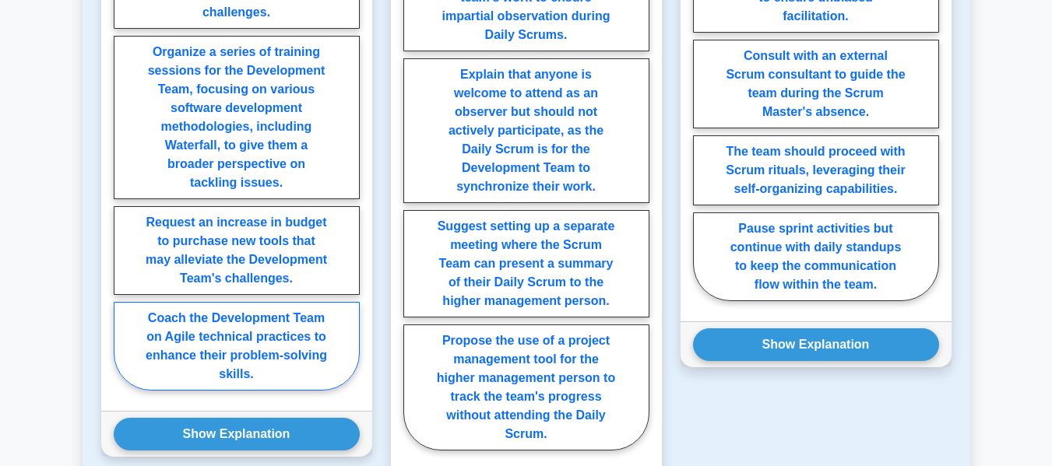
click at [277, 385] on label "Coach the Development Team on Agile technical practices to enhance their proble…" at bounding box center [237, 346] width 246 height 89
click at [124, 175] on input "Coach the Development Team on Agile technical practices to enhance their proble…" at bounding box center [119, 170] width 10 height 10
radio input "true"
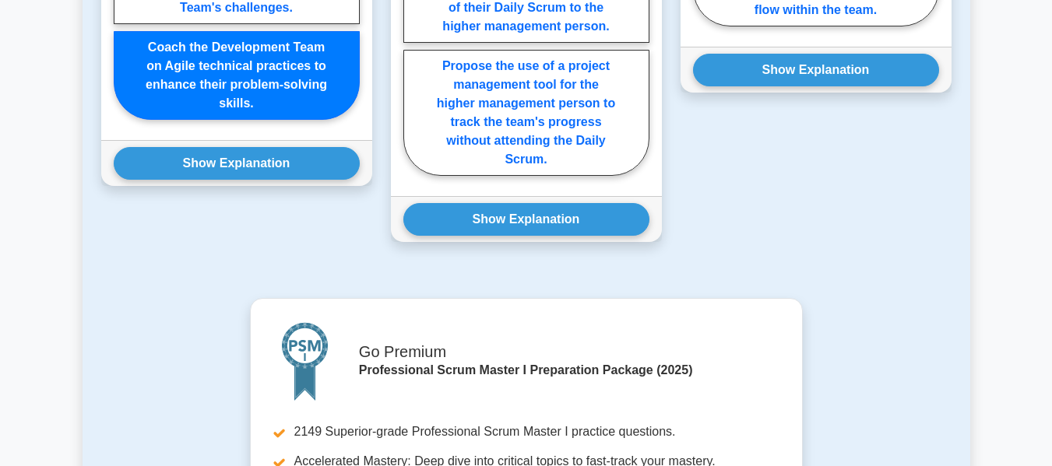
scroll to position [1964, 0]
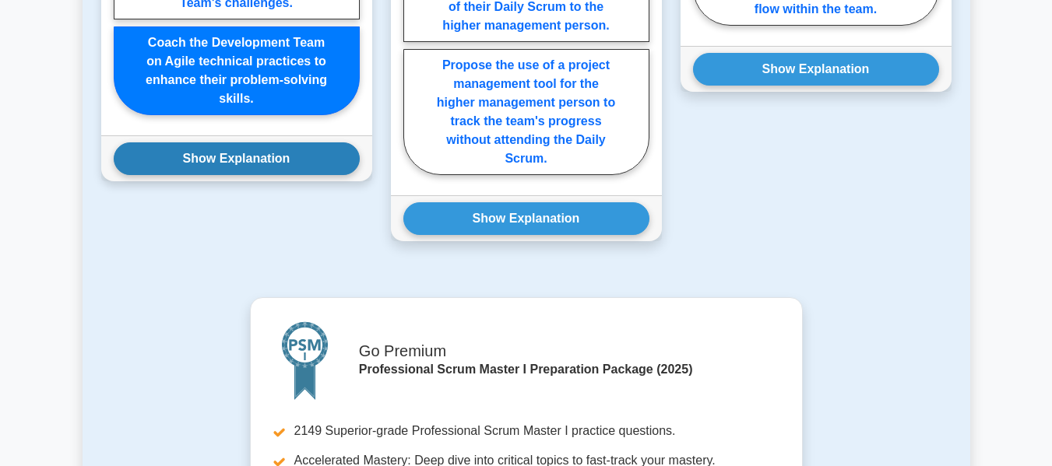
click at [258, 167] on button "Show Explanation" at bounding box center [237, 158] width 246 height 33
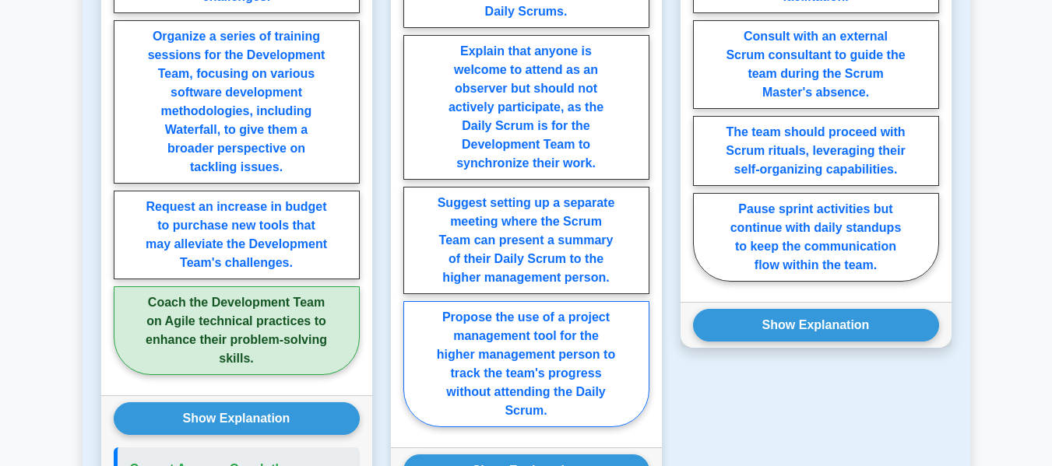
scroll to position [1708, 0]
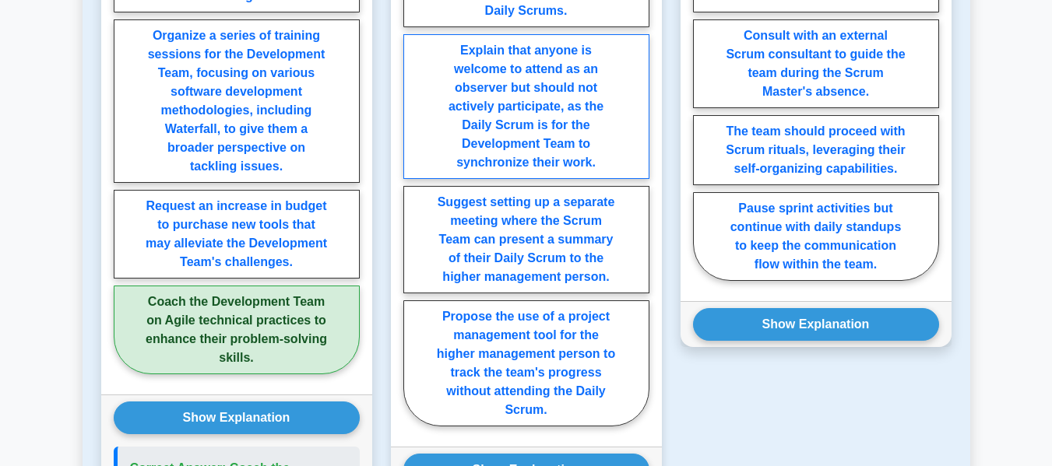
click at [531, 110] on label "Explain that anyone is welcome to attend as an observer but should not actively…" at bounding box center [526, 106] width 246 height 145
click at [413, 164] on input "Explain that anyone is welcome to attend as an observer but should not actively…" at bounding box center [408, 169] width 10 height 10
radio input "true"
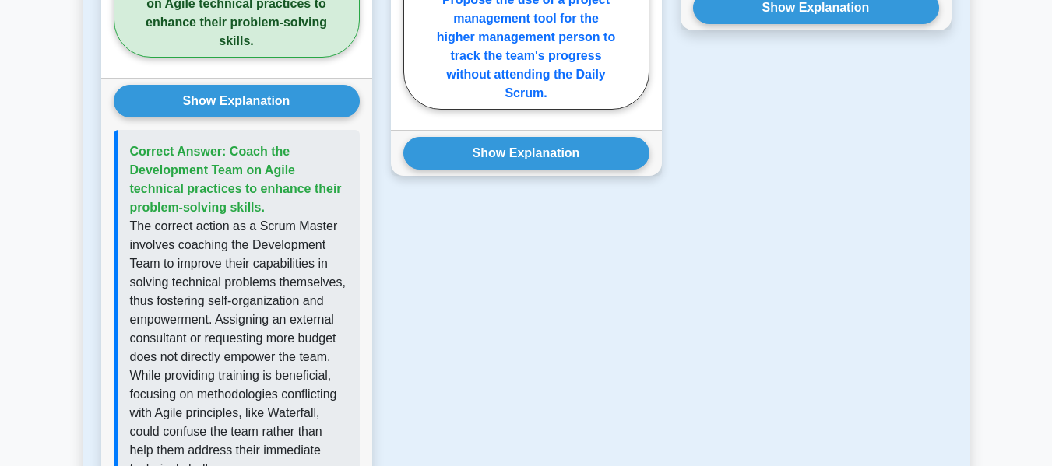
scroll to position [2066, 0]
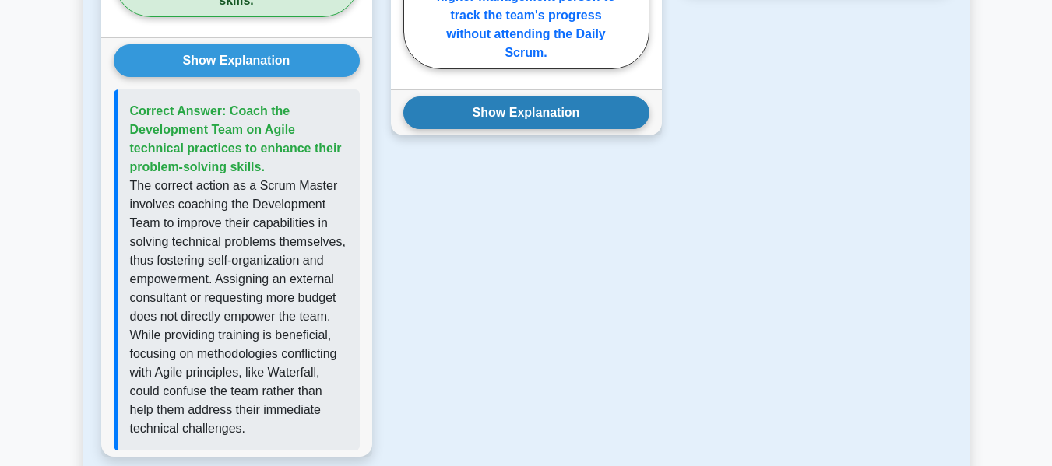
click at [530, 111] on button "Show Explanation" at bounding box center [526, 113] width 246 height 33
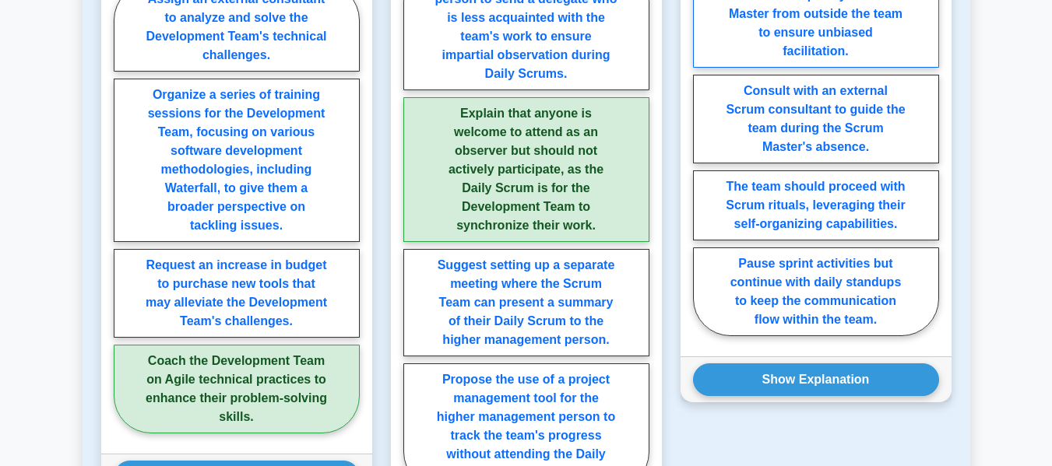
scroll to position [1650, 0]
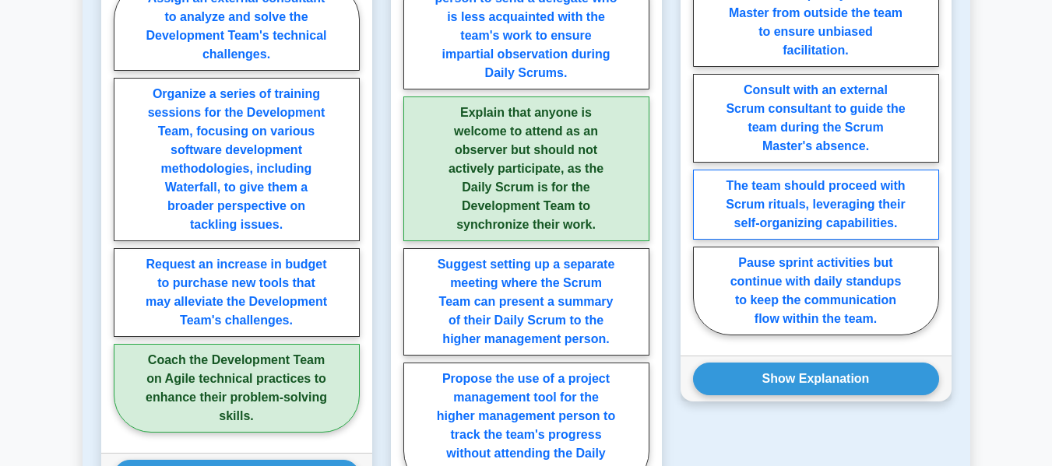
click at [851, 208] on label "The team should proceed with Scrum rituals, leveraging their self-organizing ca…" at bounding box center [816, 205] width 246 height 70
click at [703, 157] on input "The team should proceed with Scrum rituals, leveraging their self-organizing ca…" at bounding box center [698, 152] width 10 height 10
radio input "true"
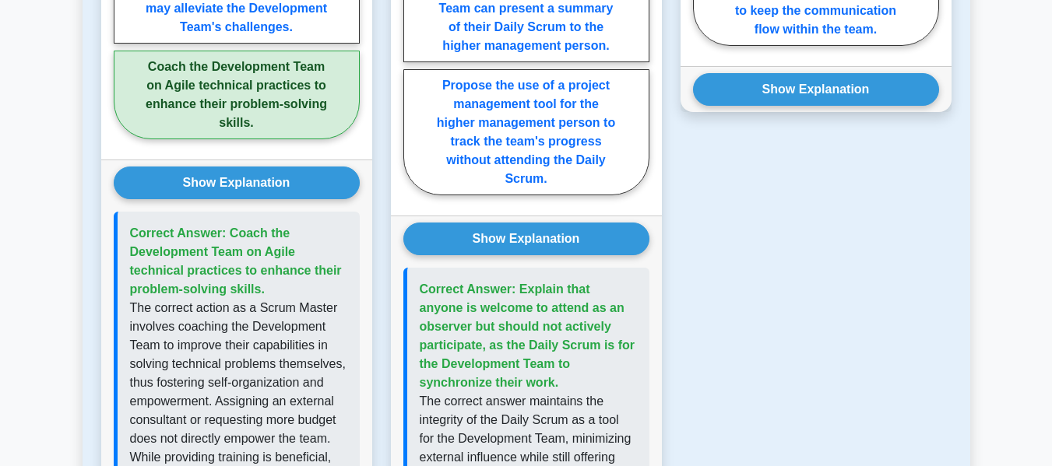
scroll to position [1944, 0]
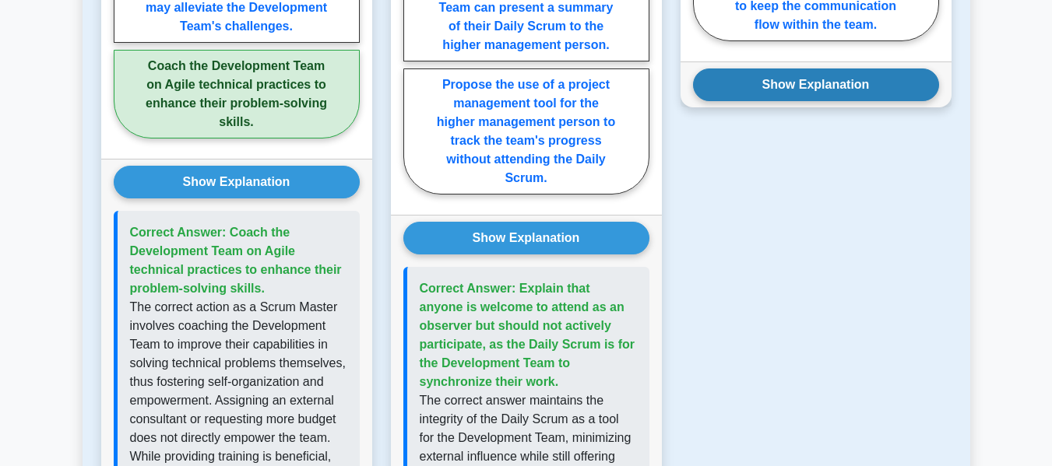
click at [826, 93] on button "Show Explanation" at bounding box center [816, 85] width 246 height 33
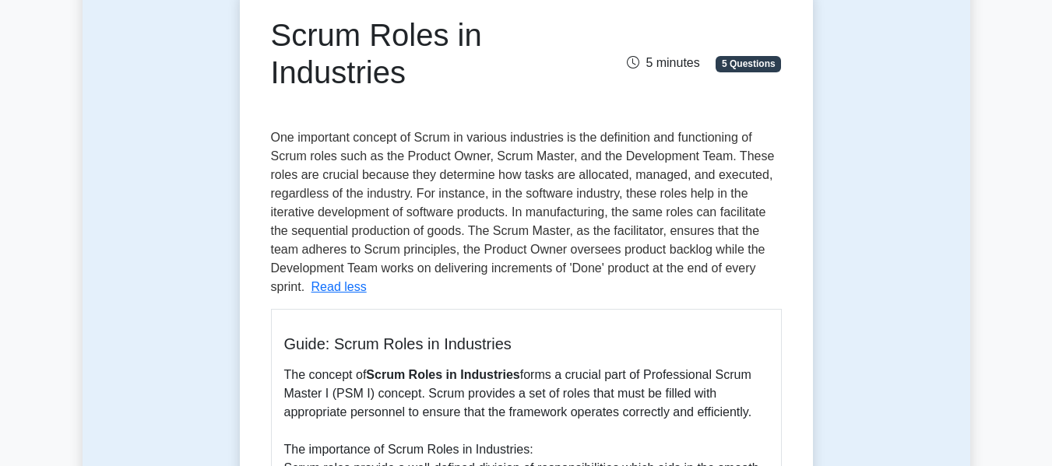
scroll to position [0, 0]
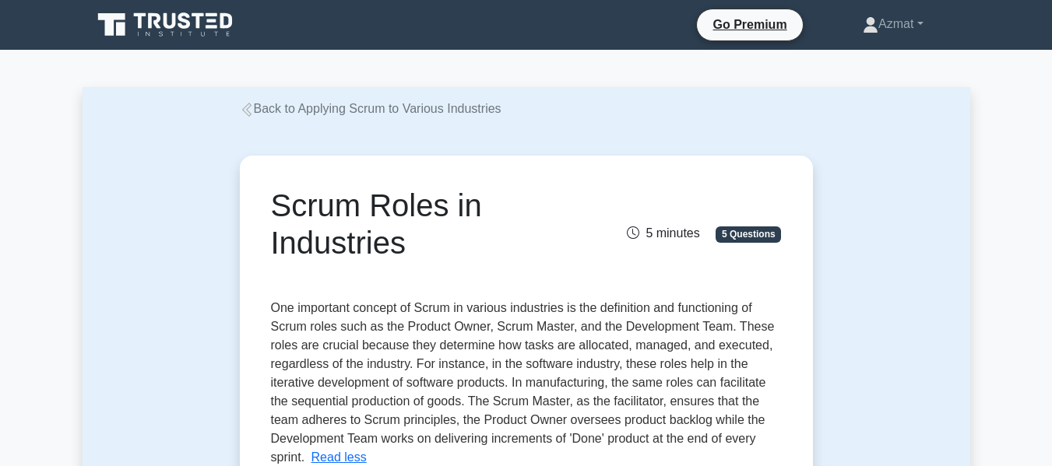
click at [256, 108] on link "Back to Applying Scrum to Various Industries" at bounding box center [371, 108] width 262 height 13
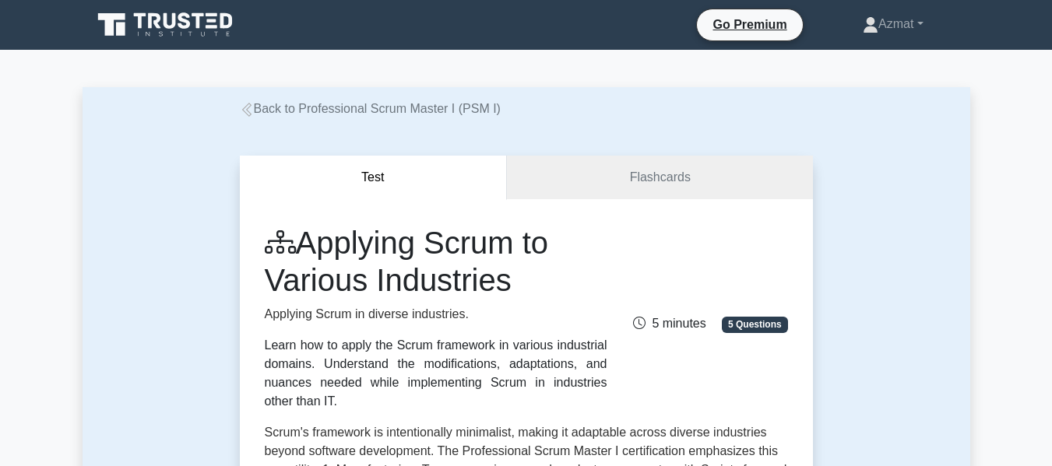
click at [256, 108] on link "Back to Professional Scrum Master I (PSM I)" at bounding box center [370, 108] width 261 height 13
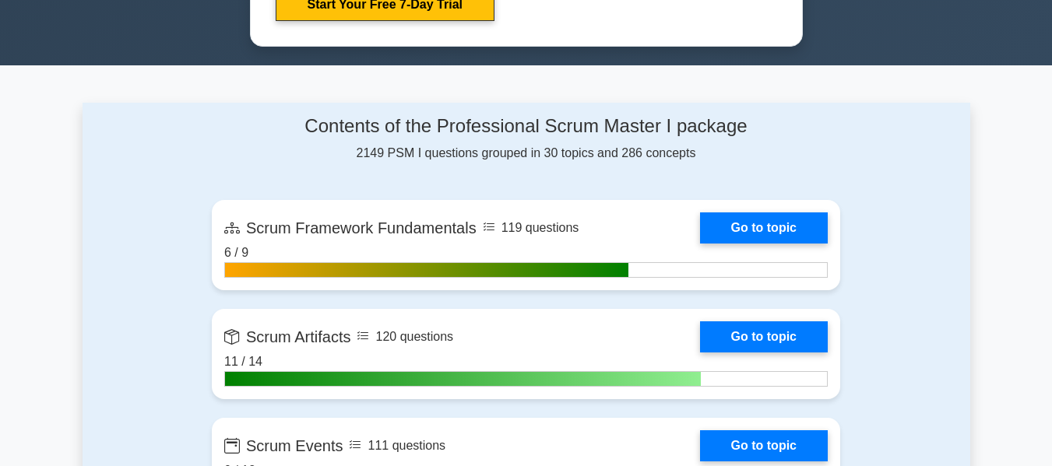
scroll to position [973, 0]
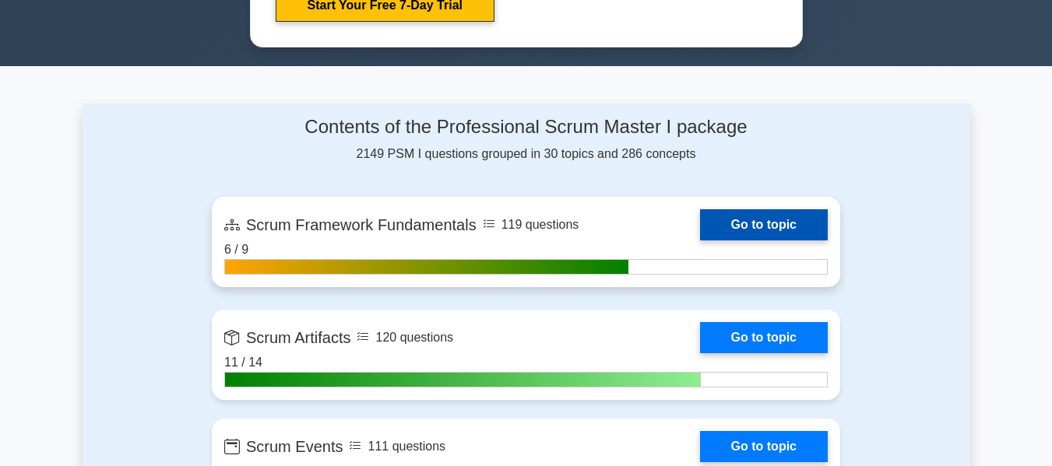
click at [700, 241] on link "Go to topic" at bounding box center [764, 224] width 128 height 31
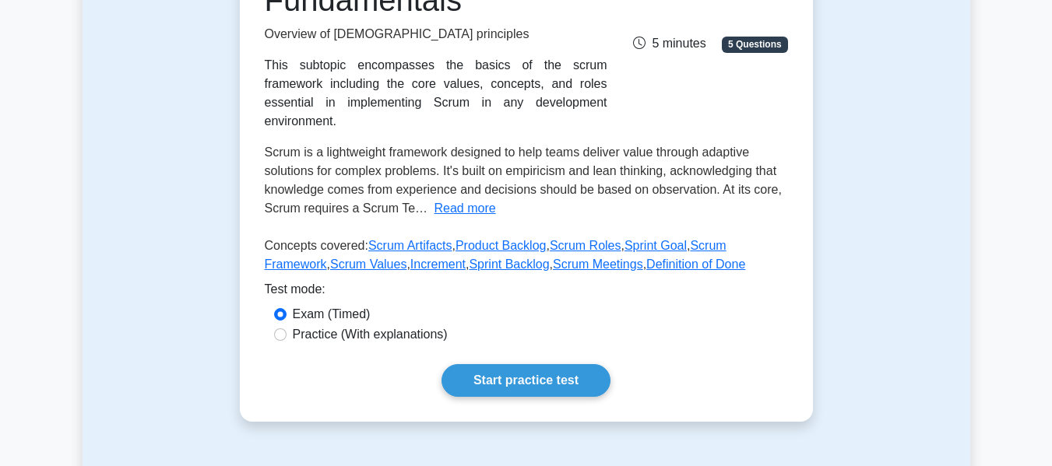
scroll to position [261, 0]
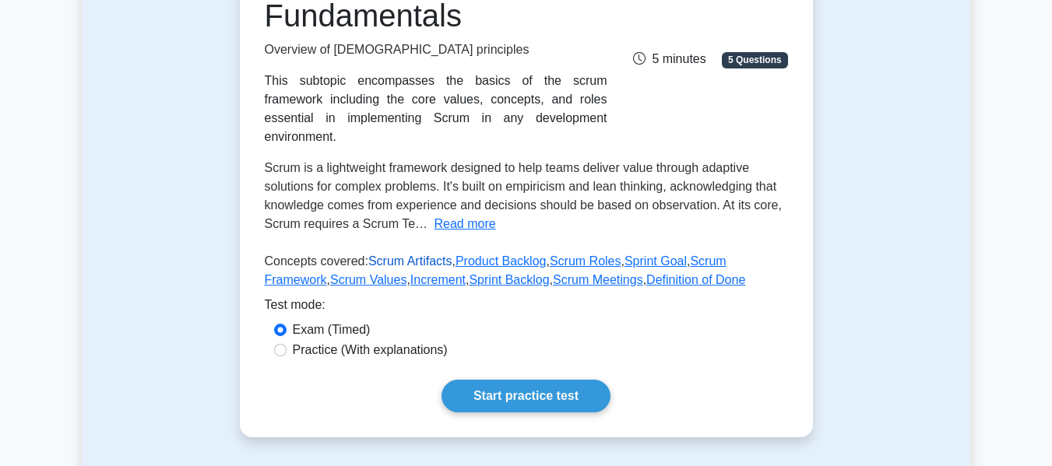
click at [404, 255] on link "Scrum Artifacts" at bounding box center [410, 261] width 84 height 13
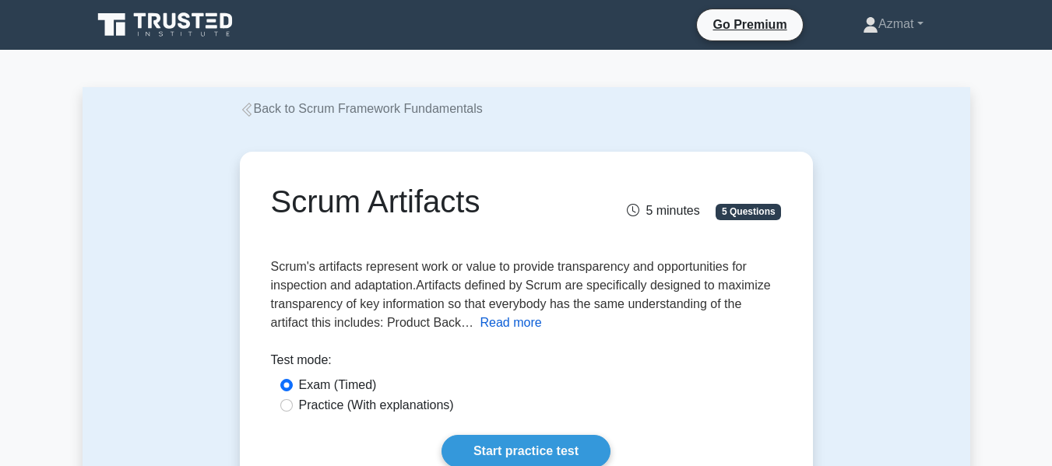
click at [499, 321] on button "Read more" at bounding box center [511, 323] width 62 height 19
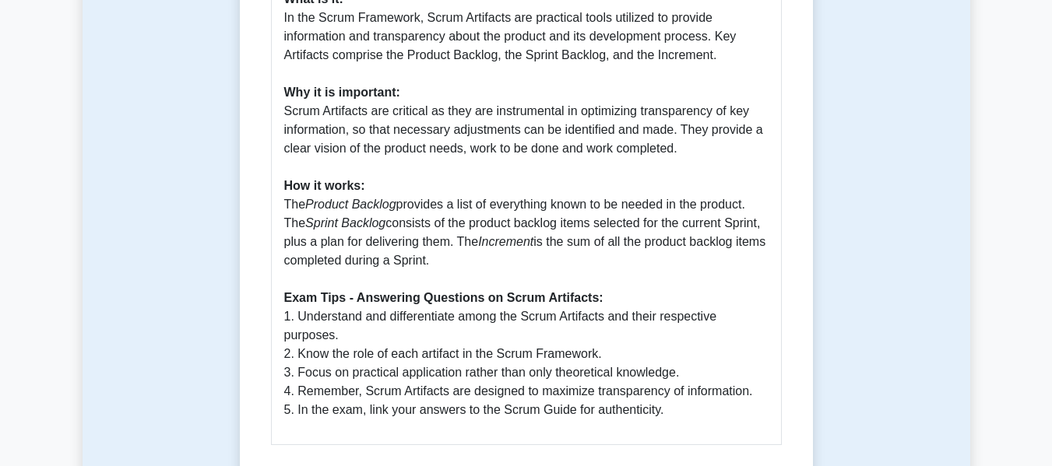
scroll to position [506, 0]
